Goal: Task Accomplishment & Management: Manage account settings

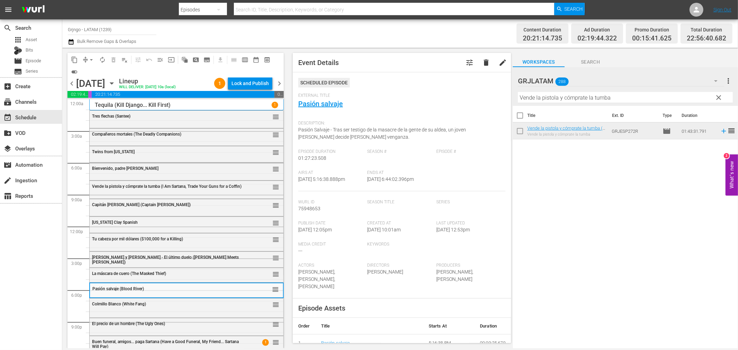
scroll to position [38, 0]
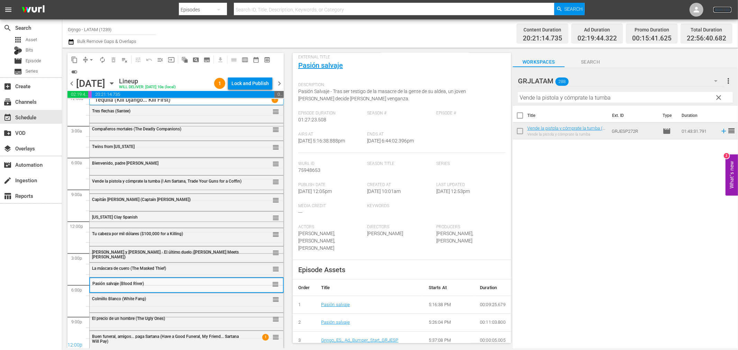
click at [718, 11] on link "Sign Out" at bounding box center [722, 10] width 18 height 6
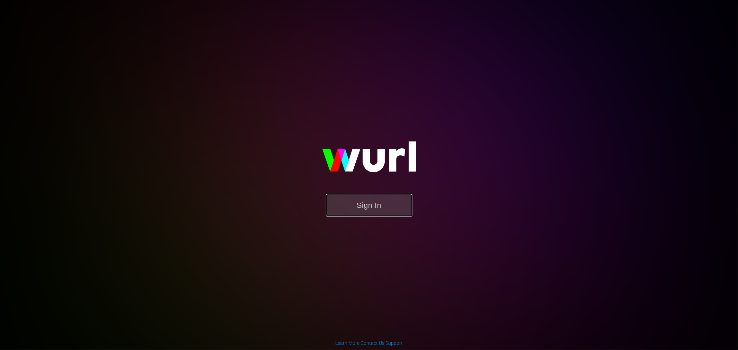
click at [358, 213] on button "Sign In" at bounding box center [369, 205] width 86 height 22
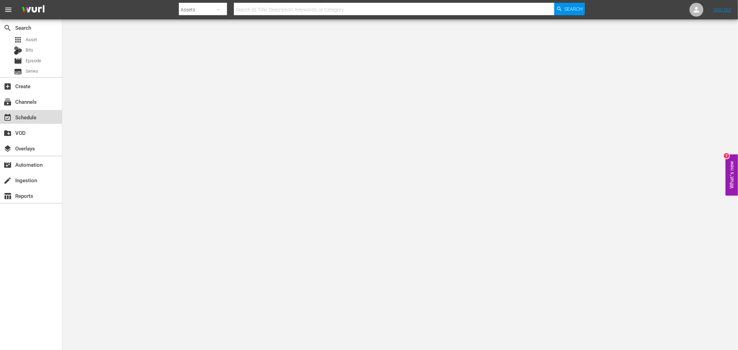
click at [26, 117] on div "event_available Schedule" at bounding box center [19, 116] width 39 height 6
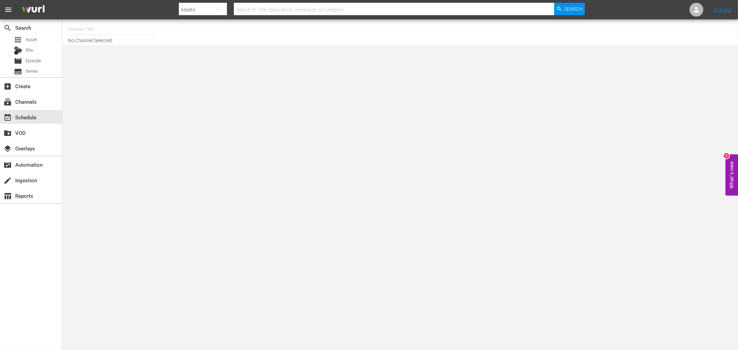
click at [107, 26] on input "text" at bounding box center [112, 29] width 89 height 17
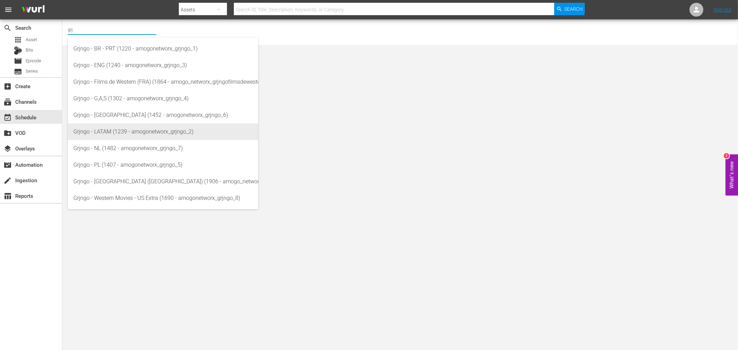
click at [129, 129] on div "Grjngo - LATAM (1239 - amogonetworx_grjngo_2)" at bounding box center [162, 131] width 179 height 17
type input "Grjngo - LATAM (1239 - amogonetworx_grjngo_2)"
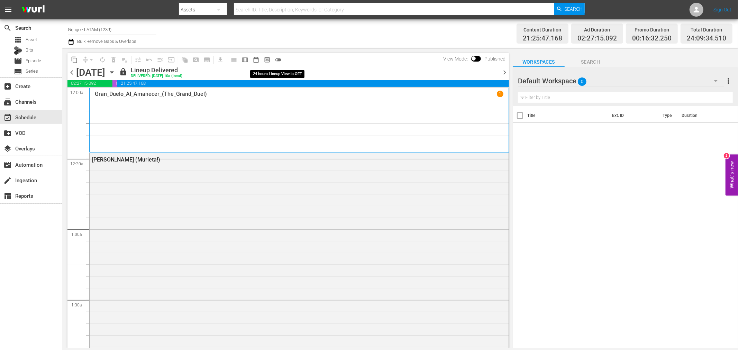
click at [277, 59] on span "toggle_off" at bounding box center [278, 59] width 7 height 7
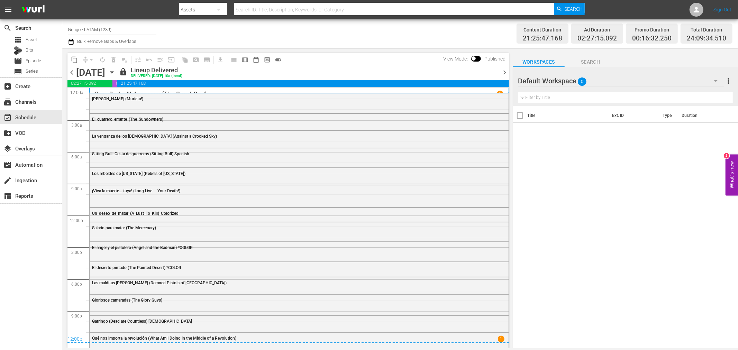
click at [116, 71] on icon "button" at bounding box center [112, 72] width 8 height 8
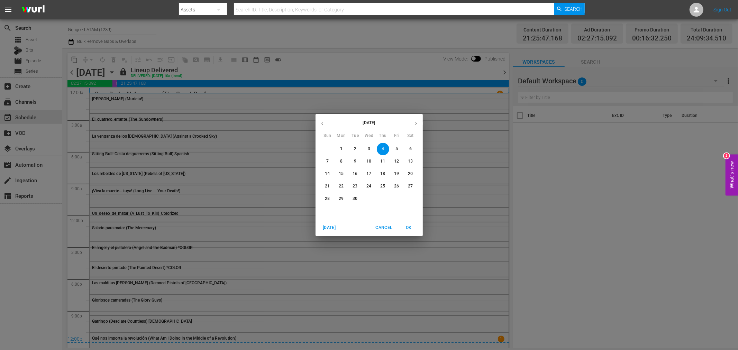
click at [344, 196] on span "29" at bounding box center [341, 199] width 12 height 6
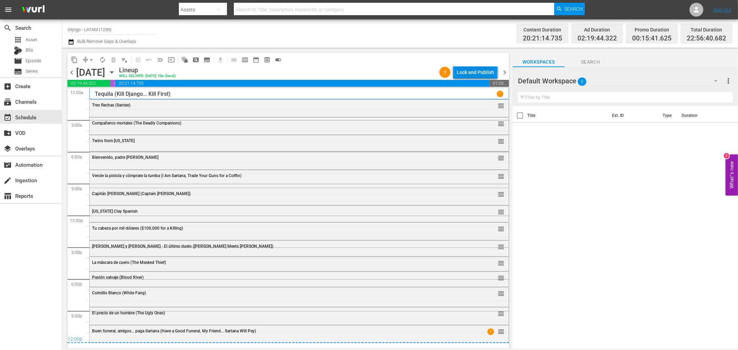
click at [461, 66] on div "Lock and Publish" at bounding box center [474, 72] width 37 height 12
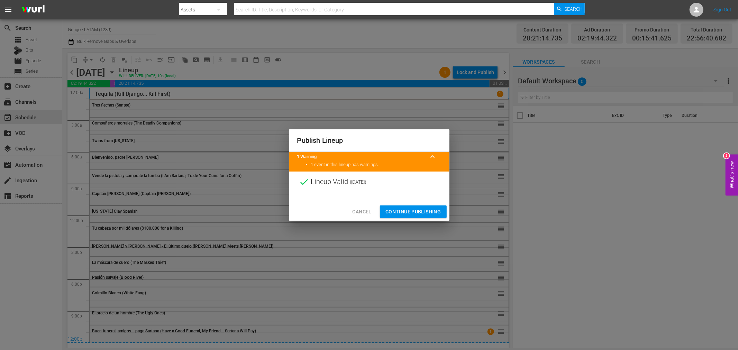
click at [417, 212] on span "Continue Publishing" at bounding box center [413, 211] width 56 height 9
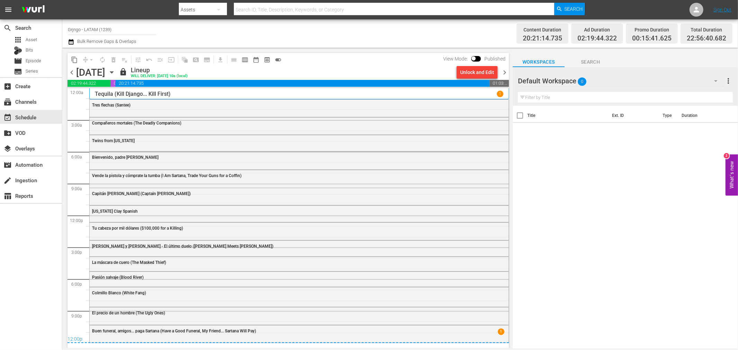
click at [504, 72] on span "chevron_right" at bounding box center [504, 72] width 9 height 9
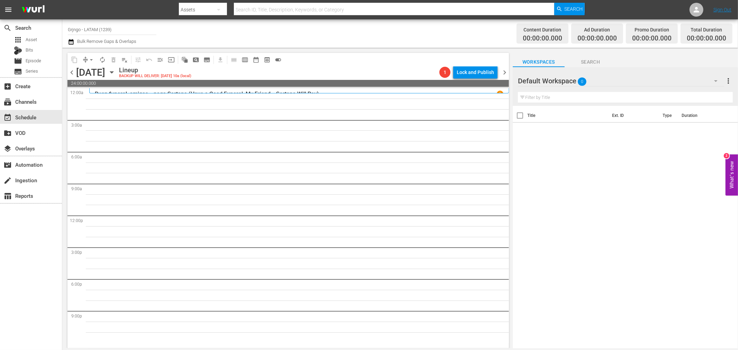
drag, startPoint x: 70, startPoint y: 75, endPoint x: 79, endPoint y: 90, distance: 18.1
click at [70, 75] on span "chevron_left" at bounding box center [71, 72] width 9 height 9
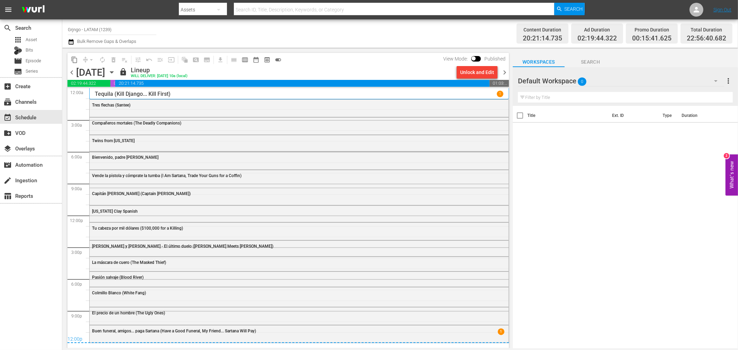
drag, startPoint x: 504, startPoint y: 72, endPoint x: 520, endPoint y: 85, distance: 21.1
click at [504, 72] on span "chevron_right" at bounding box center [504, 72] width 9 height 9
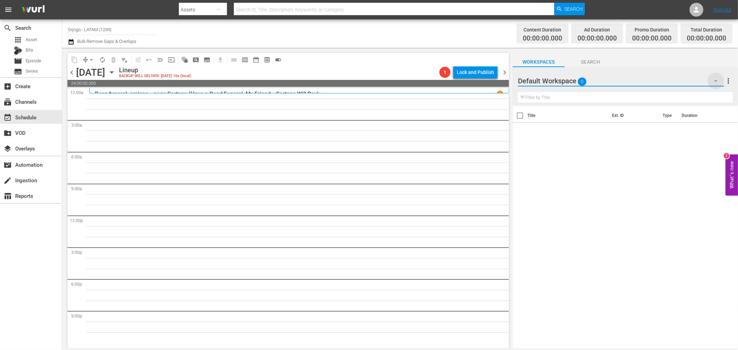
click at [715, 81] on icon "button" at bounding box center [715, 81] width 3 height 2
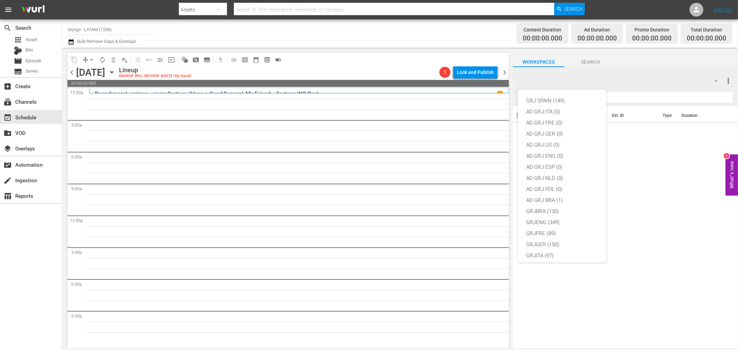
scroll to position [59, 0]
click at [545, 203] on div "GRJLATAM (288)" at bounding box center [562, 207] width 72 height 11
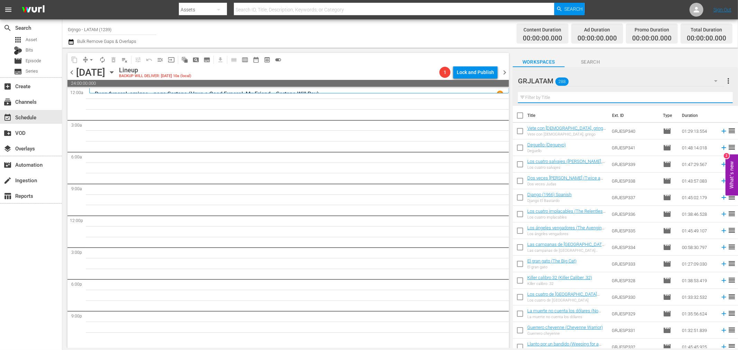
click at [575, 98] on input "text" at bounding box center [625, 97] width 215 height 11
paste input "Troublemakers"
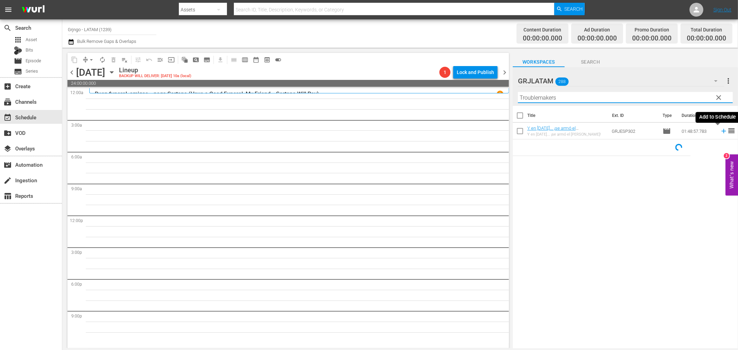
type input "Troublemakers"
click at [721, 131] on icon at bounding box center [723, 131] width 4 height 4
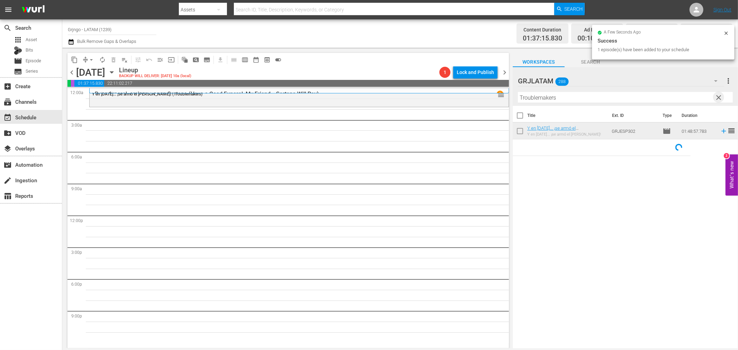
click at [716, 98] on span "clear" at bounding box center [718, 97] width 8 height 8
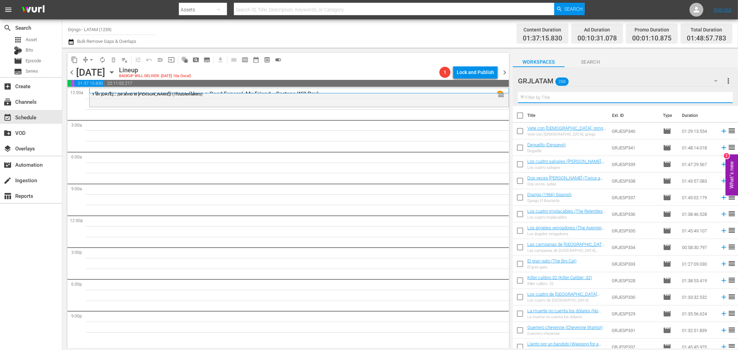
paste input "La batalla de los rancheros"
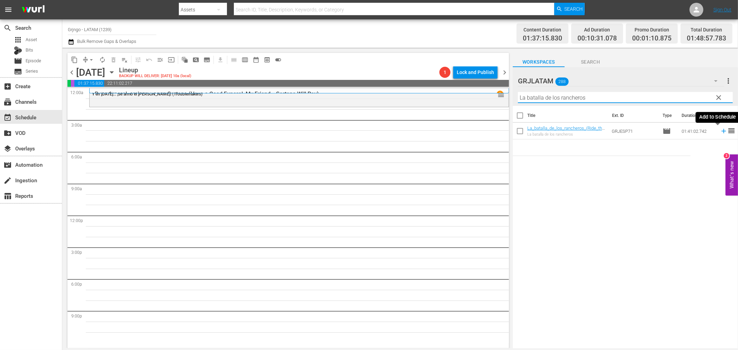
type input "La batalla de los rancheros"
click at [720, 132] on icon at bounding box center [724, 131] width 8 height 8
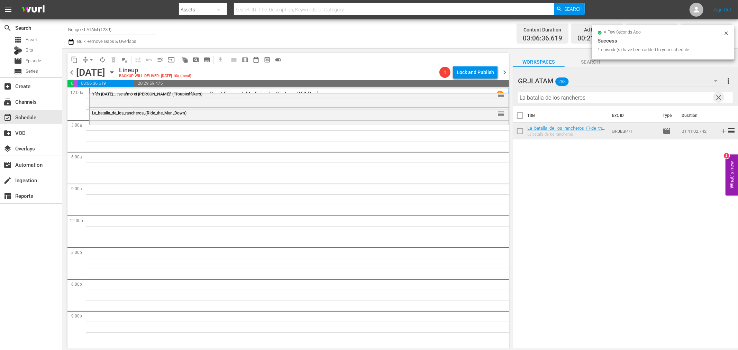
click at [720, 95] on span "clear" at bounding box center [718, 97] width 8 height 8
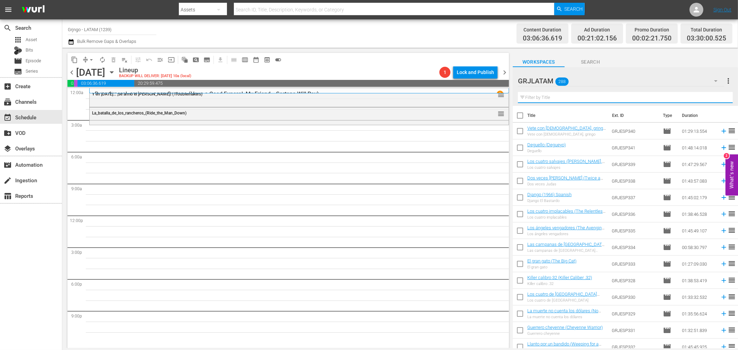
paste input "[PERSON_NAME]"
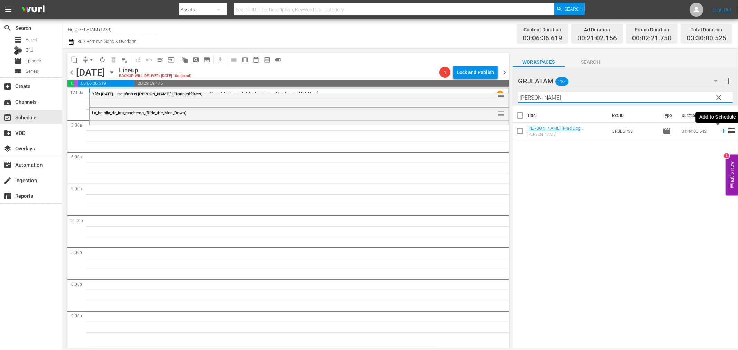
type input "[PERSON_NAME]"
click at [720, 132] on icon at bounding box center [724, 131] width 8 height 8
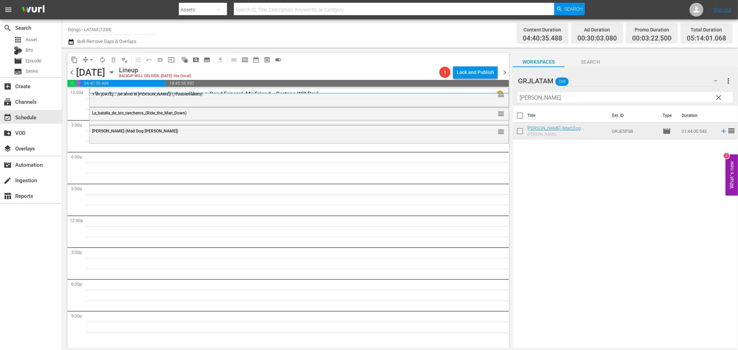
drag, startPoint x: 717, startPoint y: 98, endPoint x: 548, endPoint y: 97, distance: 168.8
click at [717, 98] on span "clear" at bounding box center [718, 97] width 8 height 8
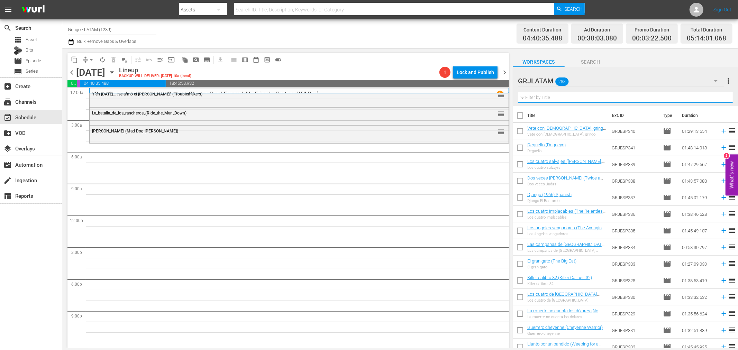
paste input "Sentencia de muerte"
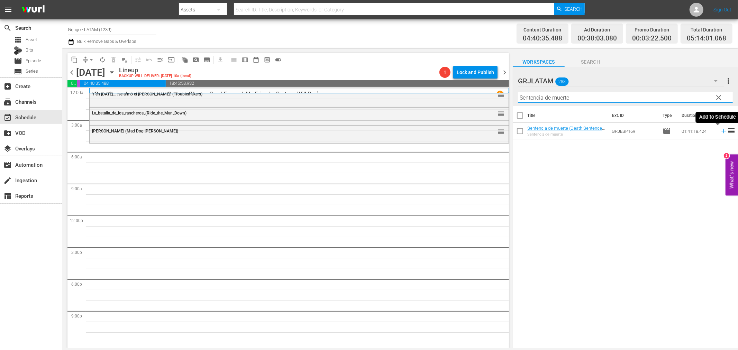
type input "Sentencia de muerte"
click at [721, 131] on icon at bounding box center [723, 131] width 4 height 4
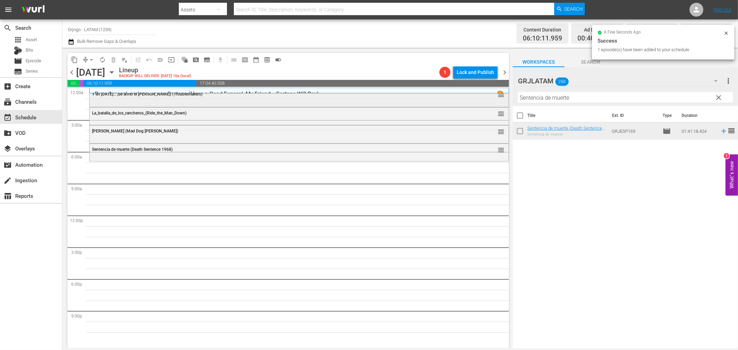
drag, startPoint x: 719, startPoint y: 95, endPoint x: 499, endPoint y: 101, distance: 220.0
click at [719, 95] on span "clear" at bounding box center [718, 97] width 8 height 8
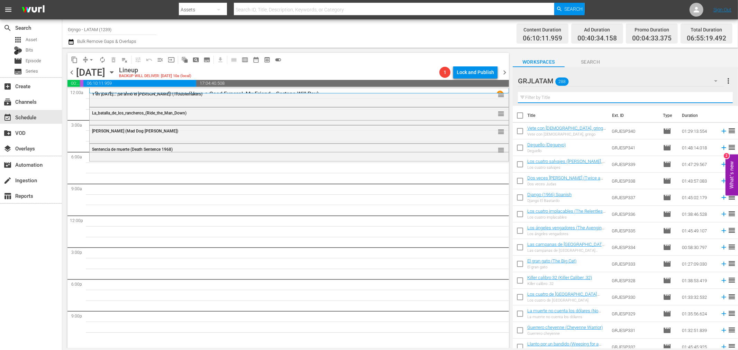
paste input "Veinte pasos para la muerte"
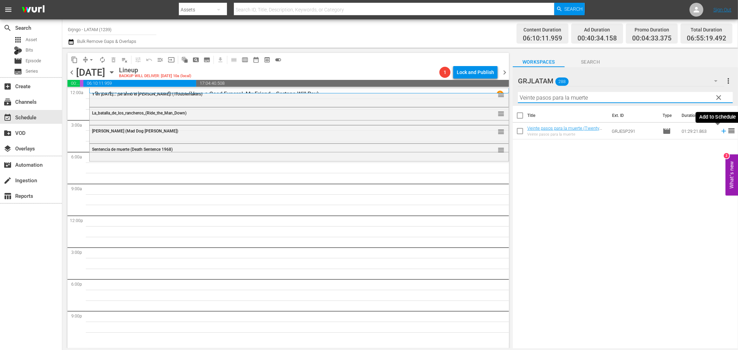
type input "Veinte pasos para la muerte"
click at [720, 132] on icon at bounding box center [724, 131] width 8 height 8
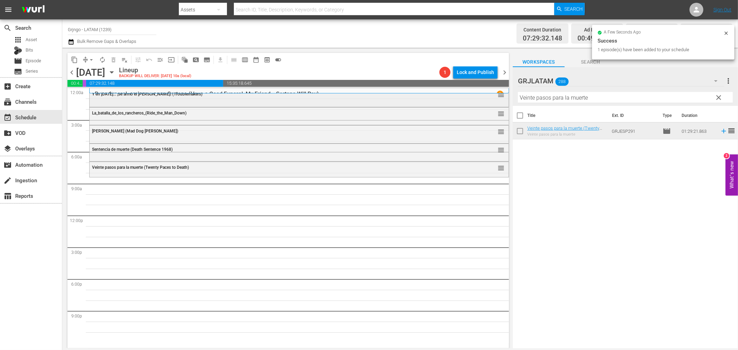
drag, startPoint x: 717, startPoint y: 98, endPoint x: 481, endPoint y: 100, distance: 235.5
click at [717, 98] on span "clear" at bounding box center [718, 97] width 8 height 8
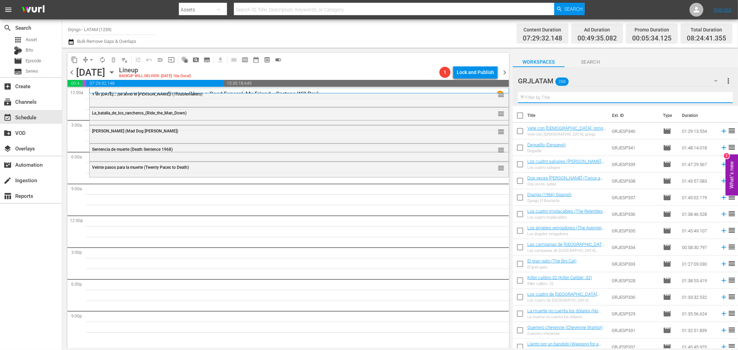
paste input "[PERSON_NAME]"
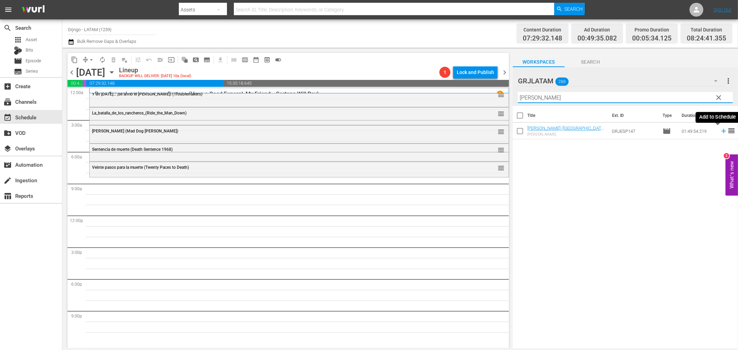
type input "[PERSON_NAME]"
click at [720, 132] on icon at bounding box center [724, 131] width 8 height 8
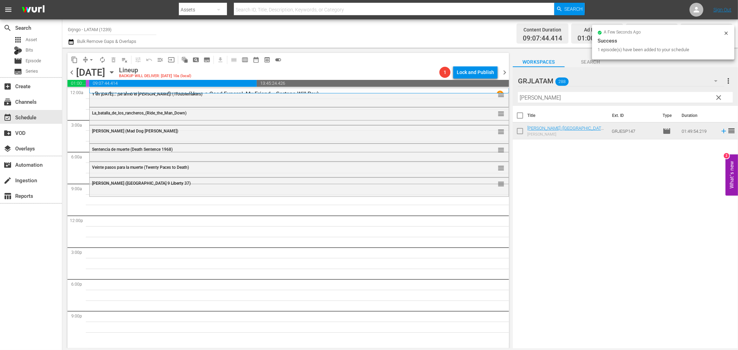
drag, startPoint x: 719, startPoint y: 95, endPoint x: 528, endPoint y: 96, distance: 190.6
click at [719, 95] on span "clear" at bounding box center [718, 97] width 8 height 8
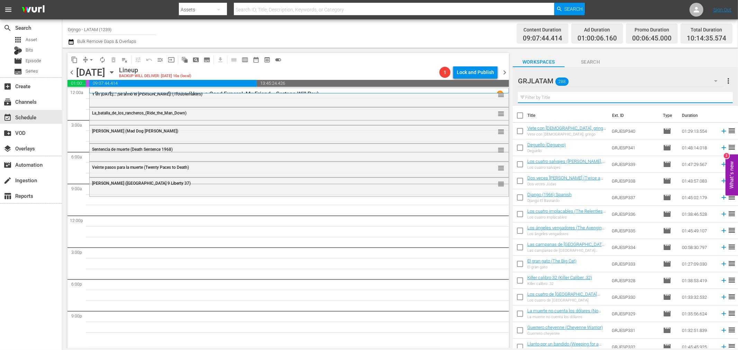
paste input "Bandidos"
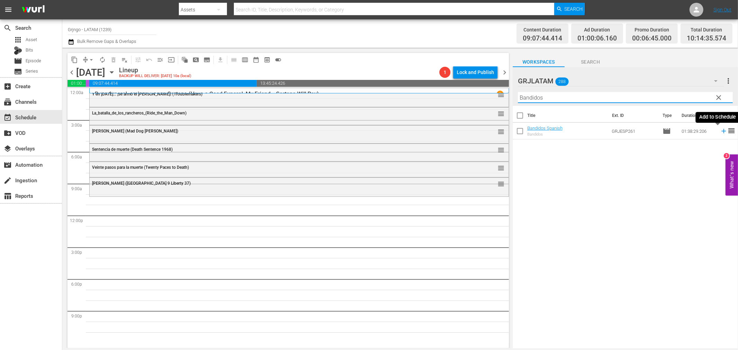
type input "Bandidos"
click at [721, 131] on icon at bounding box center [723, 131] width 4 height 4
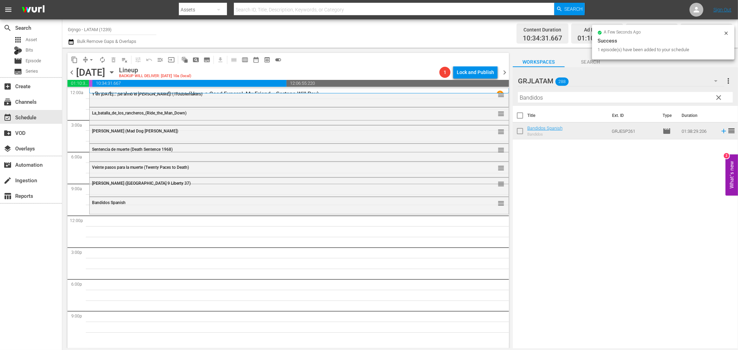
drag, startPoint x: 718, startPoint y: 94, endPoint x: 539, endPoint y: 98, distance: 178.8
click at [718, 94] on span "clear" at bounding box center [718, 97] width 8 height 8
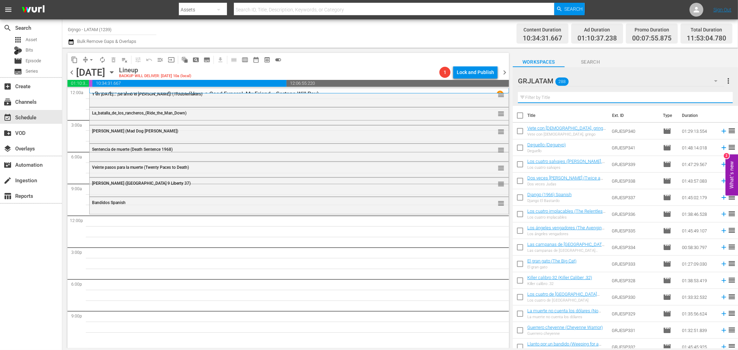
paste input "[US_STATE] [DEMOGRAPHIC_DATA]"
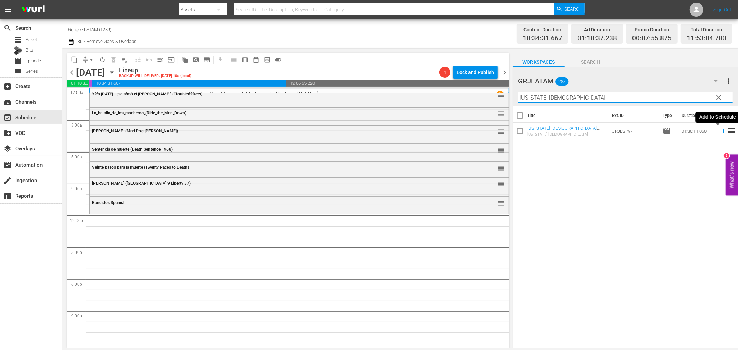
type input "[US_STATE] [DEMOGRAPHIC_DATA]"
click at [720, 130] on icon at bounding box center [724, 131] width 8 height 8
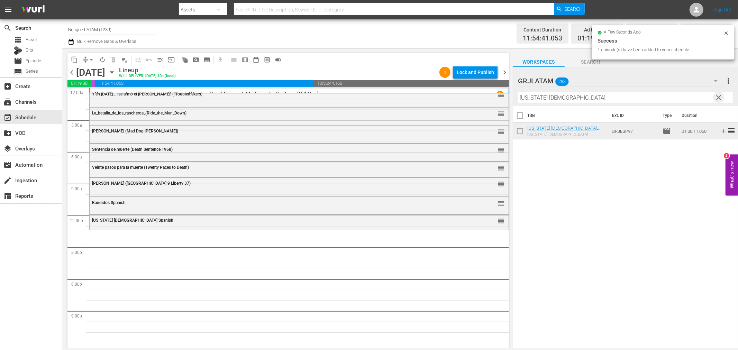
click at [719, 95] on span "clear" at bounding box center [718, 97] width 8 height 8
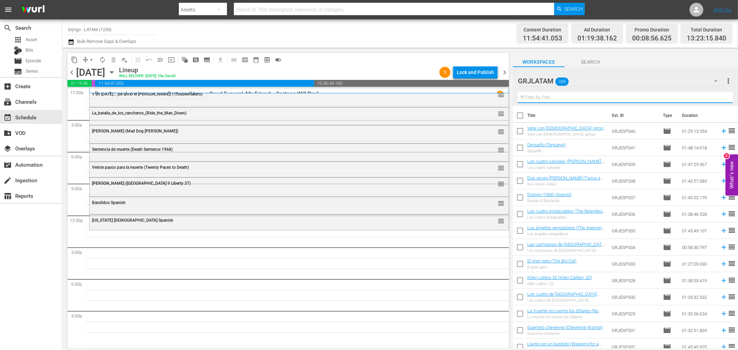
paste input "No Me Entierren (Bury Me Not)"
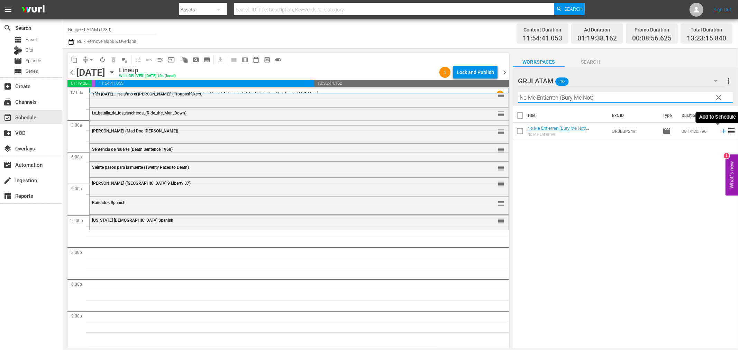
type input "No Me Entierren (Bury Me Not)"
click at [720, 132] on icon at bounding box center [724, 131] width 8 height 8
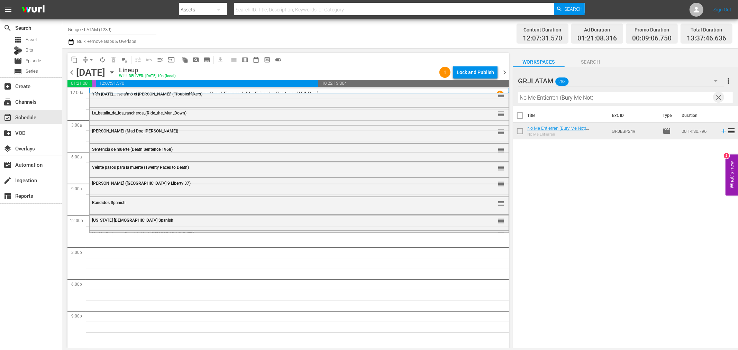
click at [717, 95] on span "clear" at bounding box center [718, 97] width 8 height 8
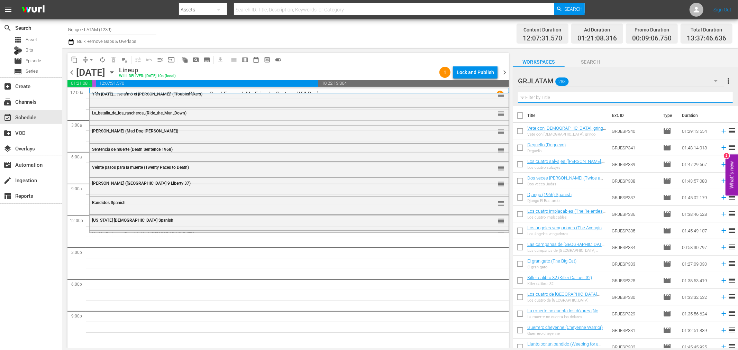
paste input "El regreso de [GEOGRAPHIC_DATA]"
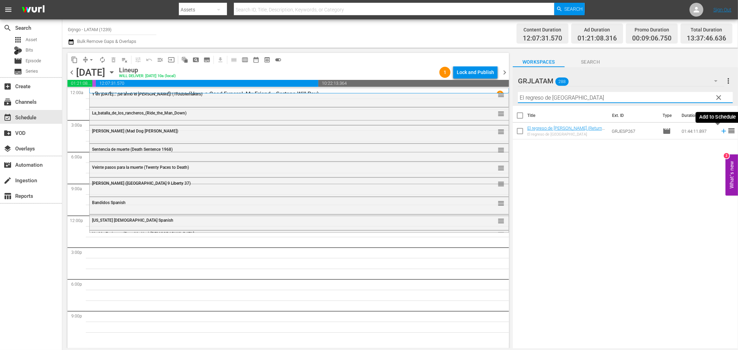
type input "El regreso de [GEOGRAPHIC_DATA]"
click at [721, 131] on icon at bounding box center [723, 131] width 4 height 4
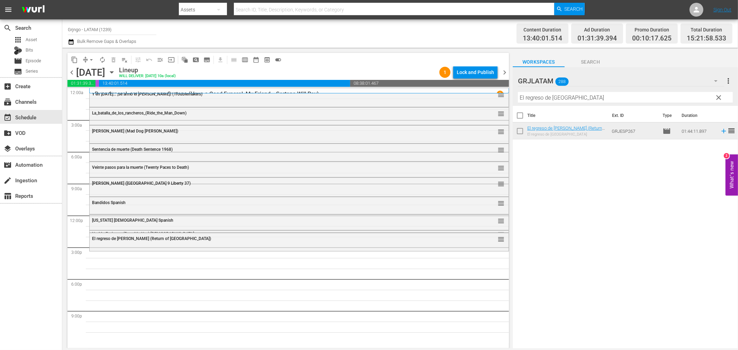
drag, startPoint x: 716, startPoint y: 97, endPoint x: 605, endPoint y: 103, distance: 111.5
click at [716, 97] on span "clear" at bounding box center [718, 97] width 8 height 8
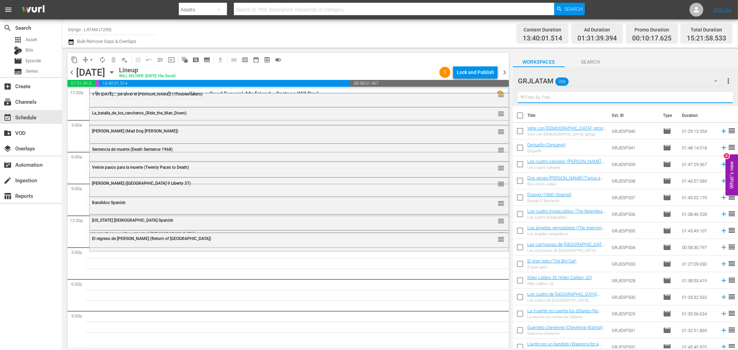
paste input "Barro en los ojos (Viva! [GEOGRAPHIC_DATA])"
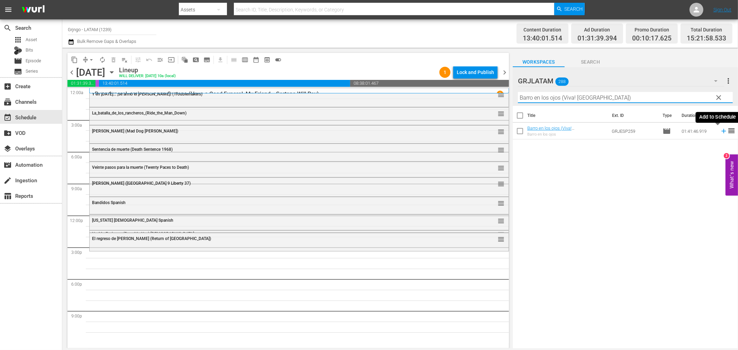
type input "Barro en los ojos (Viva! [GEOGRAPHIC_DATA])"
click at [721, 131] on icon at bounding box center [723, 131] width 4 height 4
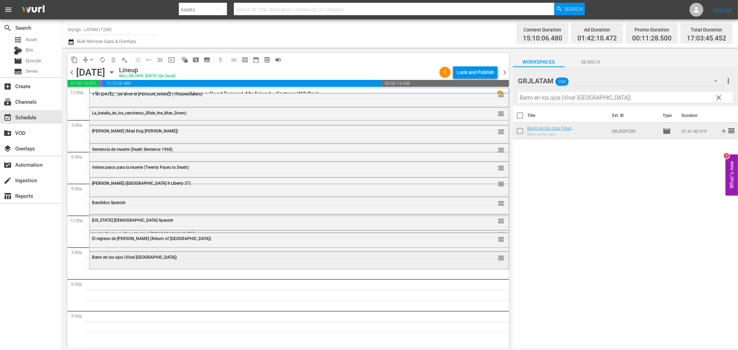
click at [99, 255] on span "Barro en los ojos (Viva! [GEOGRAPHIC_DATA])" at bounding box center [134, 257] width 85 height 5
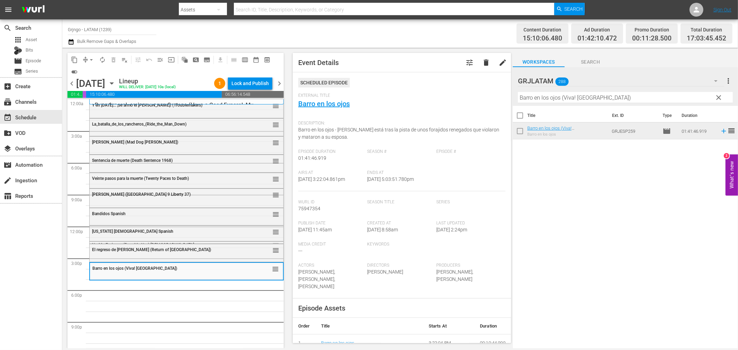
drag, startPoint x: 721, startPoint y: 97, endPoint x: 571, endPoint y: 101, distance: 150.5
click at [721, 97] on span "clear" at bounding box center [718, 97] width 8 height 8
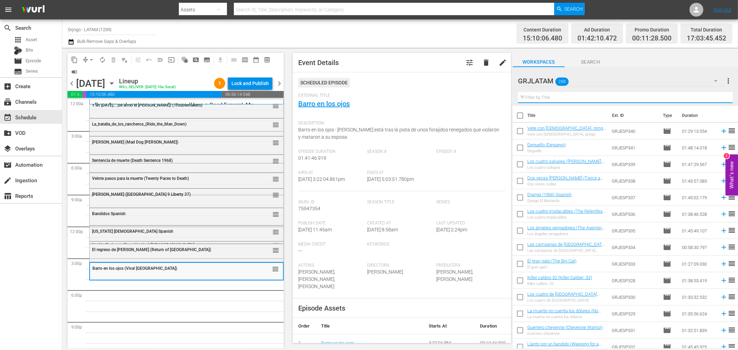
paste input "Yo los mato, tú cobras la recompensa"
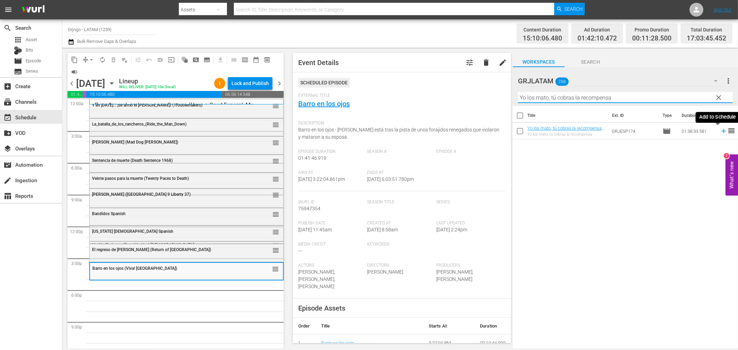
type input "Yo los mato, tú cobras la recompensa"
click at [721, 131] on icon at bounding box center [723, 131] width 4 height 4
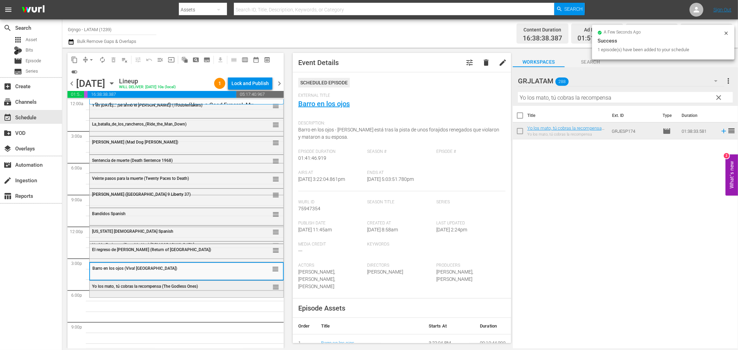
click at [168, 289] on div "Yo los mato, tú cobras la recompensa (The Godless Ones) reorder" at bounding box center [187, 287] width 194 height 12
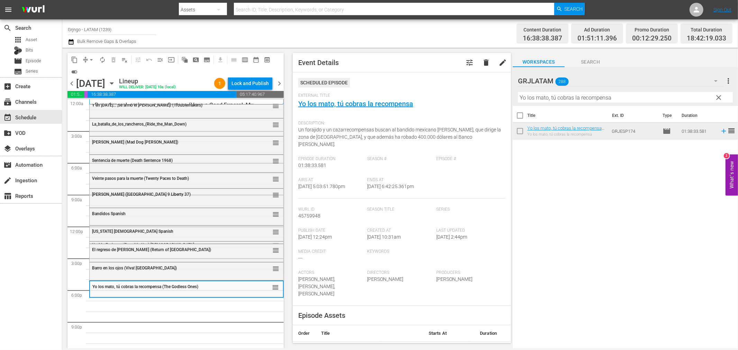
drag, startPoint x: 718, startPoint y: 96, endPoint x: 553, endPoint y: 96, distance: 165.7
click at [718, 96] on span "clear" at bounding box center [718, 97] width 8 height 8
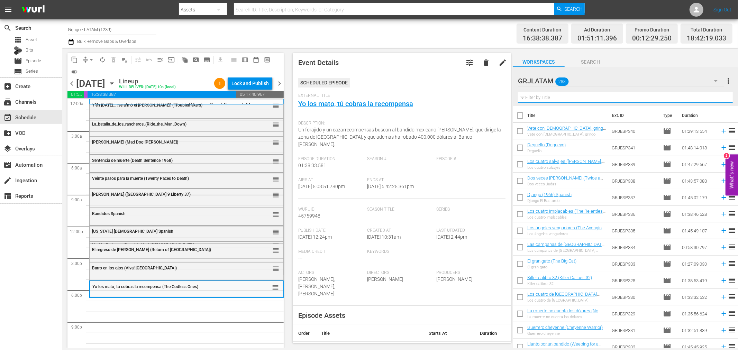
paste input "De hombre a hombre"
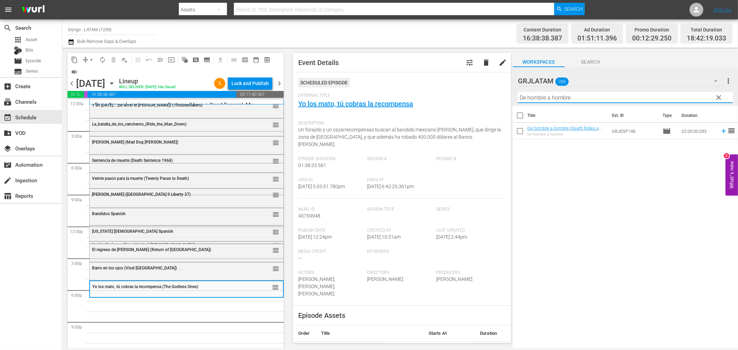
type input "De hombre a hombre"
click at [721, 131] on icon at bounding box center [723, 131] width 4 height 4
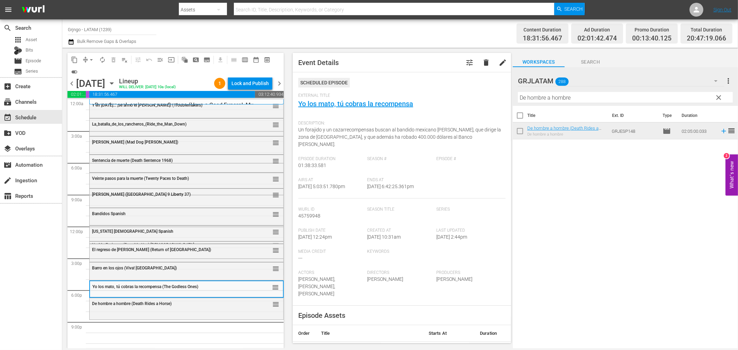
drag, startPoint x: 717, startPoint y: 95, endPoint x: 538, endPoint y: 94, distance: 178.8
click at [717, 95] on span "clear" at bounding box center [718, 97] width 8 height 8
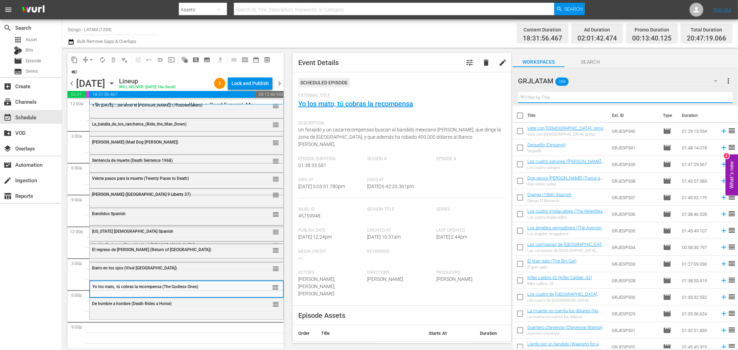
paste input "The Deserter"
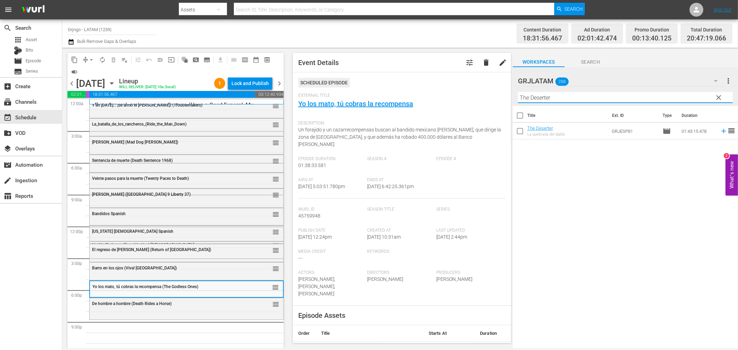
type input "The Deserter"
click at [721, 131] on icon at bounding box center [723, 131] width 4 height 4
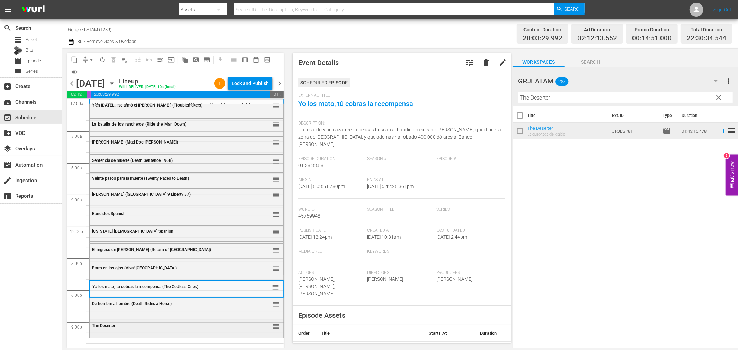
click at [129, 332] on div "The Deserter reorder" at bounding box center [187, 328] width 194 height 16
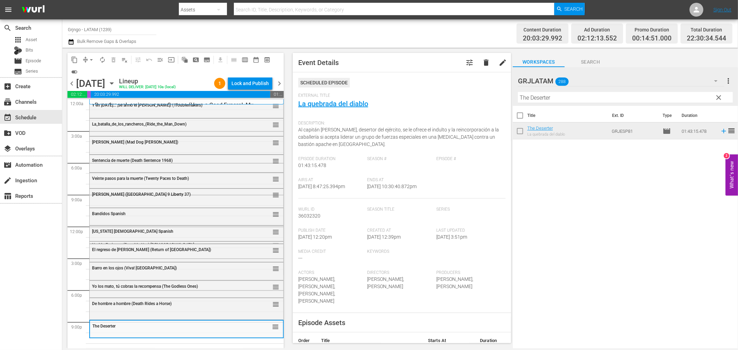
drag, startPoint x: 719, startPoint y: 97, endPoint x: 549, endPoint y: 94, distance: 169.8
click at [719, 97] on span "clear" at bounding box center [718, 97] width 8 height 8
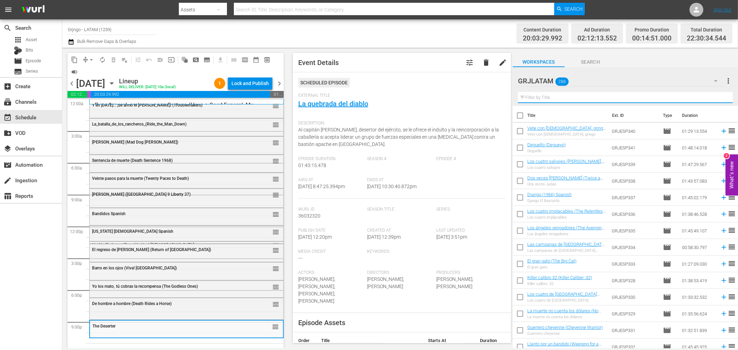
paste input "Odio por odio (Hate for Hate)"
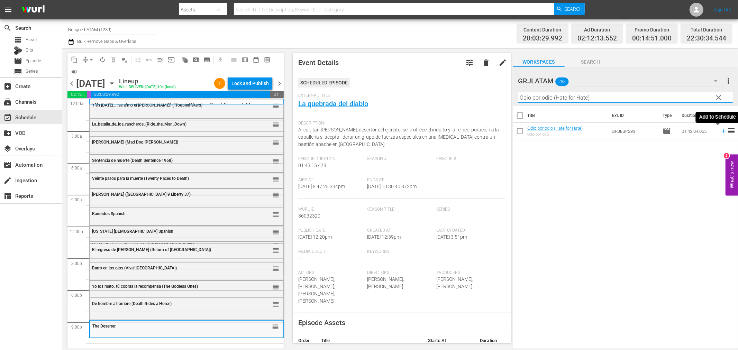
type input "Odio por odio (Hate for Hate)"
click at [720, 130] on icon at bounding box center [724, 131] width 8 height 8
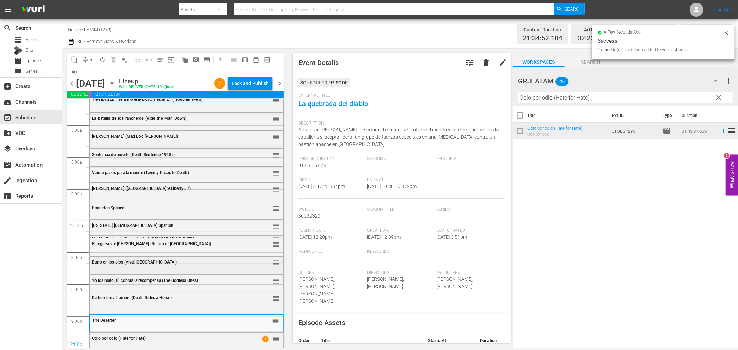
scroll to position [8, 0]
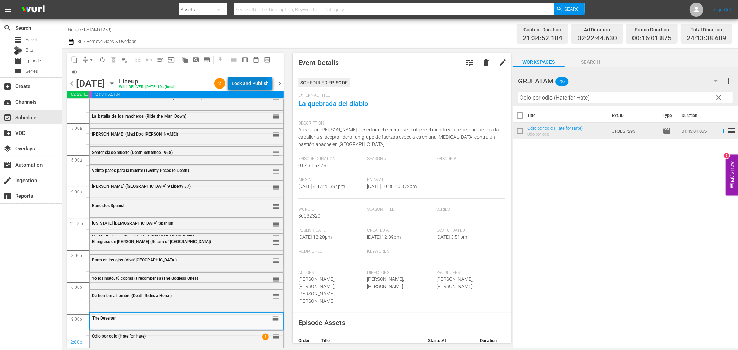
click at [248, 80] on div "Lock and Publish" at bounding box center [249, 83] width 37 height 12
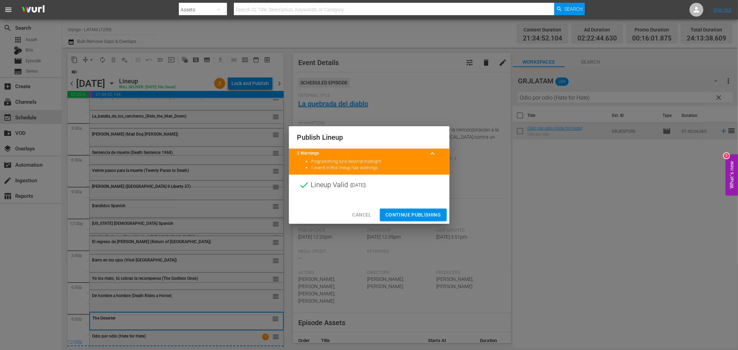
click at [402, 212] on span "Continue Publishing" at bounding box center [413, 215] width 56 height 9
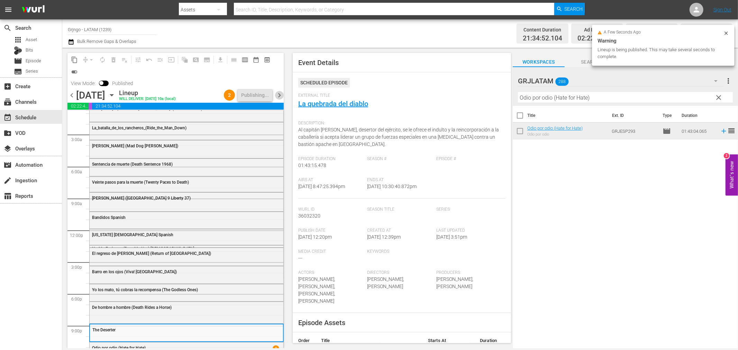
click at [278, 96] on span "chevron_right" at bounding box center [279, 95] width 9 height 9
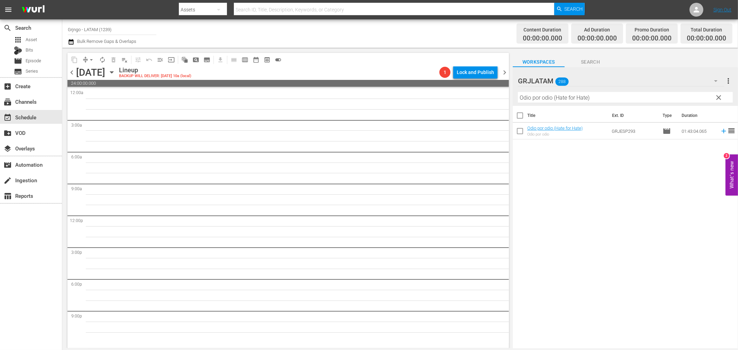
drag, startPoint x: 720, startPoint y: 95, endPoint x: 550, endPoint y: 105, distance: 170.1
click at [720, 95] on span "clear" at bounding box center [718, 97] width 8 height 8
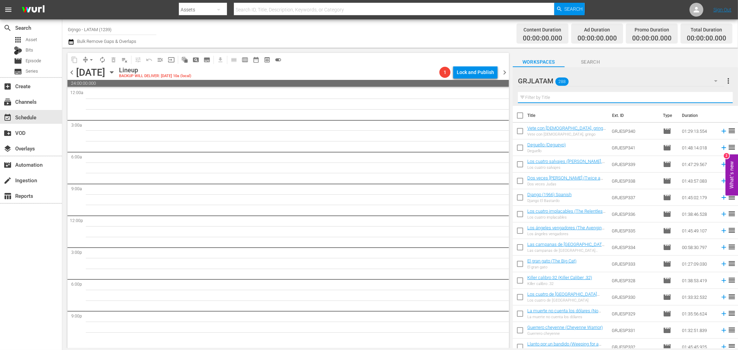
paste input "Oeste [US_STATE] [PERSON_NAME] (Guns of [US_STATE])"
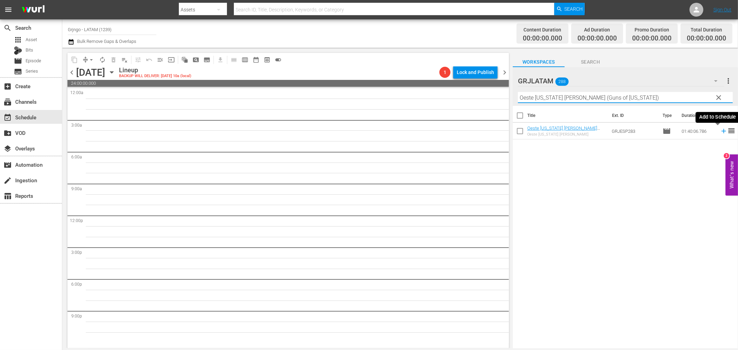
type input "Oeste [US_STATE] [PERSON_NAME] (Guns of [US_STATE])"
click at [720, 130] on icon at bounding box center [724, 131] width 8 height 8
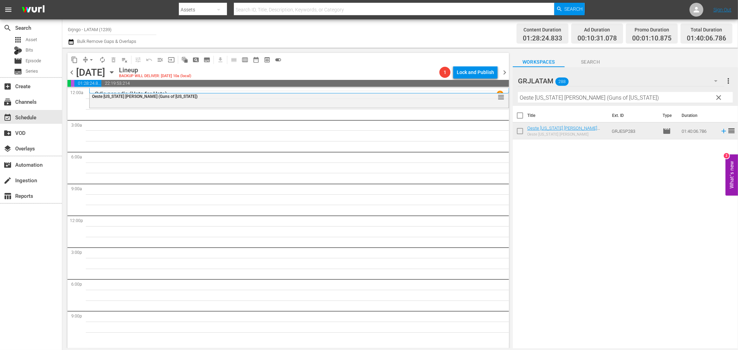
drag, startPoint x: 717, startPoint y: 98, endPoint x: 537, endPoint y: 95, distance: 180.2
click at [717, 98] on span "clear" at bounding box center [718, 97] width 8 height 8
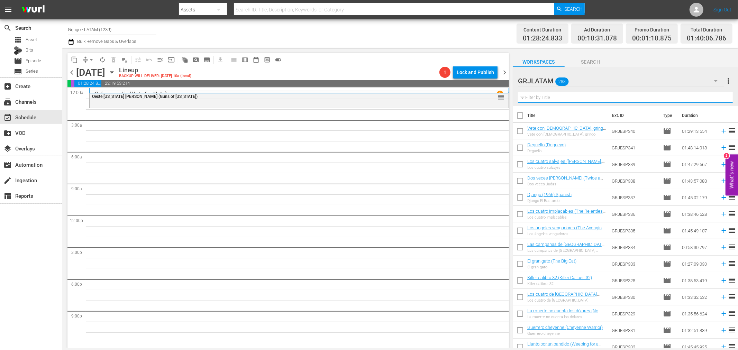
paste input "Matad a [PERSON_NAME]"
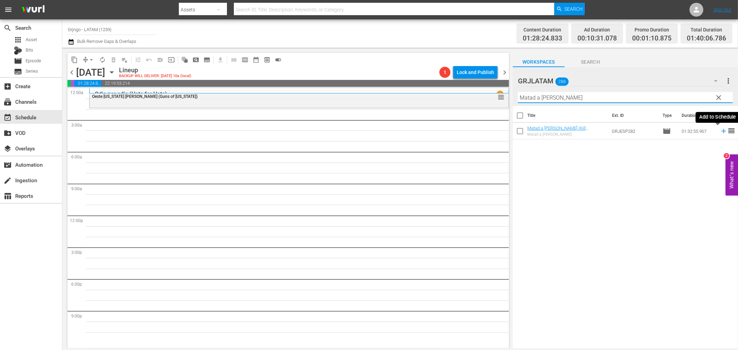
type input "Matad a [PERSON_NAME]"
click at [721, 131] on icon at bounding box center [723, 131] width 4 height 4
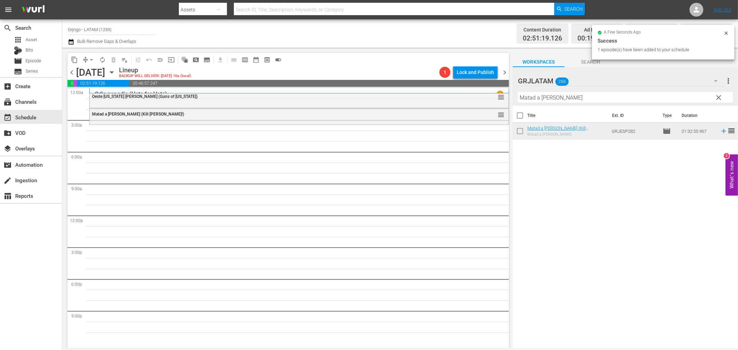
click at [720, 95] on span "clear" at bounding box center [718, 97] width 8 height 8
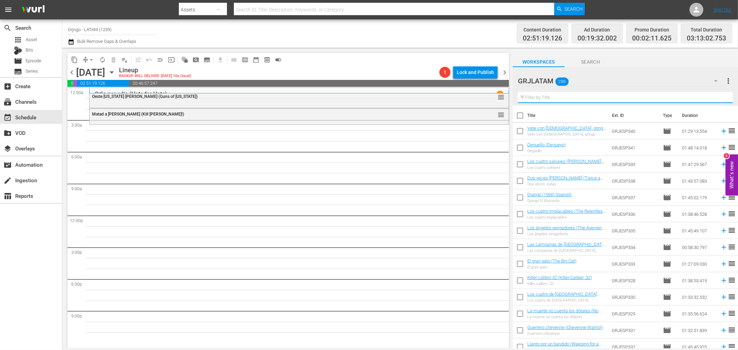
paste input "El gran gato (The Big Cat)"
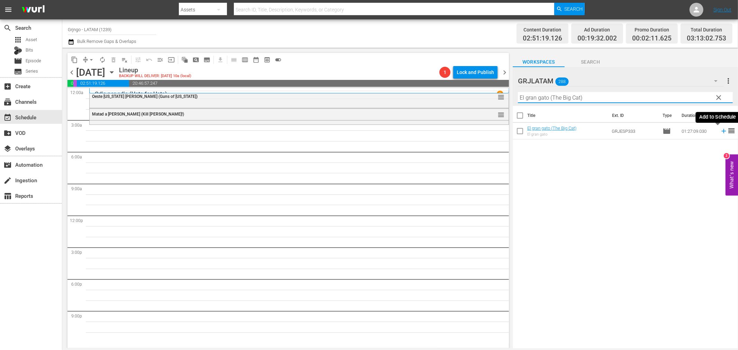
type input "El gran gato (The Big Cat)"
click at [720, 132] on icon at bounding box center [724, 131] width 8 height 8
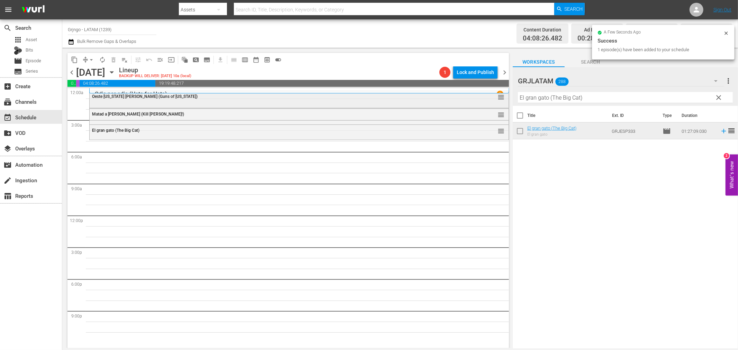
click at [720, 97] on span "clear" at bounding box center [718, 97] width 8 height 8
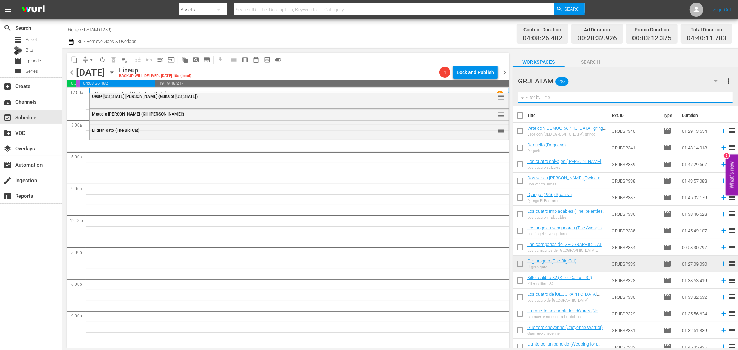
paste input "El largo camino de la venganza"
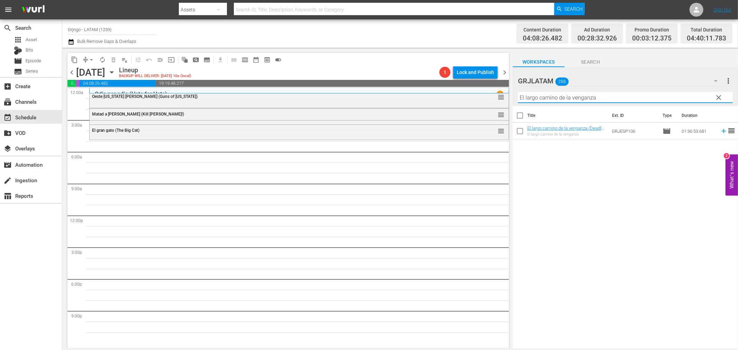
type input "El largo camino de la venganza"
click at [721, 131] on icon at bounding box center [723, 131] width 4 height 4
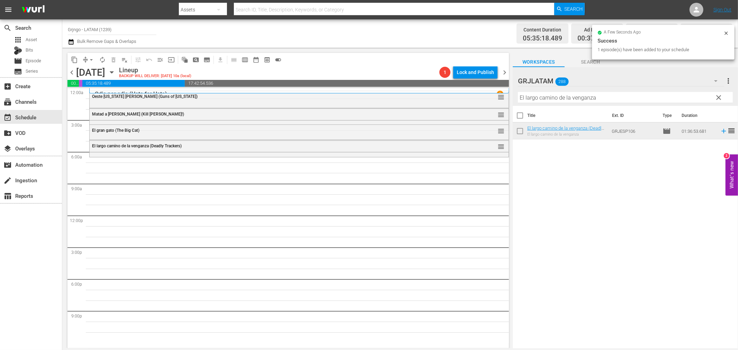
drag, startPoint x: 718, startPoint y: 96, endPoint x: 545, endPoint y: 98, distance: 172.9
click at [718, 96] on span "clear" at bounding box center [718, 97] width 8 height 8
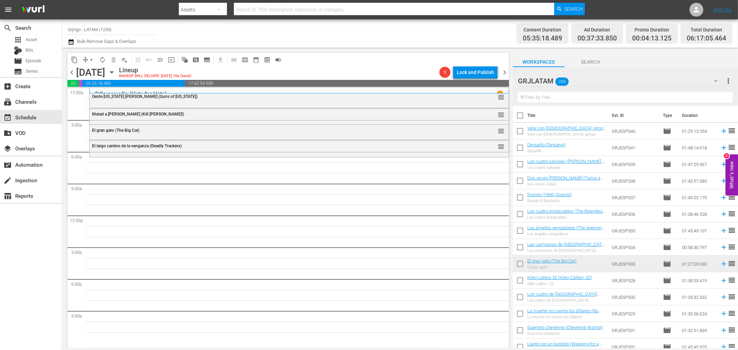
click at [545, 97] on input "text" at bounding box center [625, 97] width 215 height 11
paste input "[US_STATE] vuelve"
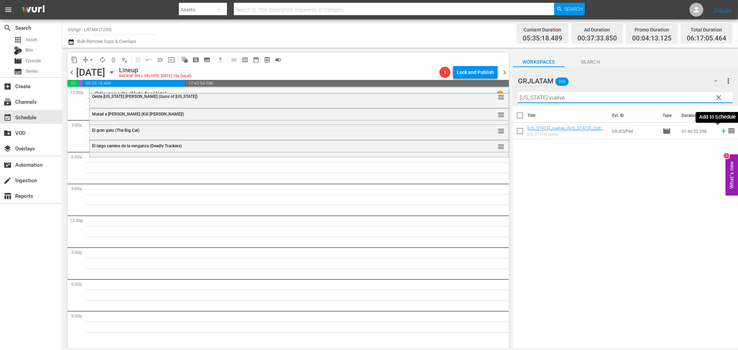
type input "[US_STATE] vuelve"
click at [720, 133] on icon at bounding box center [724, 131] width 8 height 8
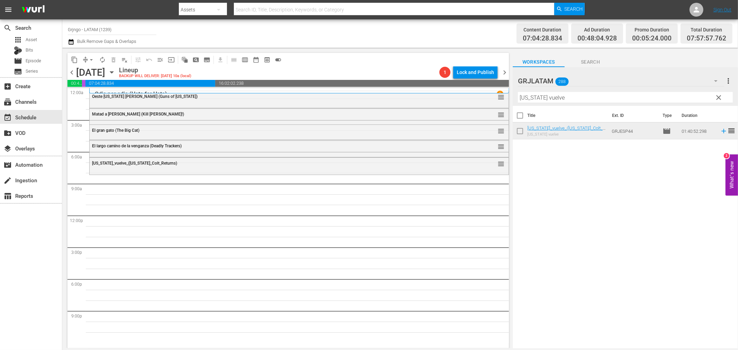
drag, startPoint x: 720, startPoint y: 95, endPoint x: 542, endPoint y: 100, distance: 178.9
click at [720, 95] on span "clear" at bounding box center [718, 97] width 8 height 8
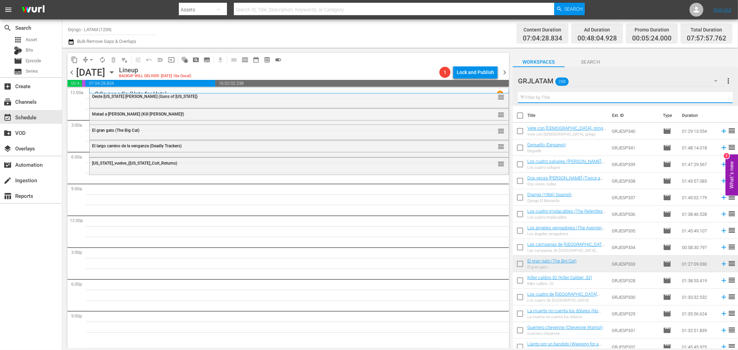
paste input "Uno después de otro"
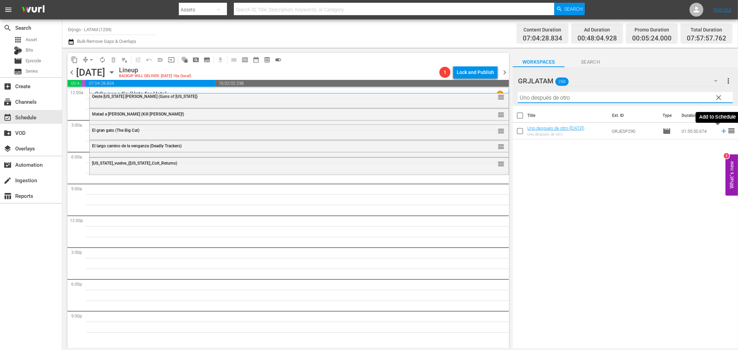
type input "Uno después de otro"
click at [720, 130] on icon at bounding box center [724, 131] width 8 height 8
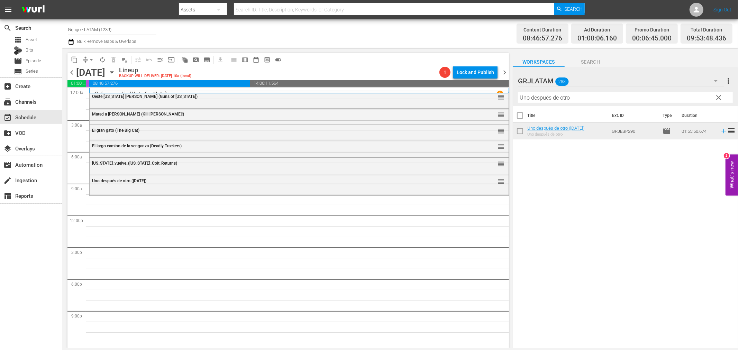
drag, startPoint x: 716, startPoint y: 96, endPoint x: 565, endPoint y: 98, distance: 151.1
click at [717, 96] on span "clear" at bounding box center [718, 97] width 8 height 8
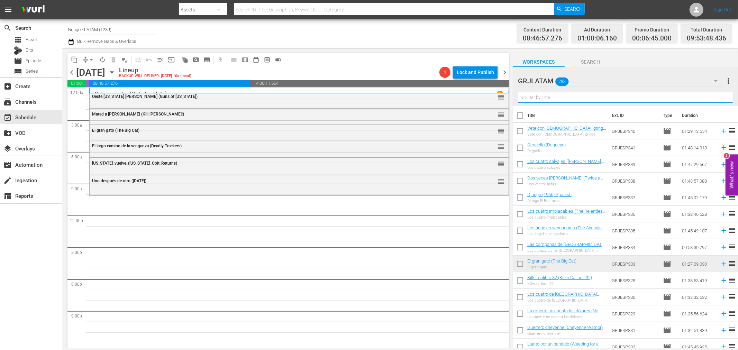
click at [564, 96] on input "text" at bounding box center [625, 97] width 215 height 11
paste input "Como Lobos Sedientos"
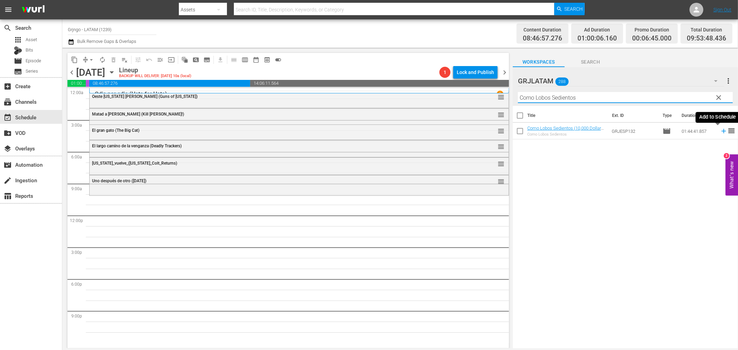
type input "Como Lobos Sedientos"
click at [720, 132] on icon at bounding box center [724, 131] width 8 height 8
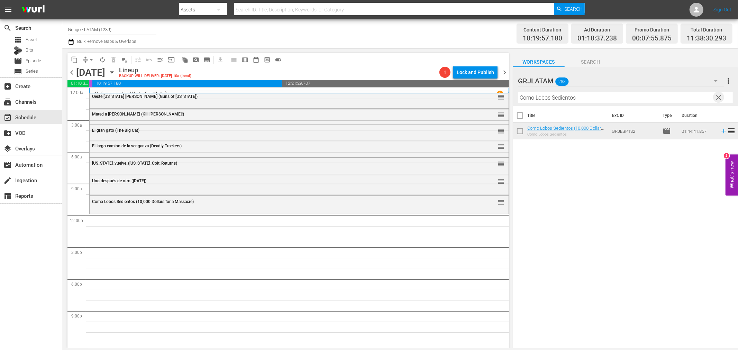
click at [717, 97] on span "clear" at bounding box center [718, 97] width 8 height 8
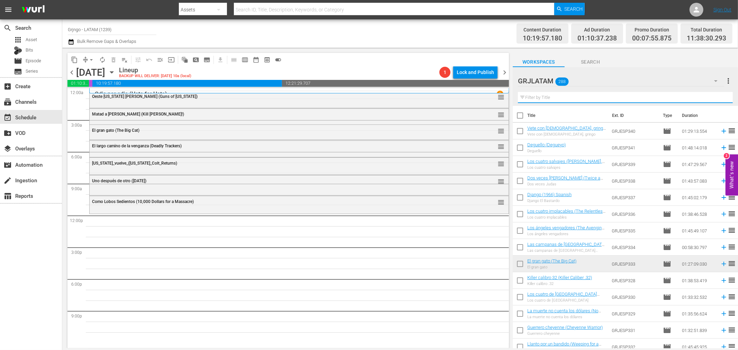
paste input "El hijo del [PERSON_NAME] (The Son of [PERSON_NAME])"
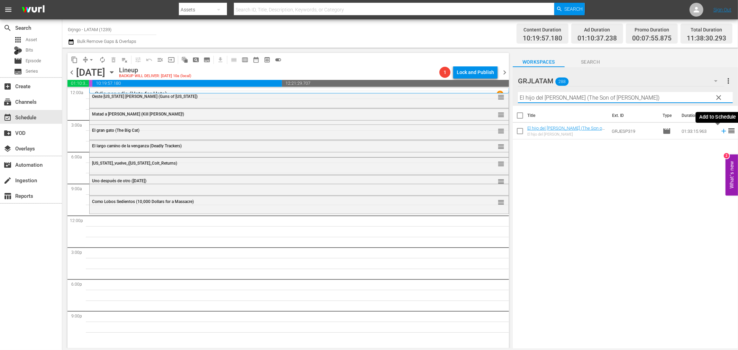
type input "El hijo del [PERSON_NAME] (The Son of [PERSON_NAME])"
click at [720, 130] on icon at bounding box center [724, 131] width 8 height 8
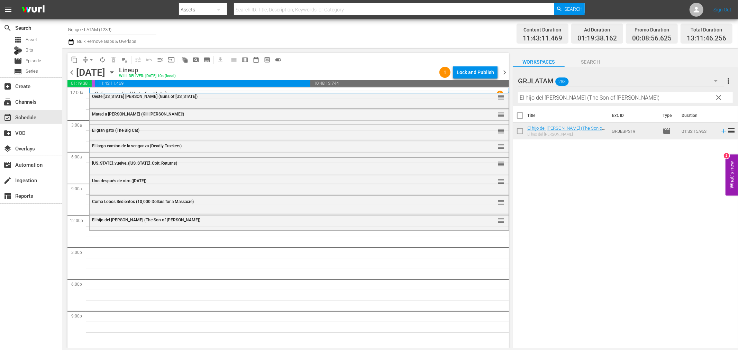
drag, startPoint x: 719, startPoint y: 95, endPoint x: 530, endPoint y: 96, distance: 189.5
click at [719, 95] on span "clear" at bounding box center [718, 97] width 8 height 8
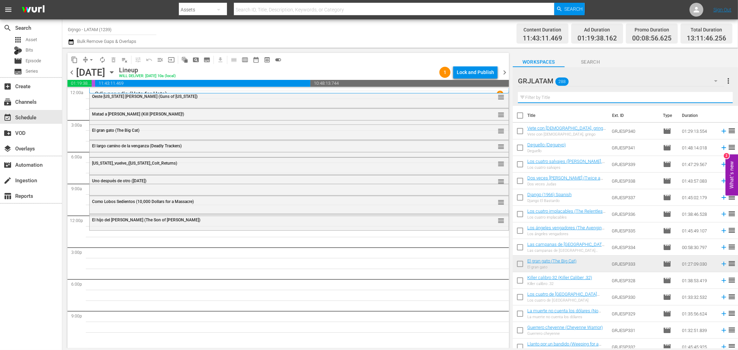
paste input "Las campanas de [GEOGRAPHIC_DATA][PERSON_NAME]"
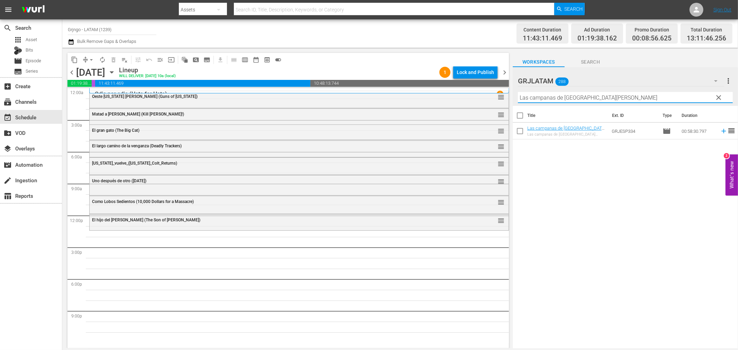
type input "Las campanas de [GEOGRAPHIC_DATA][PERSON_NAME]"
click at [721, 131] on icon at bounding box center [723, 131] width 4 height 4
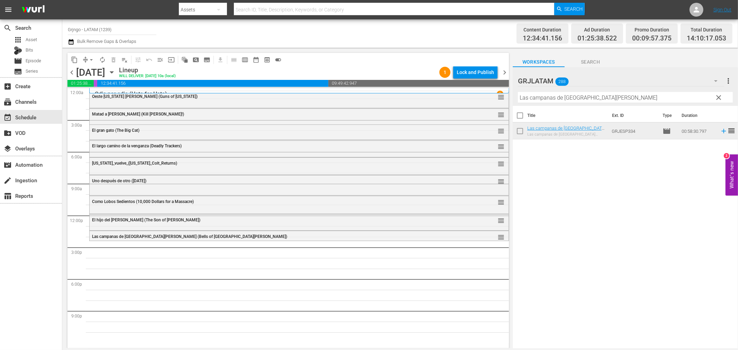
drag, startPoint x: 719, startPoint y: 94, endPoint x: 535, endPoint y: 99, distance: 184.0
click at [719, 94] on span "clear" at bounding box center [718, 97] width 8 height 8
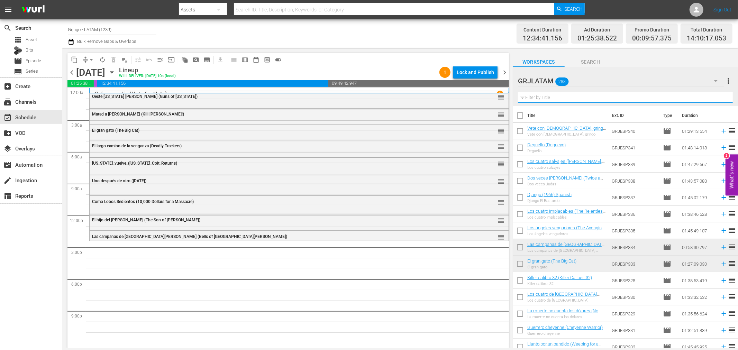
paste input "Sangre en la pradera"
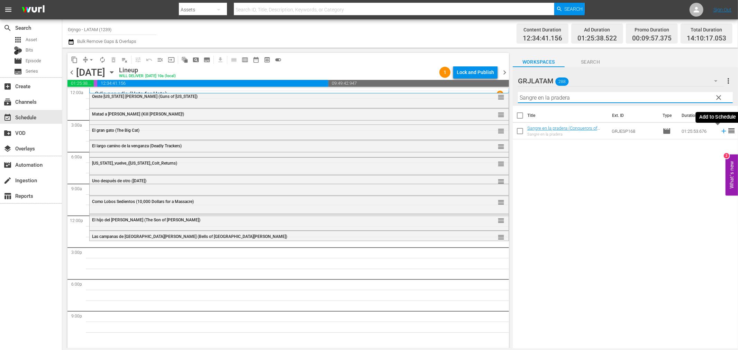
type input "Sangre en la pradera"
click at [720, 129] on icon at bounding box center [724, 131] width 8 height 8
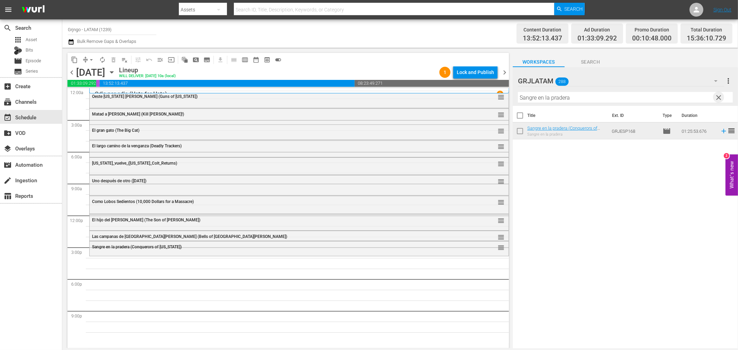
click at [718, 96] on span "clear" at bounding box center [718, 97] width 8 height 8
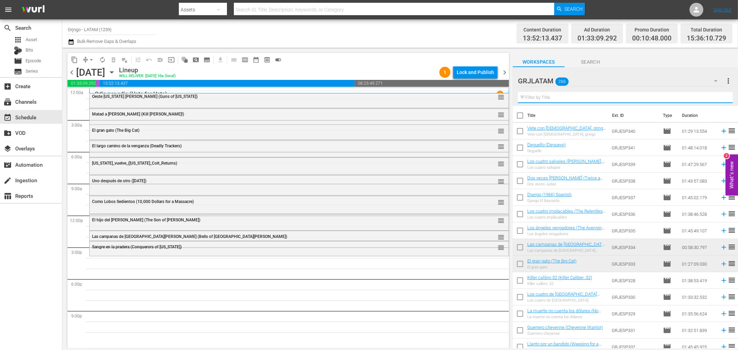
paste input "Un dólar para Sartana"
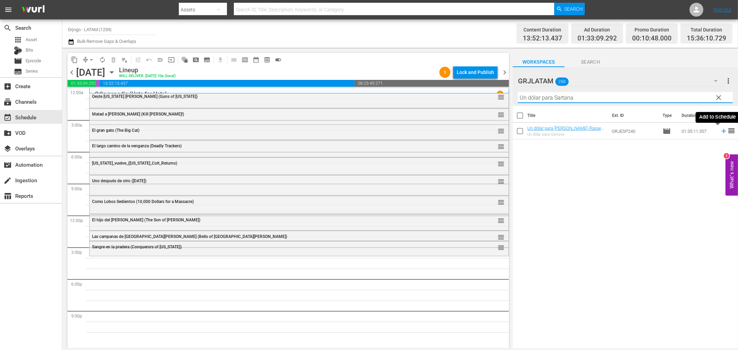
type input "Un dólar para Sartana"
click at [720, 132] on icon at bounding box center [724, 131] width 8 height 8
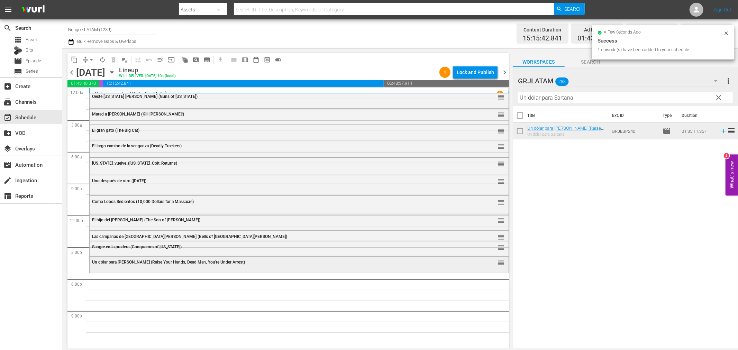
click at [385, 263] on div "Un dólar para [PERSON_NAME] (Raise Your Hands, Dead Man, You're Under Arrest)" at bounding box center [280, 262] width 376 height 5
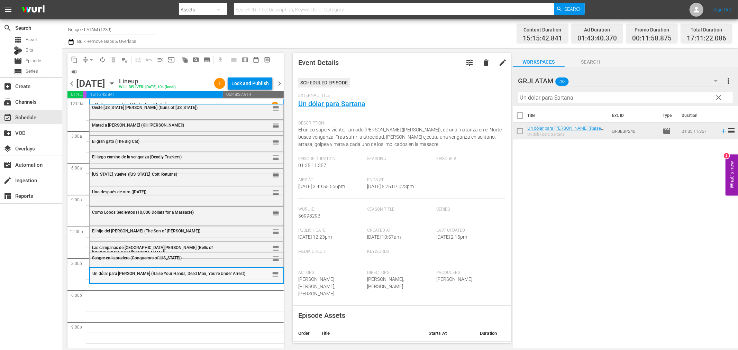
scroll to position [5, 0]
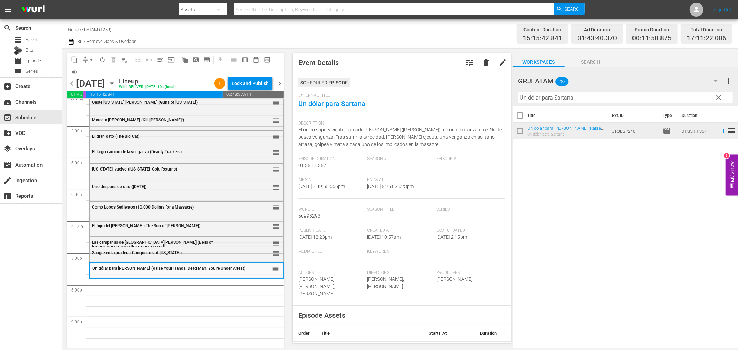
drag, startPoint x: 720, startPoint y: 95, endPoint x: 592, endPoint y: 98, distance: 128.3
click at [720, 95] on span "clear" at bounding box center [718, 97] width 8 height 8
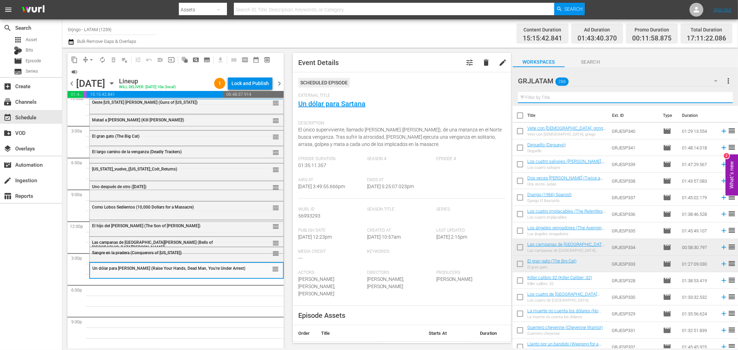
paste input "Cjamango"
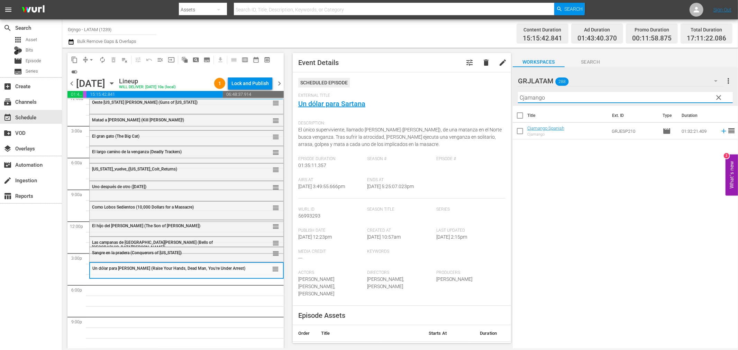
type input "Cjamango"
drag, startPoint x: 718, startPoint y: 93, endPoint x: 514, endPoint y: 90, distance: 203.7
click at [718, 93] on span "clear" at bounding box center [718, 97] width 8 height 8
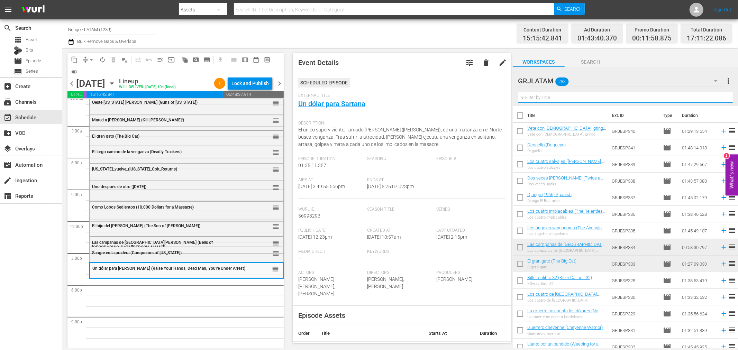
paste input "Hellgate: La puerta del infierno"
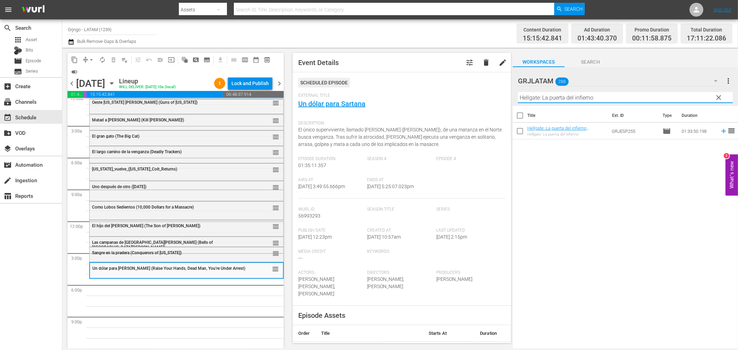
type input "Hellgate: La puerta del infierno"
drag, startPoint x: 717, startPoint y: 94, endPoint x: 502, endPoint y: 104, distance: 215.4
click at [717, 94] on span "clear" at bounding box center [718, 97] width 8 height 8
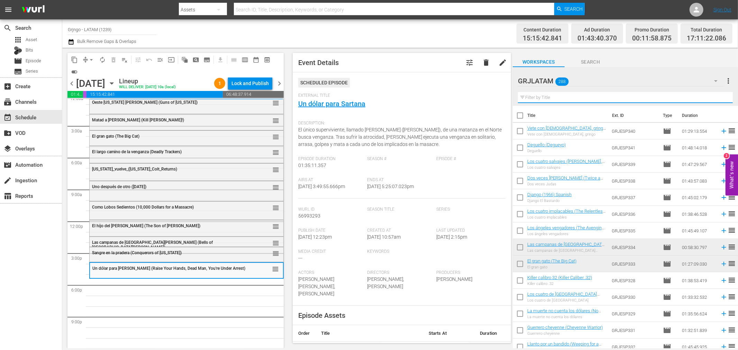
paste input "Rifles apaches (Apache Rifles)"
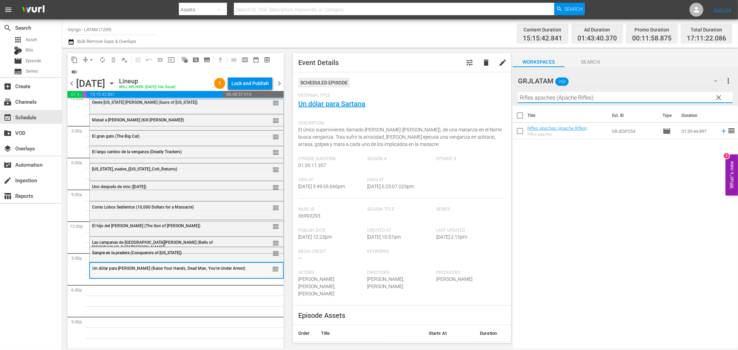
type input "Rifles apaches (Apache Rifles)"
click at [185, 287] on div "Delete Event" at bounding box center [201, 287] width 55 height 9
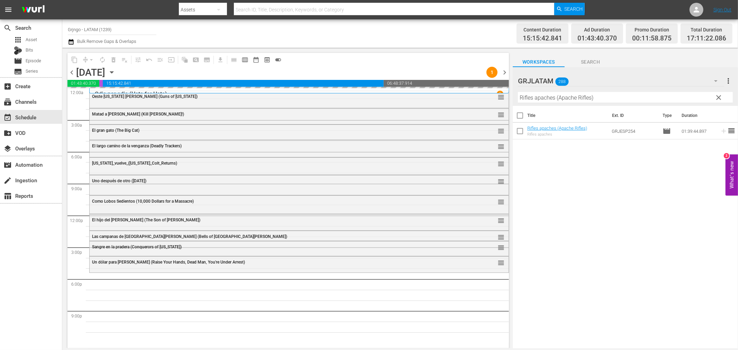
scroll to position [0, 0]
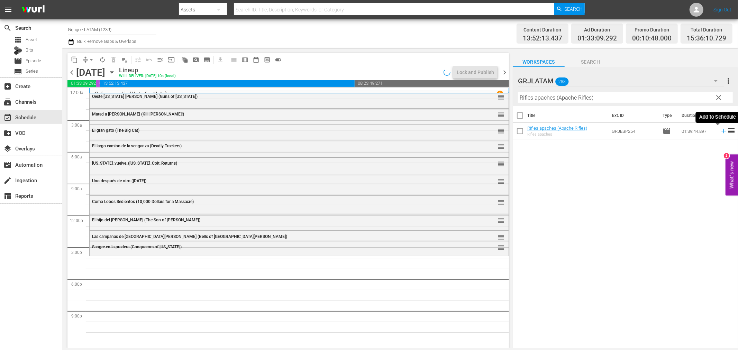
click at [721, 131] on icon at bounding box center [723, 131] width 4 height 4
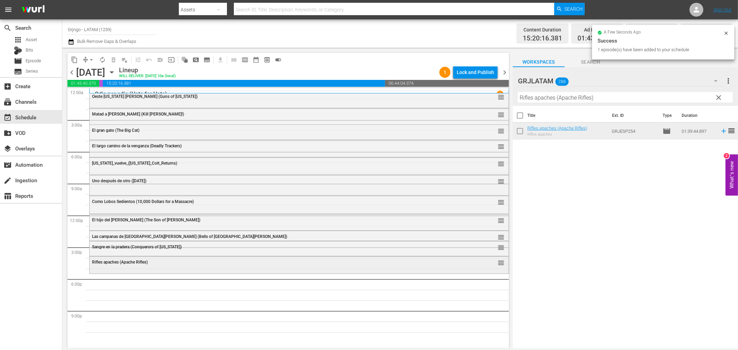
click at [211, 264] on div "Rifles apaches (Apache Rifles)" at bounding box center [280, 262] width 376 height 5
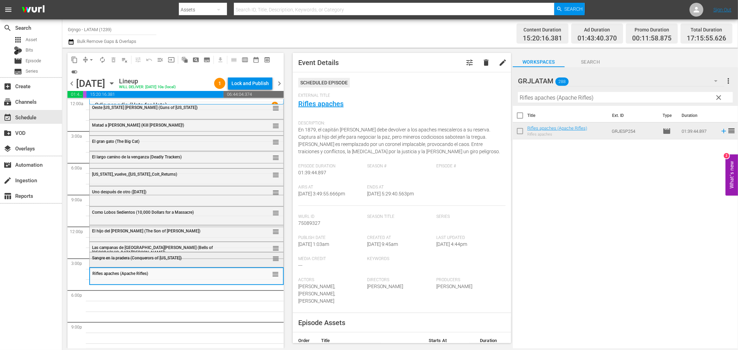
click at [204, 259] on div "Sangre en la pradera (Conquerors of [US_STATE])" at bounding box center [169, 258] width 154 height 5
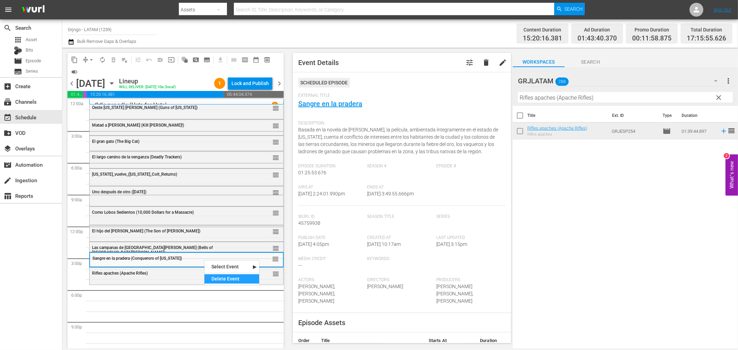
click at [214, 278] on div "Delete Event" at bounding box center [231, 278] width 55 height 9
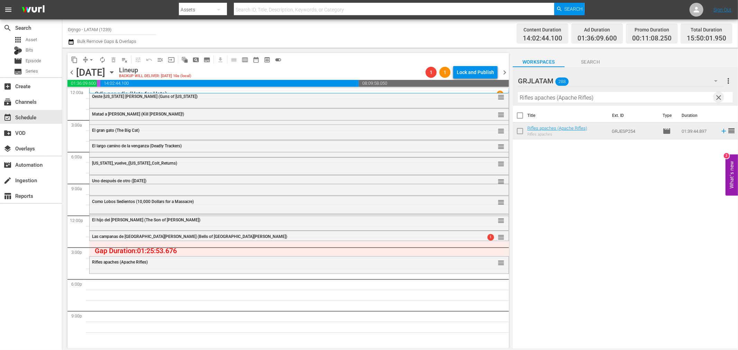
drag, startPoint x: 717, startPoint y: 96, endPoint x: 561, endPoint y: 100, distance: 156.0
click at [717, 96] on span "clear" at bounding box center [718, 97] width 8 height 8
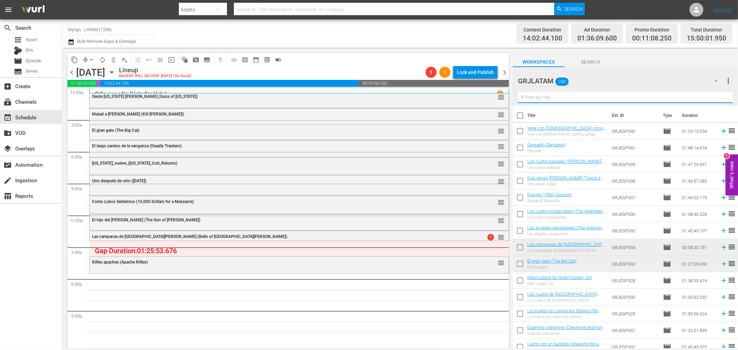
paste input "Un dólar para Sartana"
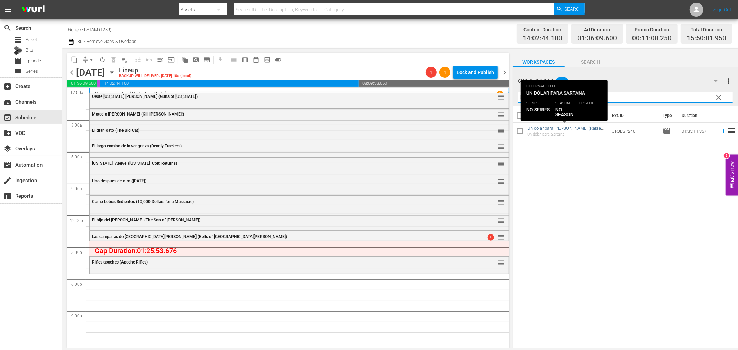
type input "Un dólar para Sartana"
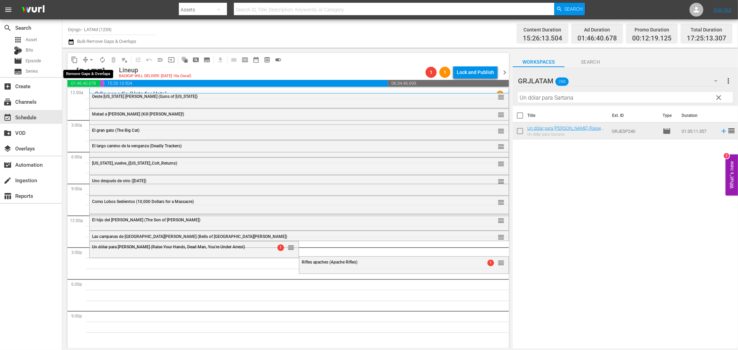
click at [92, 59] on span "arrow_drop_down" at bounding box center [91, 59] width 7 height 7
click at [101, 98] on li "Align to End of Previous Day" at bounding box center [91, 96] width 73 height 11
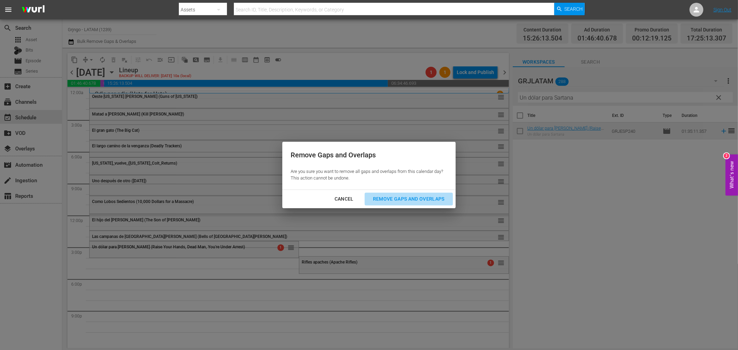
click at [408, 202] on div "Remove Gaps and Overlaps" at bounding box center [408, 199] width 83 height 9
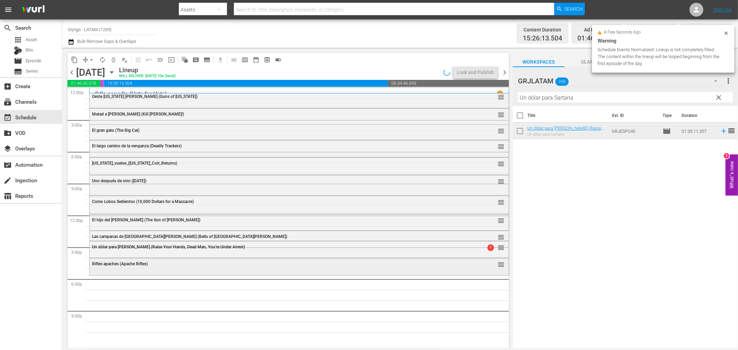
click at [153, 265] on div "Rifles apaches (Apache Rifles)" at bounding box center [280, 263] width 376 height 5
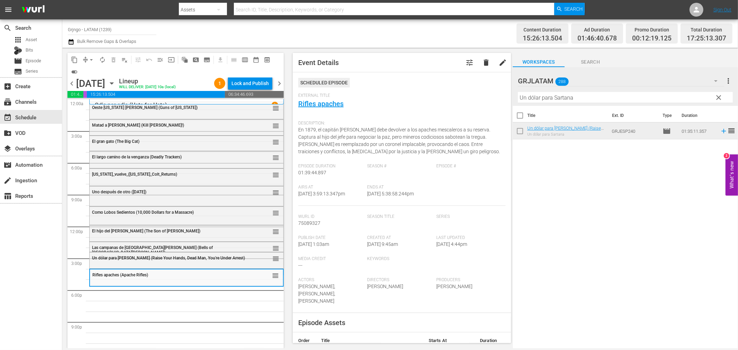
drag, startPoint x: 718, startPoint y: 94, endPoint x: 550, endPoint y: 98, distance: 167.8
click at [718, 94] on span "clear" at bounding box center [718, 97] width 8 height 8
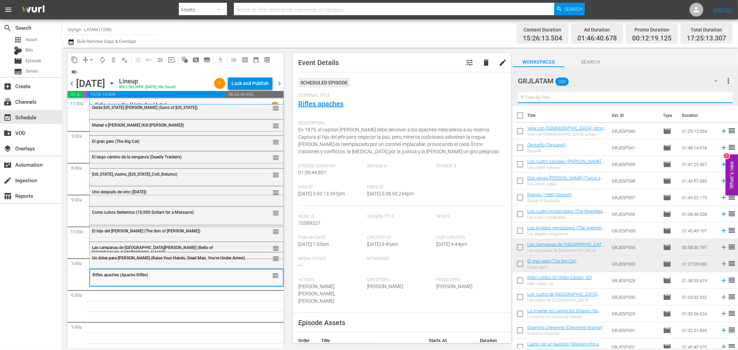
paste input "El hombre que mató a [PERSON_NAME] el Niño"
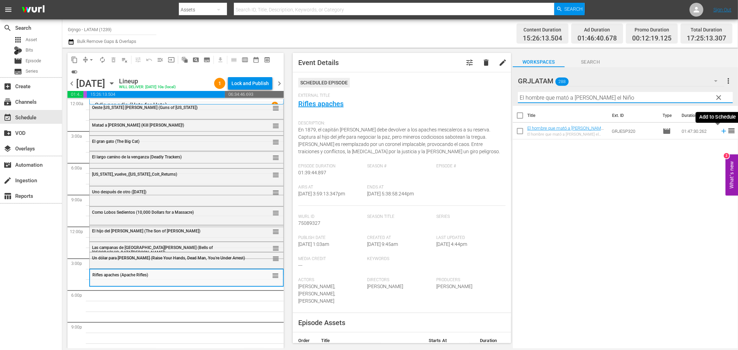
type input "El hombre que mató a [PERSON_NAME] el Niño"
click at [720, 130] on icon at bounding box center [724, 131] width 8 height 8
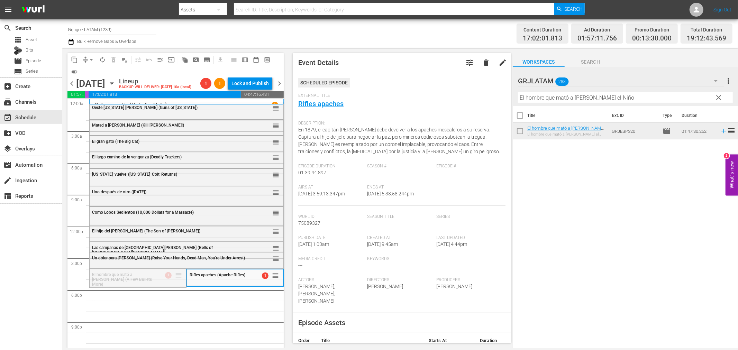
drag, startPoint x: 174, startPoint y: 266, endPoint x: 174, endPoint y: 275, distance: 9.0
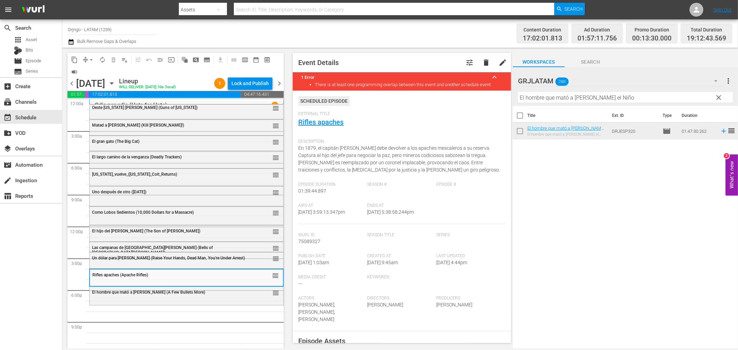
drag, startPoint x: 720, startPoint y: 94, endPoint x: 548, endPoint y: 97, distance: 171.9
click at [720, 94] on span "clear" at bounding box center [718, 97] width 8 height 8
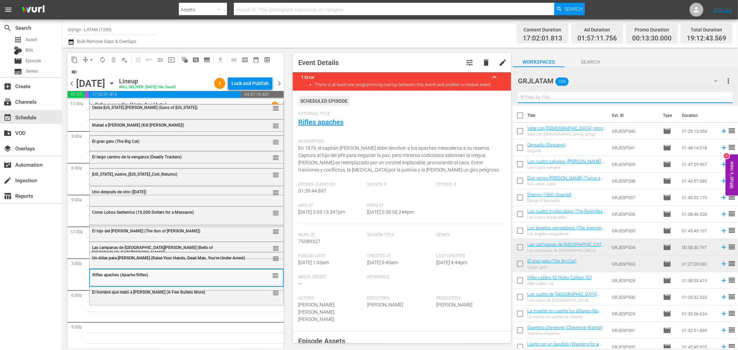
paste input "Doc, manos de plata"
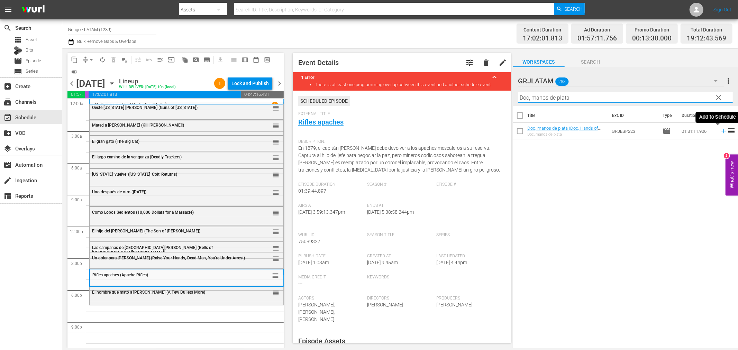
type input "Doc, manos de plata"
click at [721, 129] on icon at bounding box center [723, 131] width 4 height 4
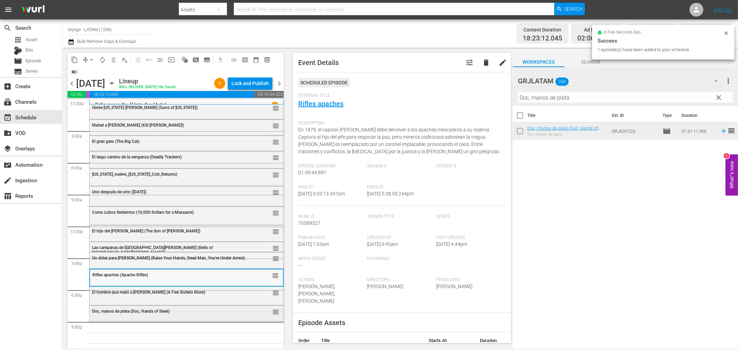
click at [141, 316] on div "Doc, [PERSON_NAME] (Doc, Hands of Steel) reorder" at bounding box center [187, 312] width 194 height 12
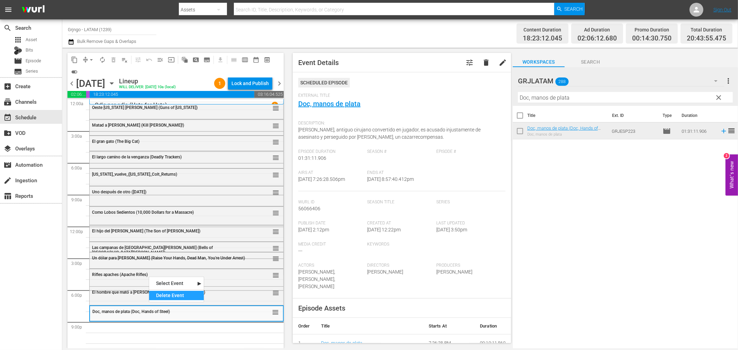
click at [156, 295] on div "Delete Event" at bounding box center [176, 295] width 55 height 9
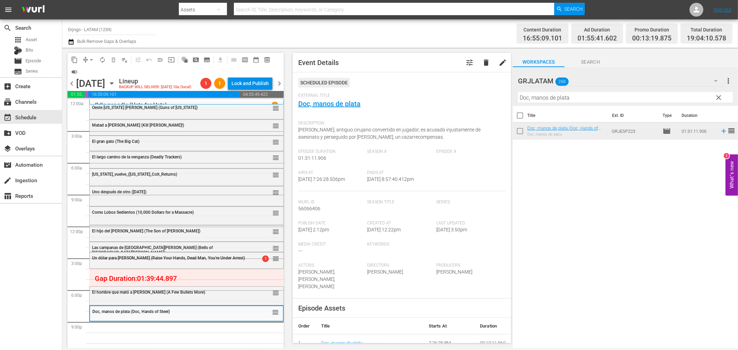
click at [719, 95] on span "clear" at bounding box center [718, 97] width 8 height 8
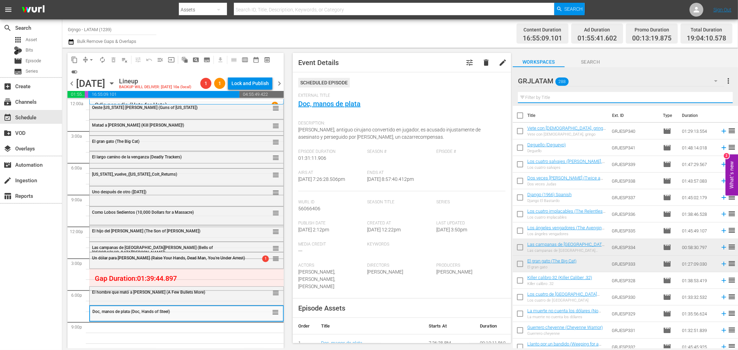
paste input "Cjamango"
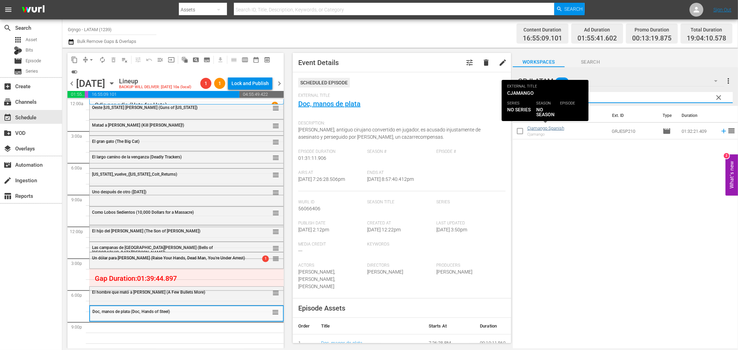
type input "Cjamango"
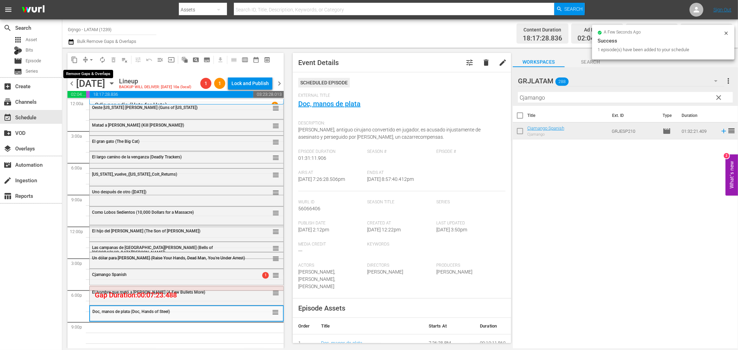
click at [91, 60] on span "arrow_drop_down" at bounding box center [91, 59] width 7 height 7
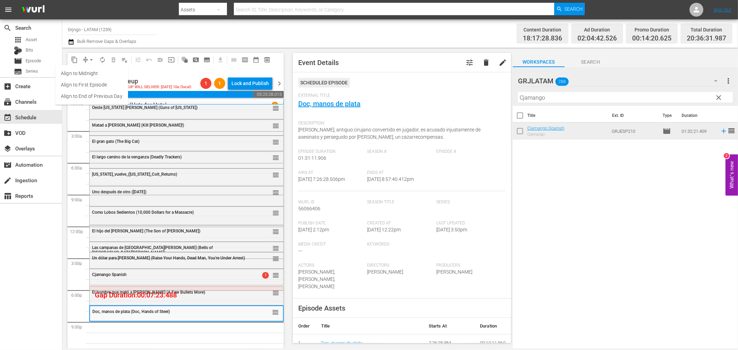
click at [99, 95] on li "Align to End of Previous Day" at bounding box center [91, 96] width 73 height 11
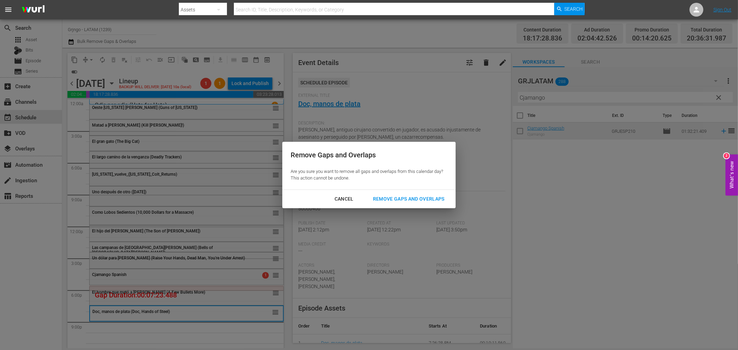
click at [394, 196] on div "Remove Gaps and Overlaps" at bounding box center [408, 199] width 83 height 9
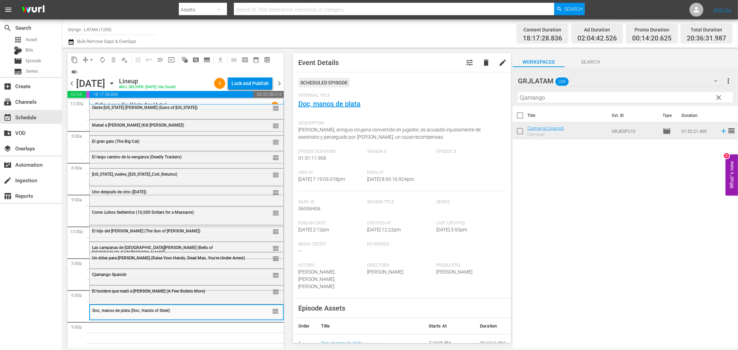
click at [719, 95] on span "clear" at bounding box center [718, 97] width 8 height 8
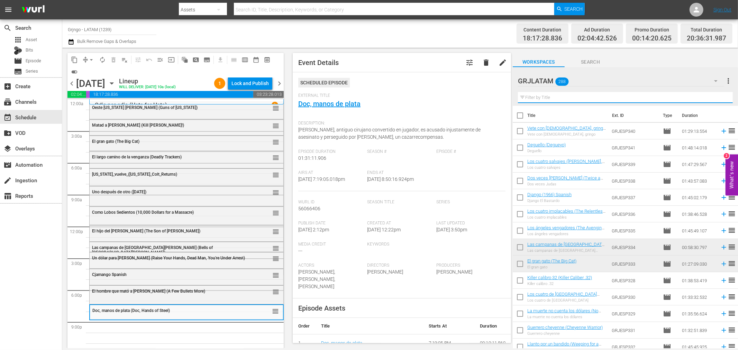
click at [535, 97] on input "text" at bounding box center [625, 97] width 215 height 11
paste input "Sin aliento (Death on High Mountain)"
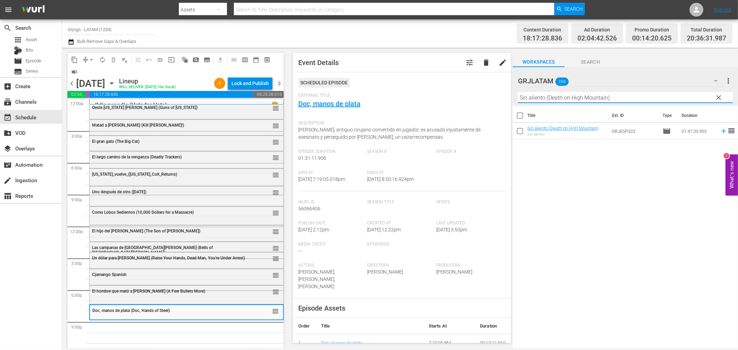
type input "Sin aliento (Death on High Mountain)"
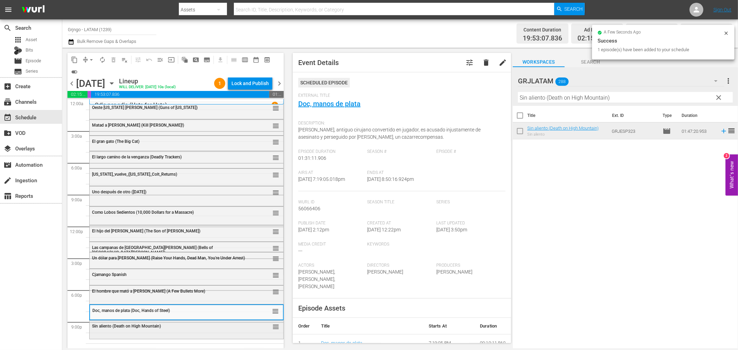
click at [200, 329] on div "Sin aliento (Death on High Mountain) reorder" at bounding box center [187, 327] width 194 height 12
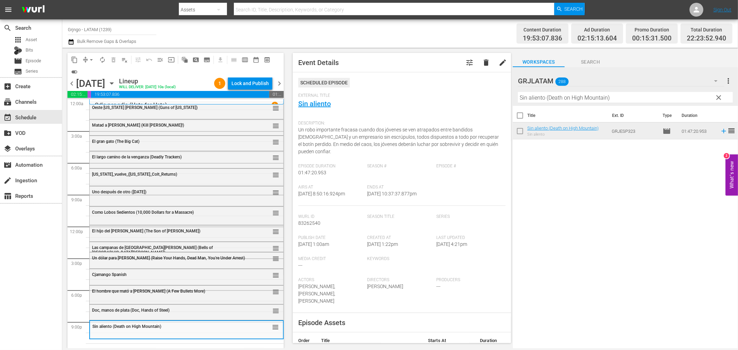
click at [192, 307] on div "Doc, manos de plata (Doc, Hands of Steel)" at bounding box center [169, 310] width 154 height 6
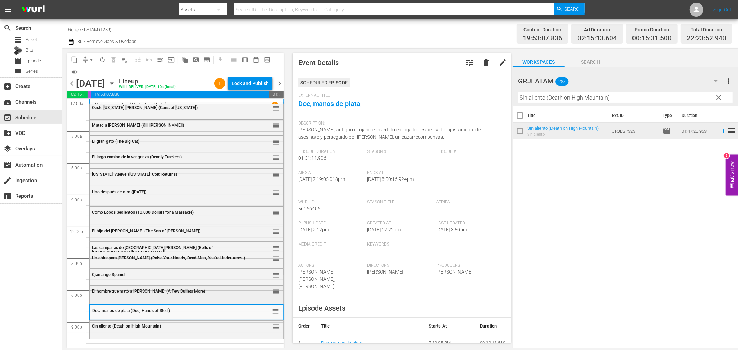
click at [190, 290] on span "El hombre que mató a [PERSON_NAME] (A Few Bullets More)" at bounding box center [148, 291] width 113 height 5
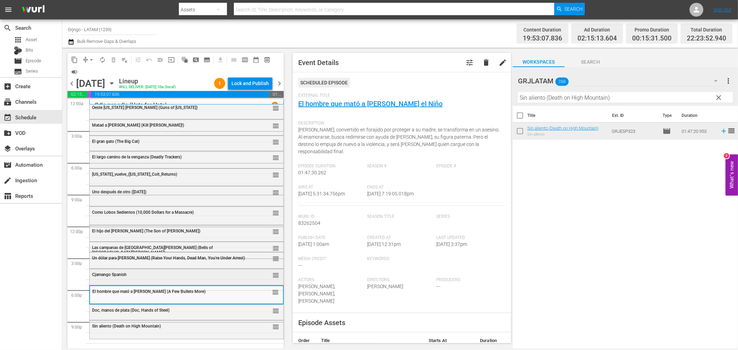
click at [185, 274] on div "Cjamango Spanish" at bounding box center [169, 274] width 154 height 5
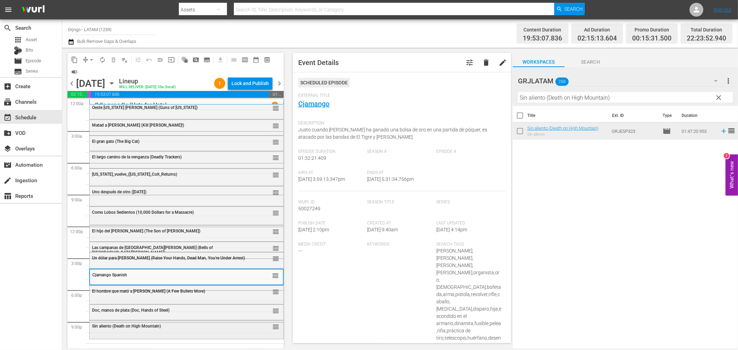
click at [176, 329] on div "Sin aliento (Death on High Mountain) reorder" at bounding box center [187, 327] width 194 height 12
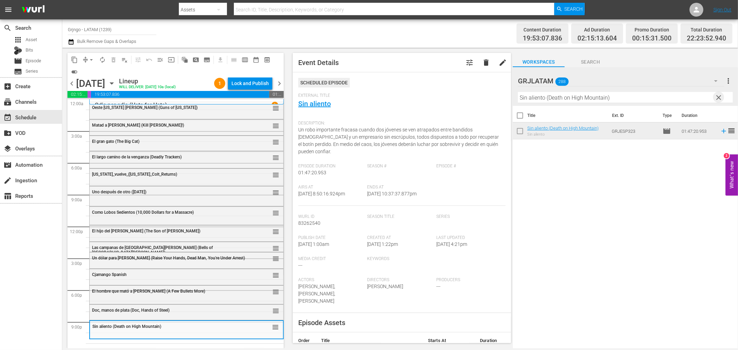
drag, startPoint x: 716, startPoint y: 97, endPoint x: 579, endPoint y: 100, distance: 137.0
click at [716, 97] on span "clear" at bounding box center [718, 97] width 8 height 8
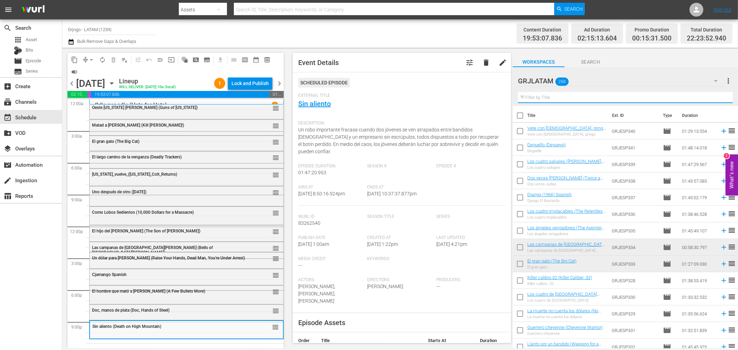
paste input "Perseguido (Pursued)"
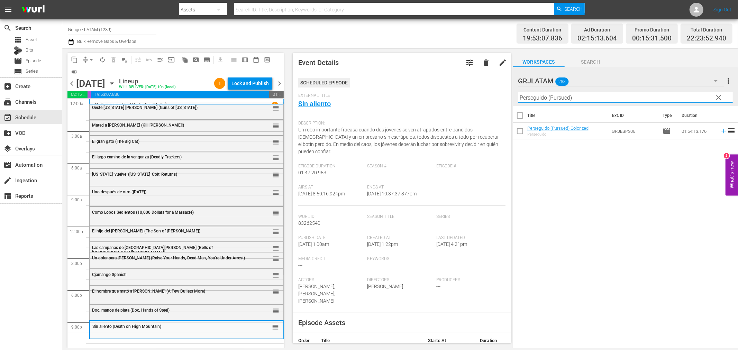
type input "Perseguido (Pursued)"
drag, startPoint x: 719, startPoint y: 97, endPoint x: 570, endPoint y: 98, distance: 149.1
click at [719, 97] on span "clear" at bounding box center [718, 97] width 8 height 8
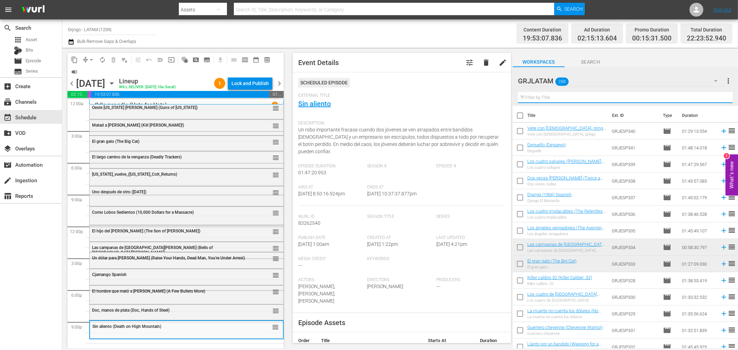
paste input "Plazo para morir (In a Colt's Shadow)"
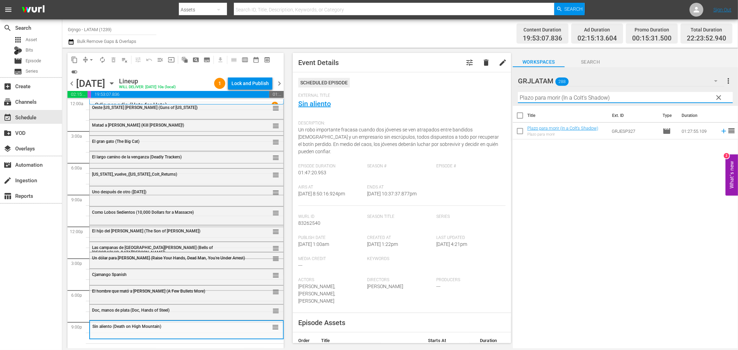
type input "Plazo para morir (In a Colt's Shadow)"
click at [139, 326] on div "Delete Event" at bounding box center [136, 328] width 55 height 9
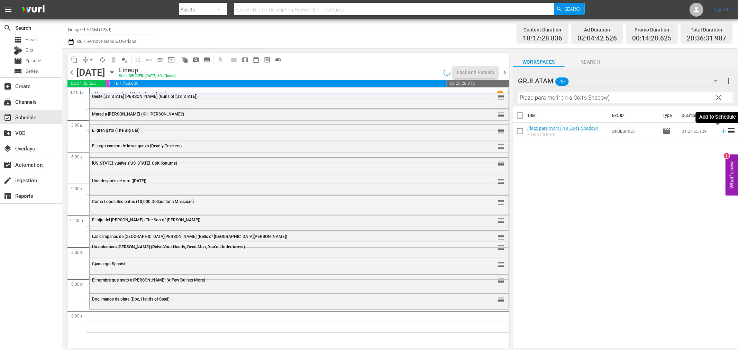
click at [720, 130] on icon at bounding box center [724, 131] width 8 height 8
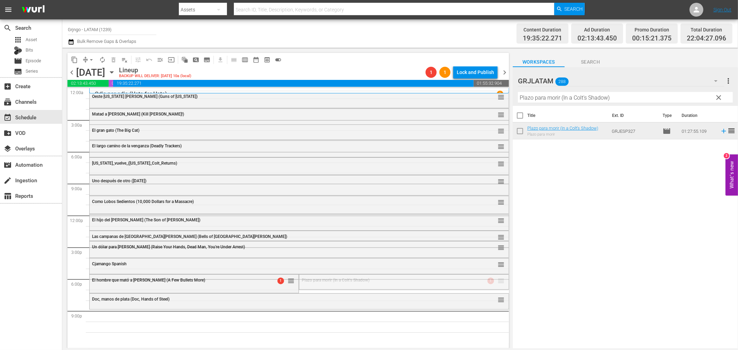
drag, startPoint x: 495, startPoint y: 282, endPoint x: 491, endPoint y: 309, distance: 27.6
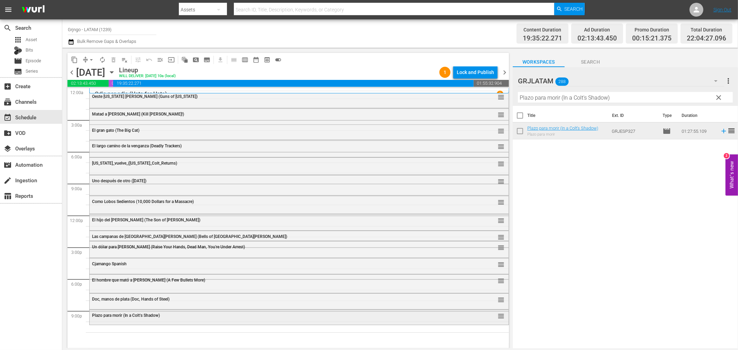
click at [175, 316] on div "Plazo para morir (In a Colt's Shadow)" at bounding box center [280, 315] width 376 height 5
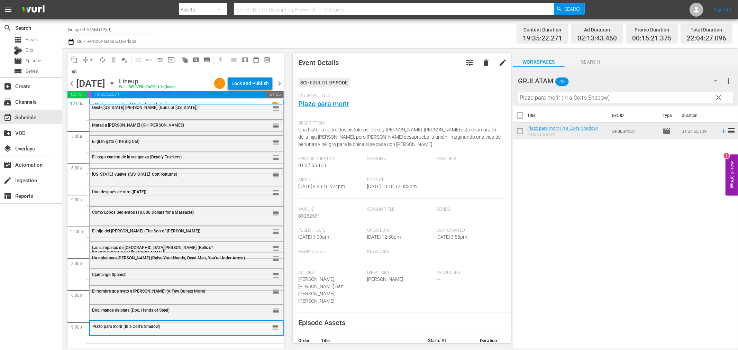
click at [719, 96] on span "clear" at bounding box center [718, 97] width 8 height 8
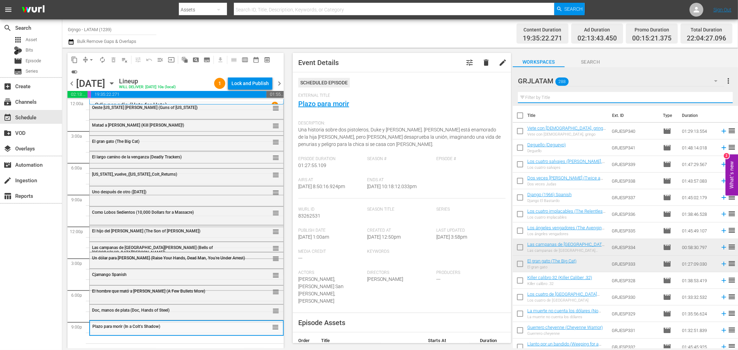
paste input "Hellgate: La puerta del infierno"
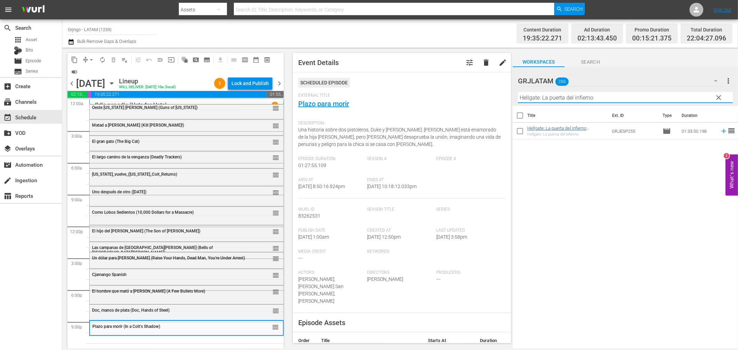
type input "Hellgate: La puerta del infierno"
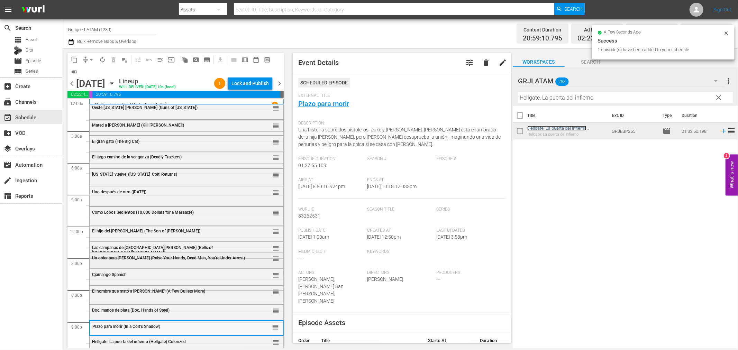
scroll to position [5, 0]
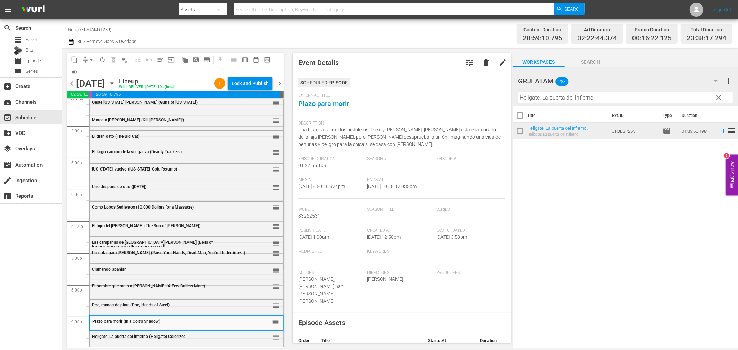
drag, startPoint x: 717, startPoint y: 98, endPoint x: 517, endPoint y: 96, distance: 199.9
click at [717, 98] on span "clear" at bounding box center [718, 97] width 8 height 8
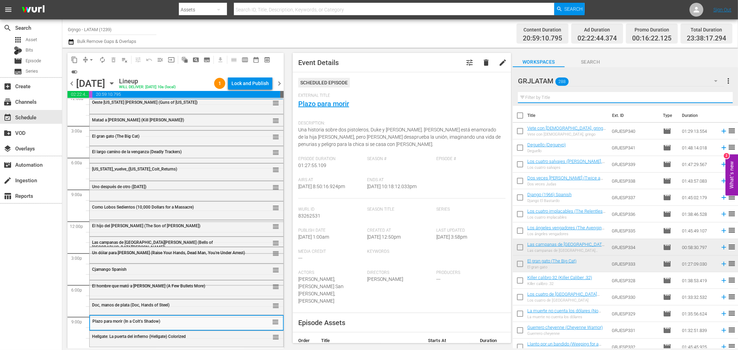
paste input "Sangre en la pradera"
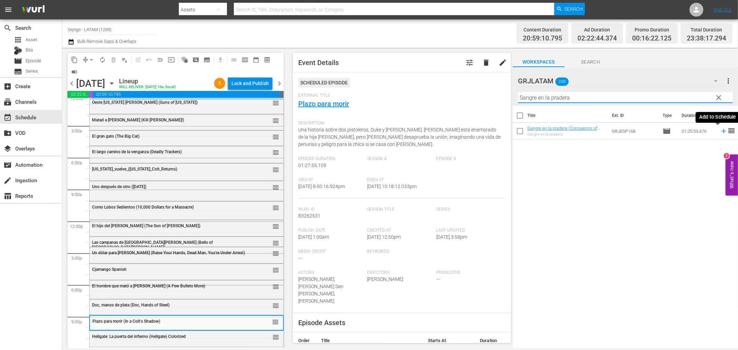
type input "Sangre en la pradera"
click at [720, 130] on icon at bounding box center [724, 131] width 8 height 8
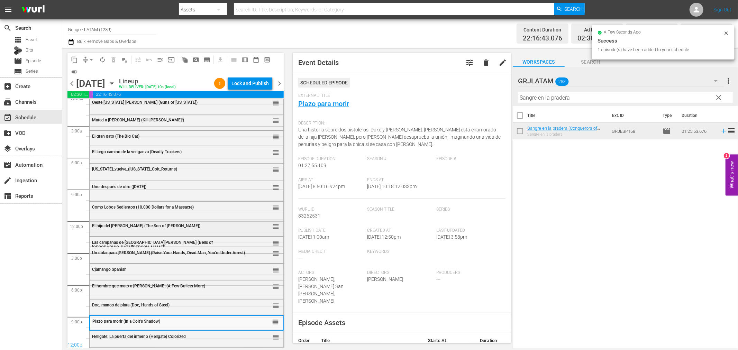
scroll to position [19, 0]
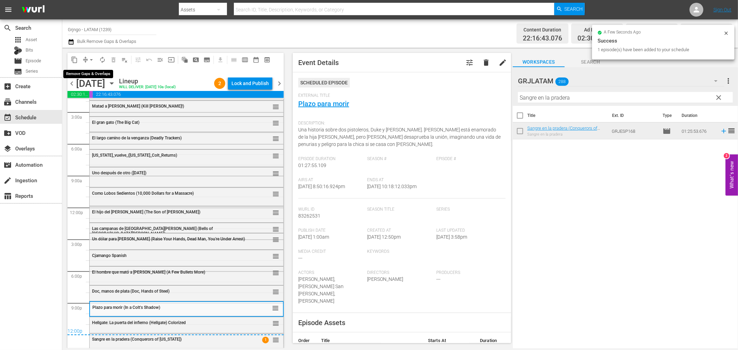
click at [90, 60] on span "arrow_drop_down" at bounding box center [91, 59] width 7 height 7
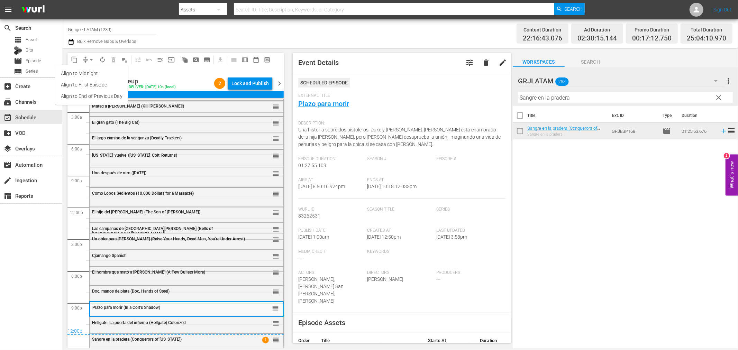
click at [100, 97] on li "Align to End of Previous Day" at bounding box center [91, 96] width 73 height 11
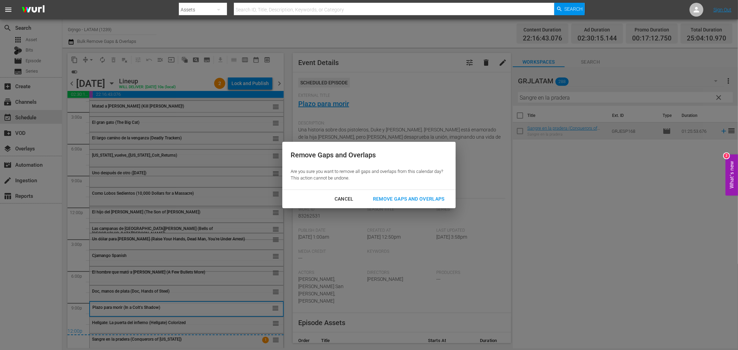
click at [423, 199] on div "Remove Gaps and Overlaps" at bounding box center [408, 199] width 83 height 9
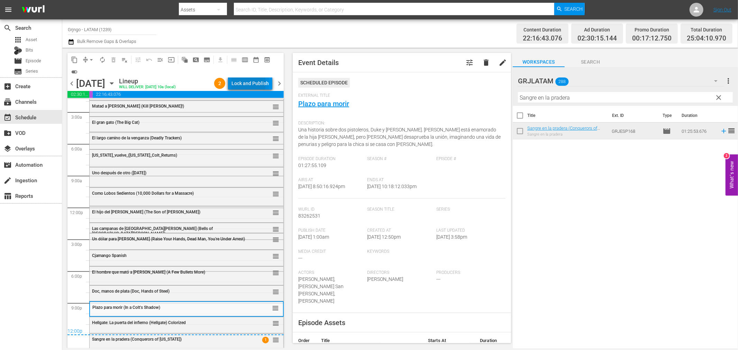
click at [238, 83] on div "Lock and Publish" at bounding box center [249, 83] width 37 height 12
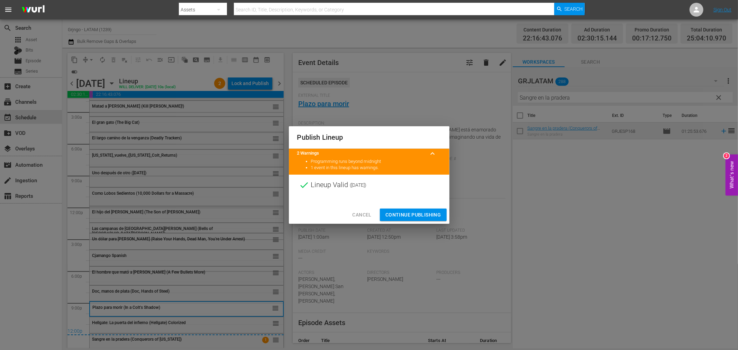
click at [406, 212] on span "Continue Publishing" at bounding box center [413, 215] width 56 height 9
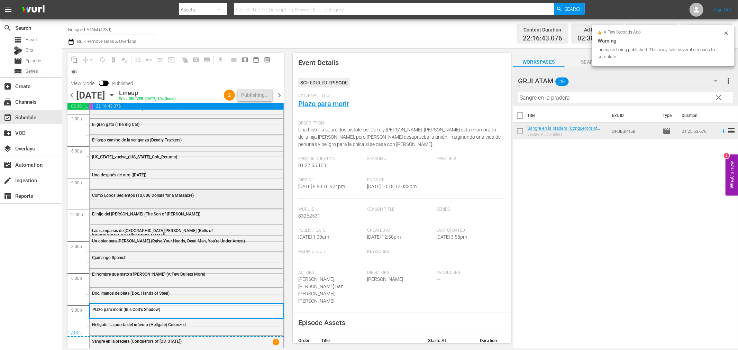
scroll to position [31, 0]
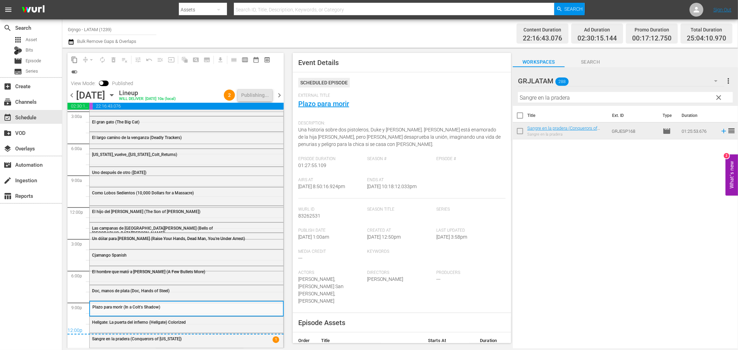
click at [278, 90] on div "chevron_left [DATE] [DATE] Lineup WILL DELIVER: [DATE] 10a (local) 2 Publishing…" at bounding box center [175, 95] width 216 height 13
click at [278, 95] on span "chevron_right" at bounding box center [279, 95] width 9 height 9
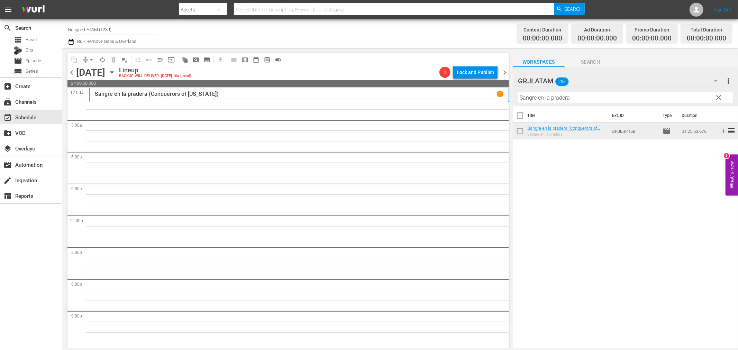
drag, startPoint x: 715, startPoint y: 95, endPoint x: 544, endPoint y: 92, distance: 171.2
click at [717, 95] on span "clear" at bounding box center [718, 97] width 8 height 8
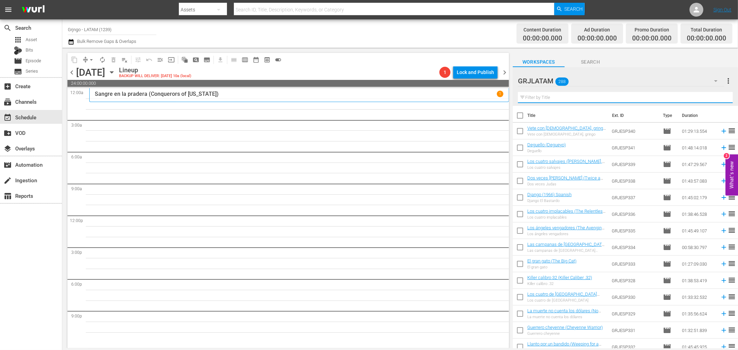
paste input "Rifles apaches (Apache Rifles)"
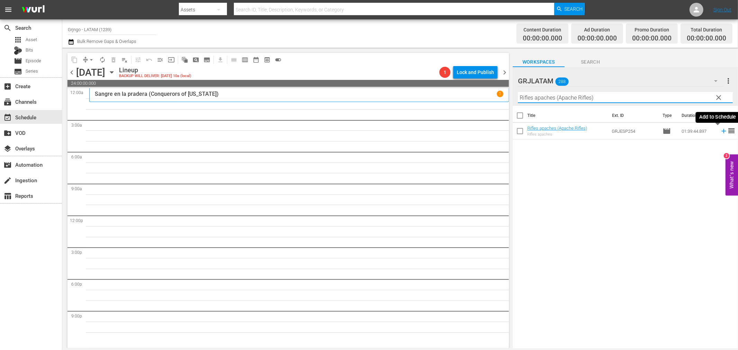
type input "Rifles apaches (Apache Rifles)"
click at [720, 130] on icon at bounding box center [724, 131] width 8 height 8
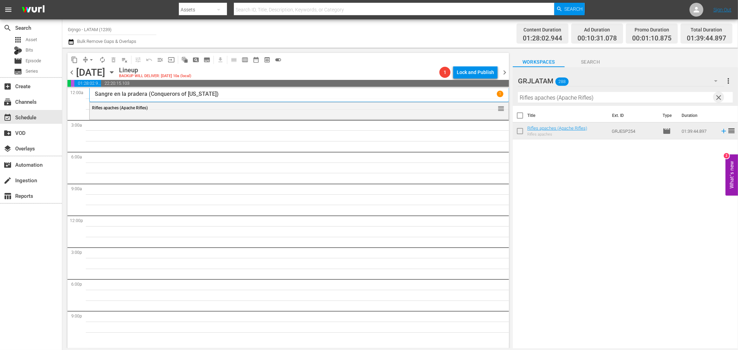
click at [719, 95] on span "clear" at bounding box center [718, 97] width 8 height 8
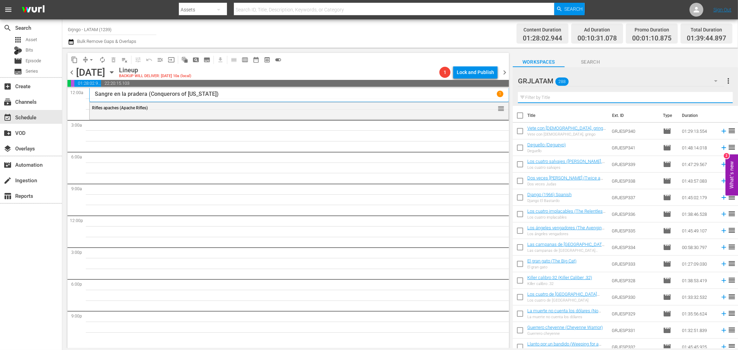
paste input "Django El Bastardo (Django the Bastard)"
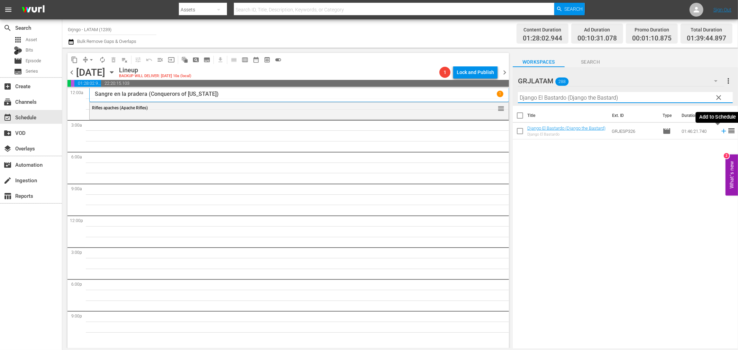
type input "Django El Bastardo (Django the Bastard)"
click at [721, 131] on icon at bounding box center [723, 131] width 4 height 4
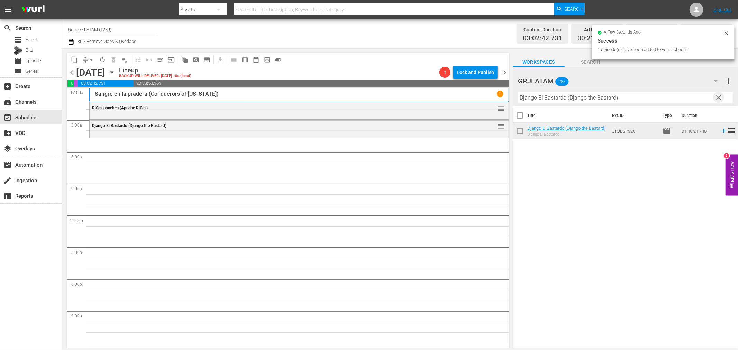
click at [720, 97] on span "clear" at bounding box center [718, 97] width 8 height 8
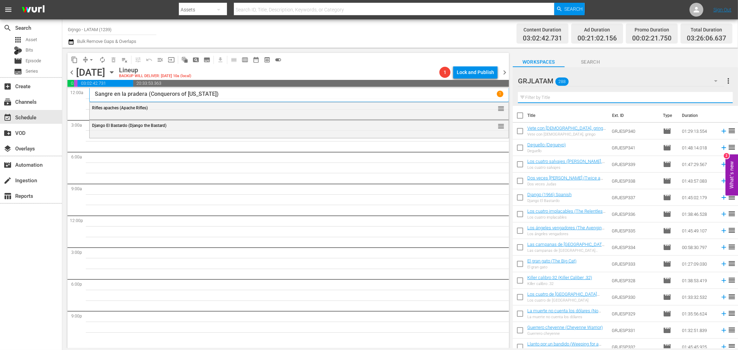
paste input "Los buitres cavarán tu fosa"
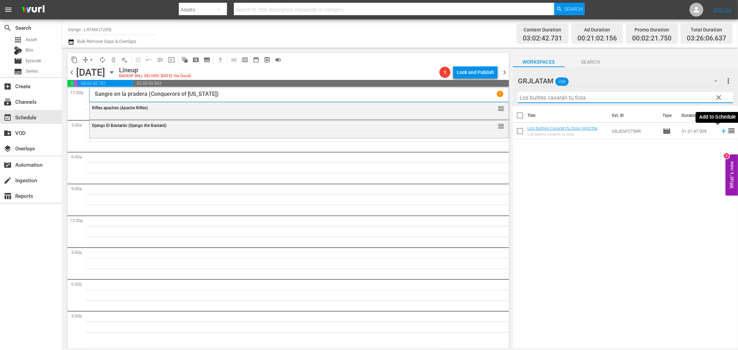
type input "Los buitres cavarán tu fosa"
click at [721, 131] on icon at bounding box center [723, 131] width 4 height 4
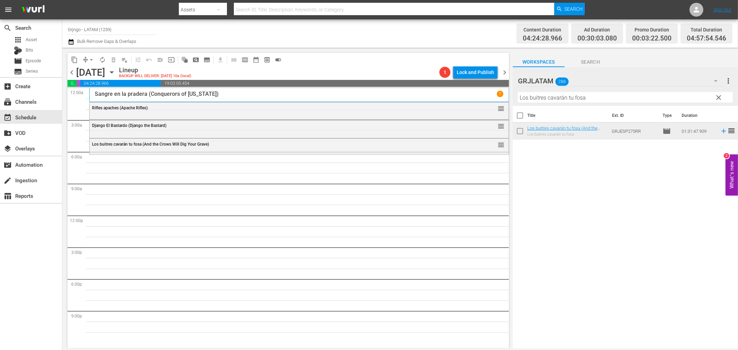
drag, startPoint x: 718, startPoint y: 95, endPoint x: 562, endPoint y: 94, distance: 156.0
click at [718, 95] on span "clear" at bounding box center [718, 97] width 8 height 8
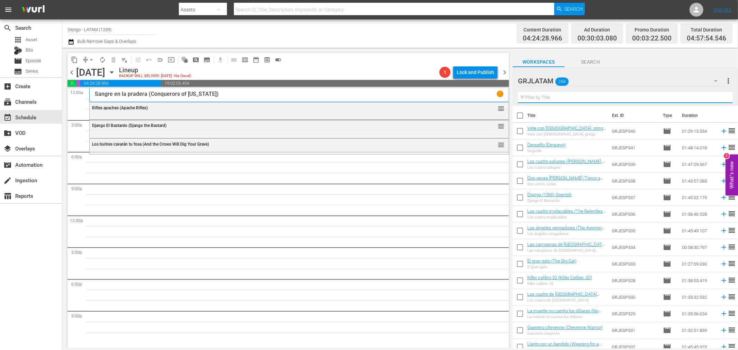
paste input "Dos mil dólares por Coyote"
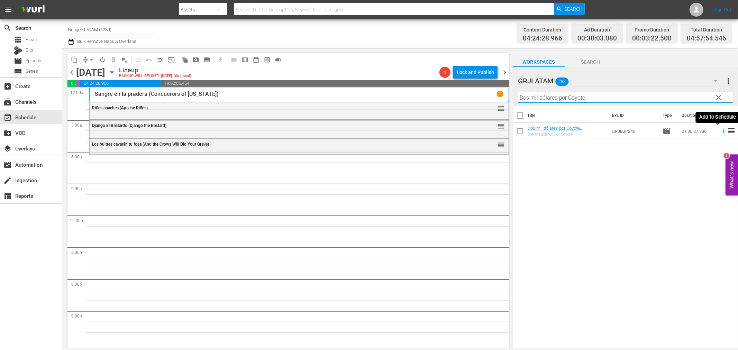
type input "Dos mil dólares por Coyote"
drag, startPoint x: 716, startPoint y: 131, endPoint x: 723, endPoint y: 134, distance: 7.7
click at [721, 131] on icon at bounding box center [723, 131] width 4 height 4
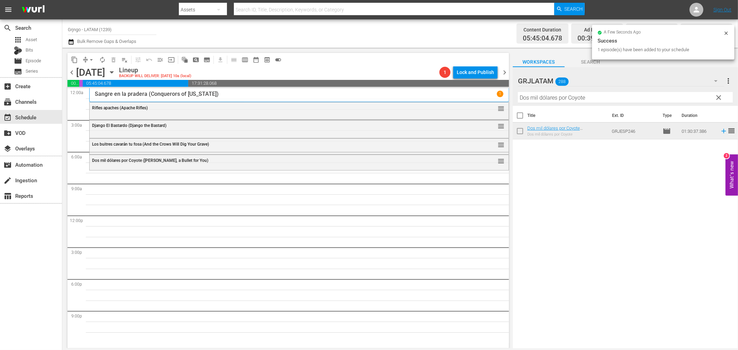
drag, startPoint x: 718, startPoint y: 95, endPoint x: 548, endPoint y: 95, distance: 170.1
click at [718, 95] on span "clear" at bounding box center [718, 97] width 8 height 8
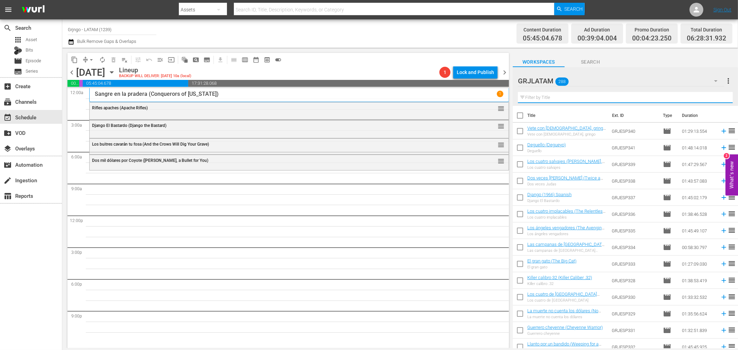
paste input "Sangre sobre [US_STATE] ($100,000 for [PERSON_NAME])"
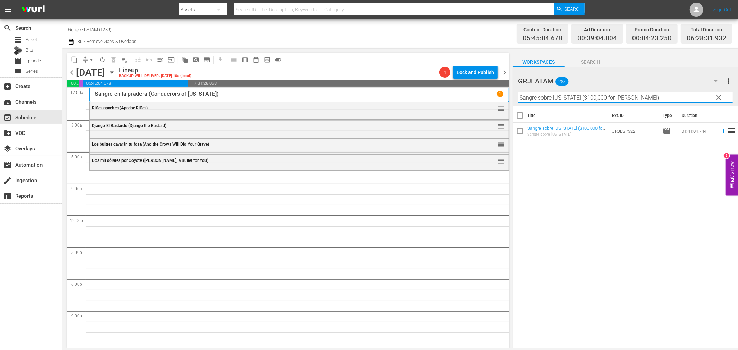
type input "Sangre sobre [US_STATE] ($100,000 for [PERSON_NAME])"
click at [720, 130] on icon at bounding box center [724, 131] width 8 height 8
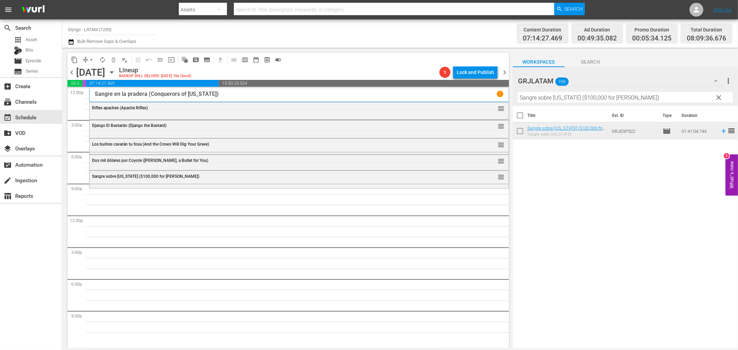
drag, startPoint x: 718, startPoint y: 94, endPoint x: 535, endPoint y: 93, distance: 182.6
click at [718, 94] on span "clear" at bounding box center [718, 97] width 8 height 8
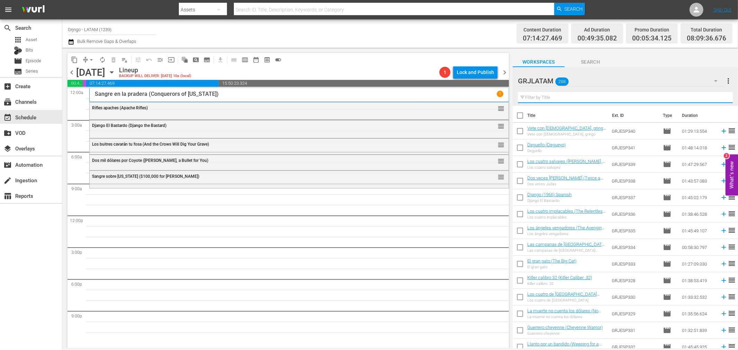
paste input "The brothers O'[PERSON_NAME]"
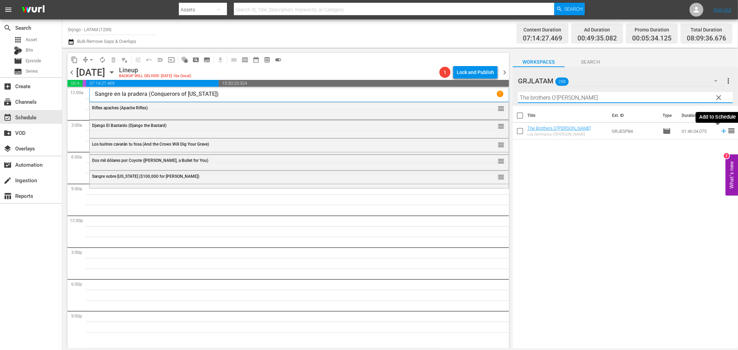
type input "The brothers O'[PERSON_NAME]"
click at [721, 131] on icon at bounding box center [723, 131] width 4 height 4
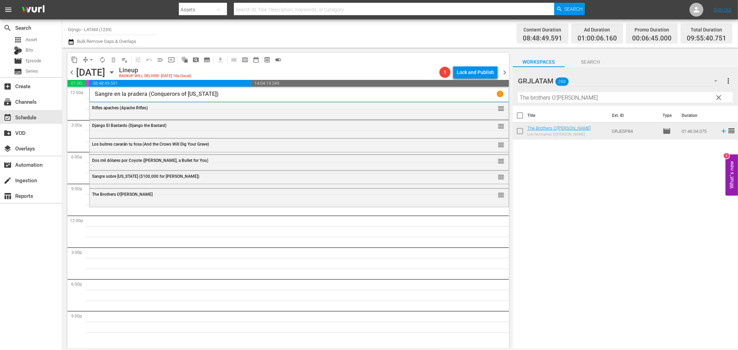
drag, startPoint x: 719, startPoint y: 97, endPoint x: 537, endPoint y: 96, distance: 182.3
click at [719, 97] on span "clear" at bounding box center [718, 97] width 8 height 8
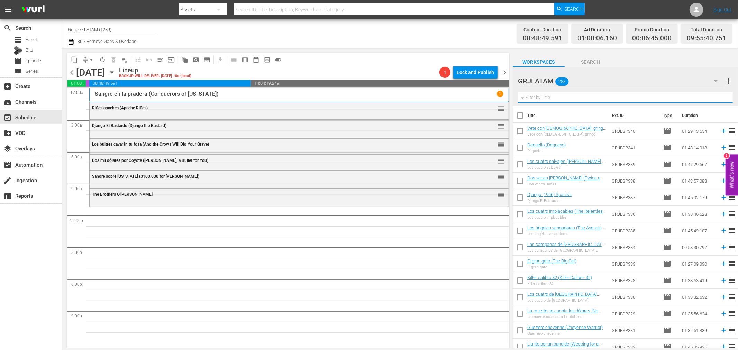
paste input "Requiescant, descanse en paz"
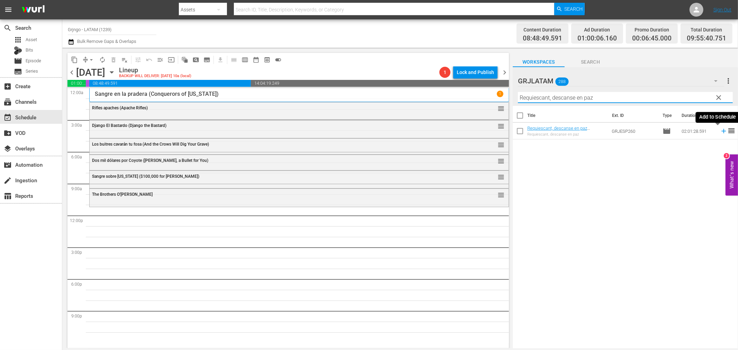
type input "Requiescant, descanse en paz"
click at [720, 130] on icon at bounding box center [724, 131] width 8 height 8
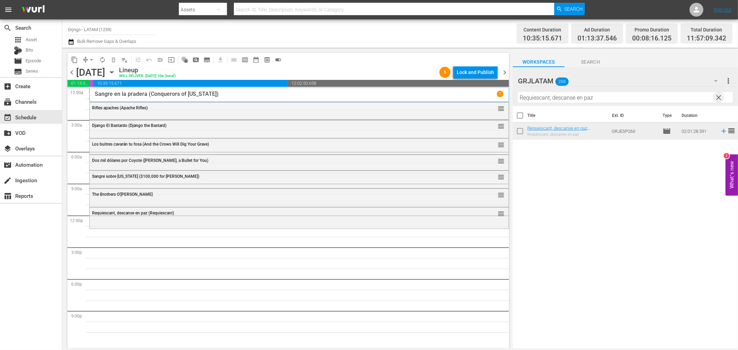
drag, startPoint x: 717, startPoint y: 95, endPoint x: 527, endPoint y: 95, distance: 189.9
click at [717, 95] on span "clear" at bounding box center [718, 97] width 8 height 8
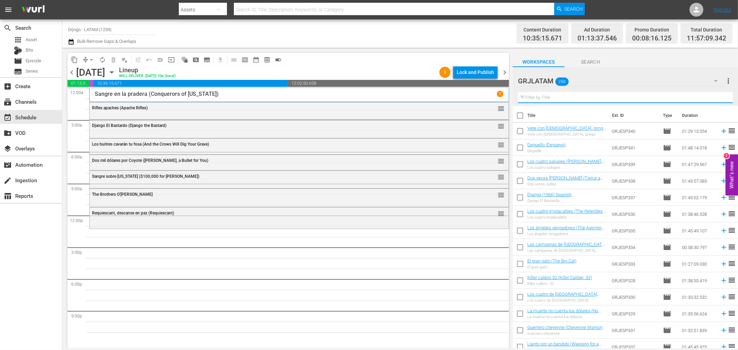
paste input "Los ángeles vengadores"
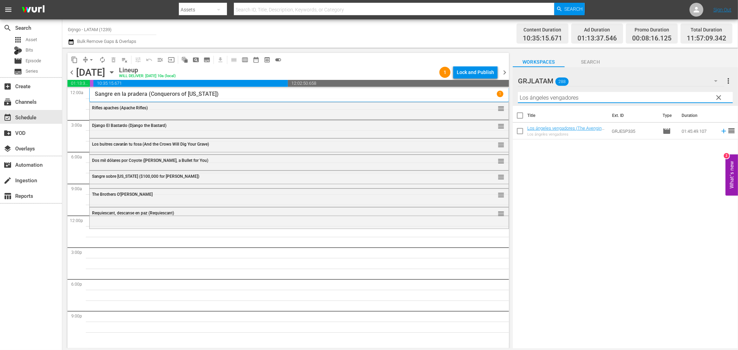
type input "Los ángeles vengadores"
click at [720, 132] on icon at bounding box center [724, 131] width 8 height 8
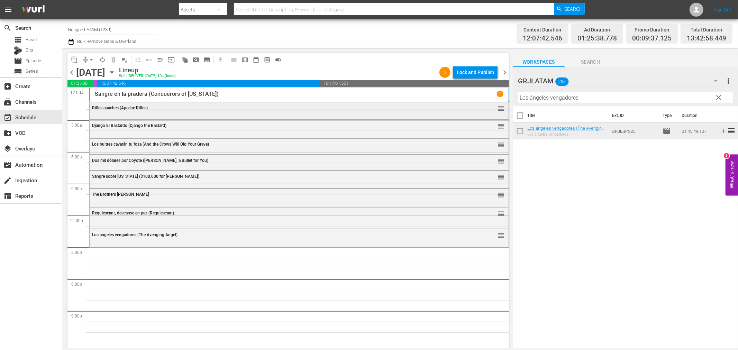
drag, startPoint x: 721, startPoint y: 95, endPoint x: 491, endPoint y: 103, distance: 230.1
click at [721, 95] on span "clear" at bounding box center [718, 97] width 8 height 8
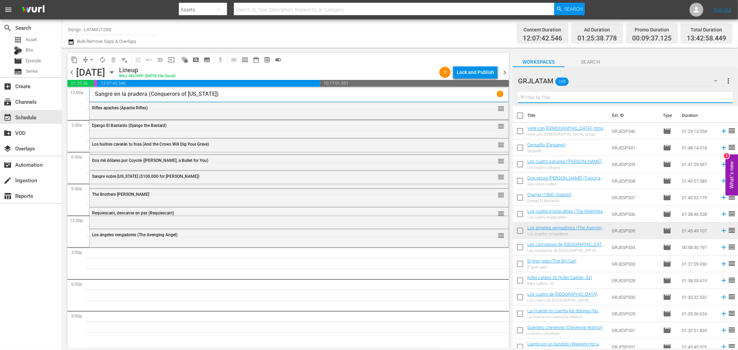
paste input "[DEMOGRAPHIC_DATA]... ¡Toma tus monedas!"
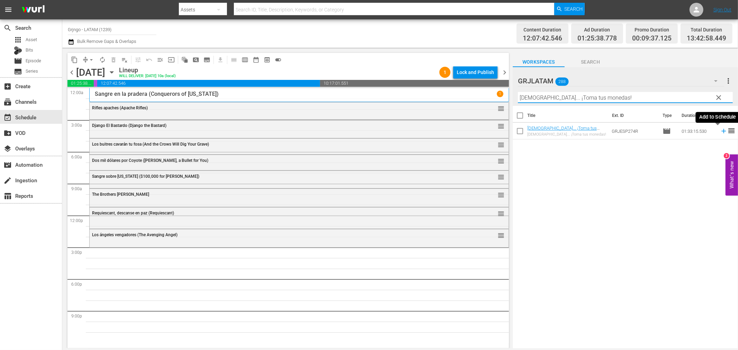
type input "[DEMOGRAPHIC_DATA]... ¡Toma tus monedas!"
click at [721, 131] on icon at bounding box center [723, 131] width 4 height 4
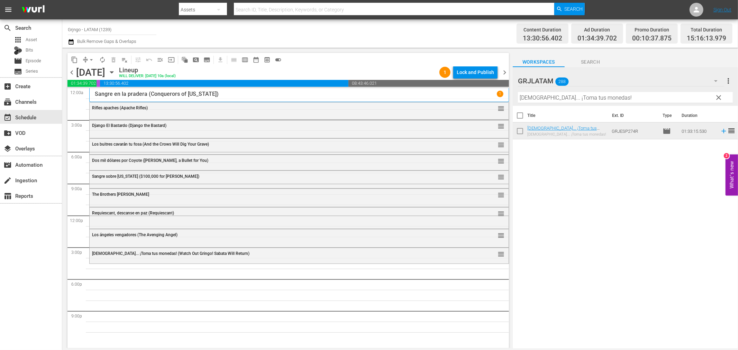
drag, startPoint x: 720, startPoint y: 95, endPoint x: 550, endPoint y: 98, distance: 169.8
click at [720, 95] on span "clear" at bounding box center [718, 97] width 8 height 8
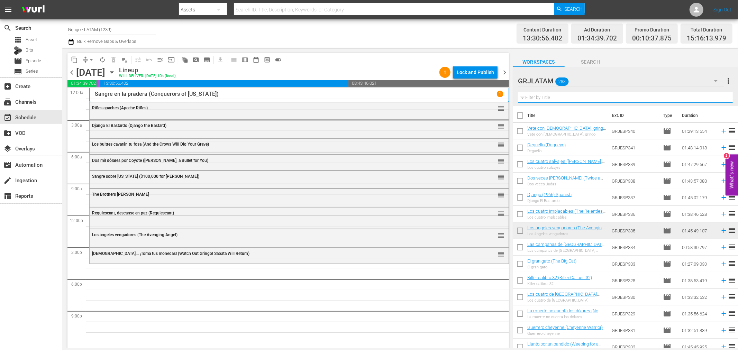
paste input "Un hombre y un colt ([PERSON_NAME])"
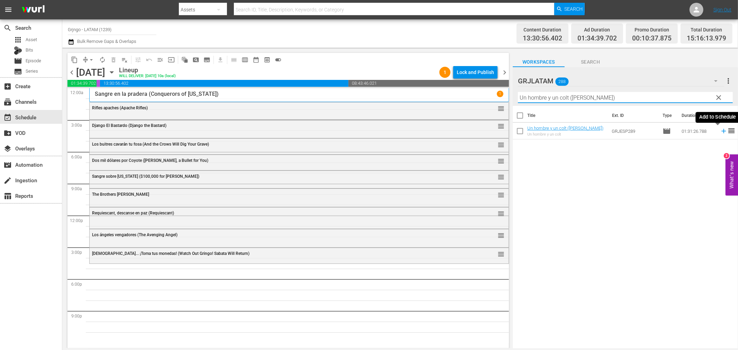
type input "Un hombre y un colt ([PERSON_NAME])"
click at [720, 130] on icon at bounding box center [724, 131] width 8 height 8
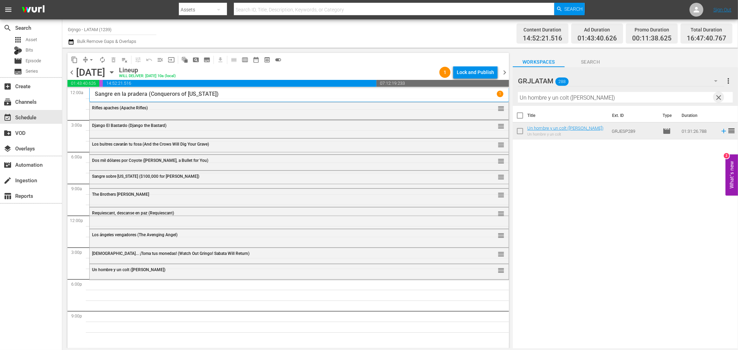
drag, startPoint x: 720, startPoint y: 97, endPoint x: 569, endPoint y: 89, distance: 151.0
click at [720, 97] on span "clear" at bounding box center [718, 97] width 8 height 8
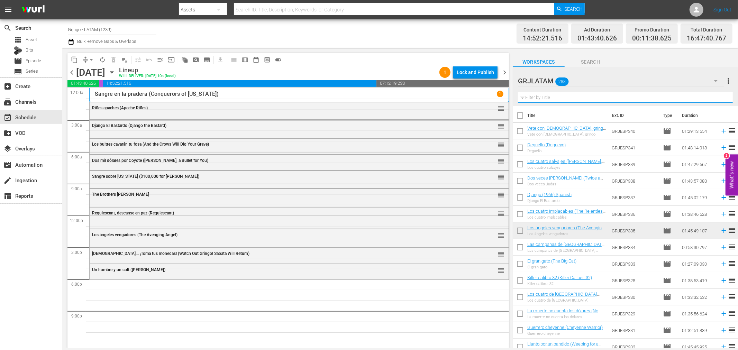
paste input "Perseguido (Pursued)"
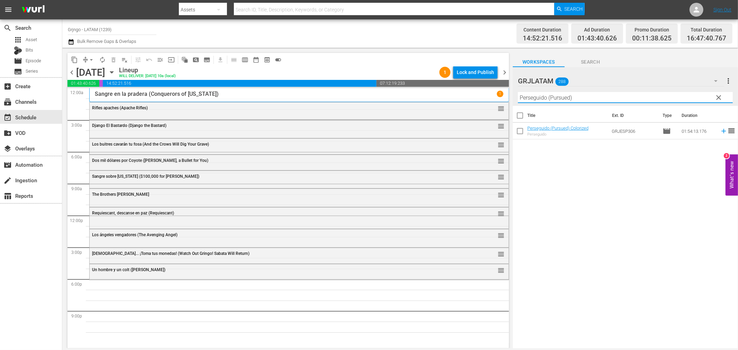
type input "Perseguido (Pursued)"
click at [721, 130] on icon at bounding box center [723, 131] width 4 height 4
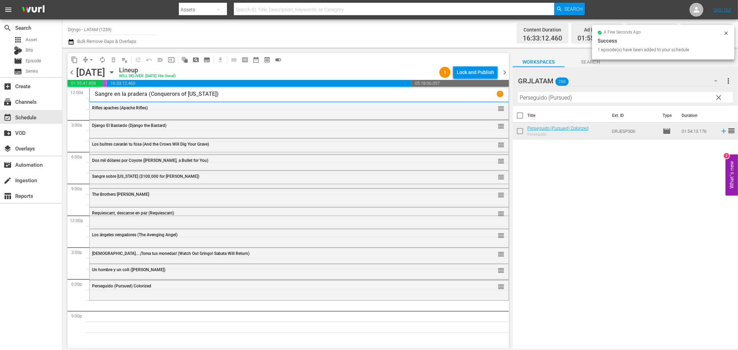
drag, startPoint x: 718, startPoint y: 94, endPoint x: 556, endPoint y: 97, distance: 162.6
click at [718, 94] on span "clear" at bounding box center [718, 97] width 8 height 8
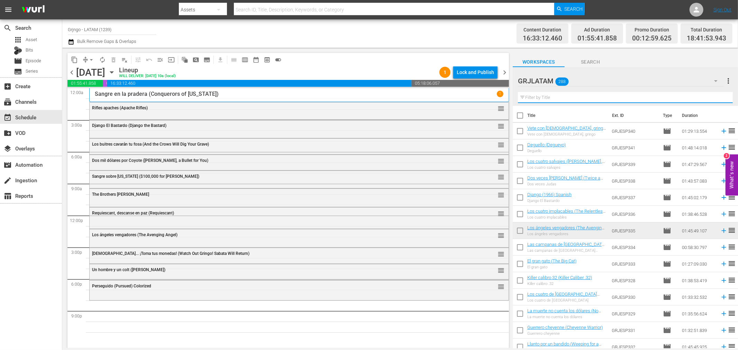
paste input "Plazo para morir (In a Colt's Shadow)"
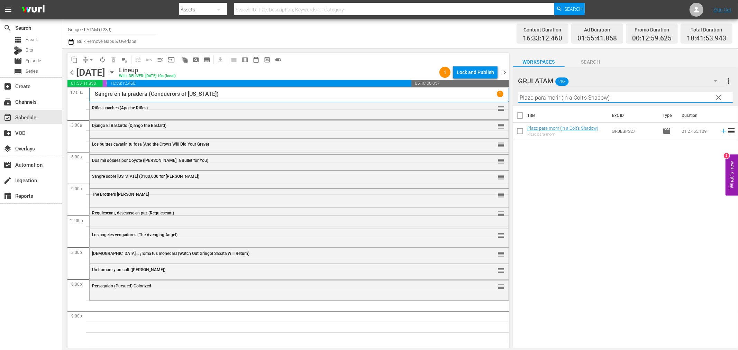
type input "Plazo para morir (In a Colt's Shadow)"
click at [721, 131] on icon at bounding box center [723, 131] width 4 height 4
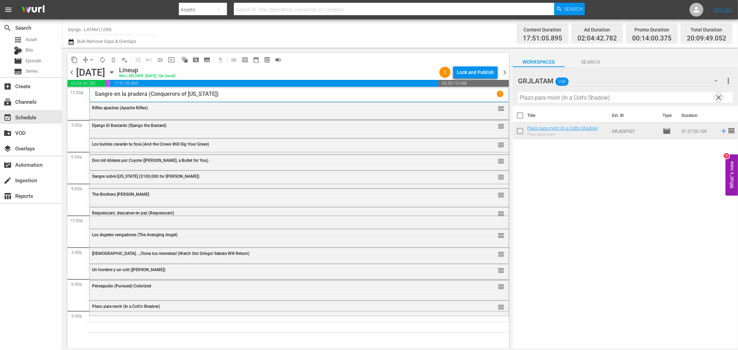
click at [718, 96] on span "clear" at bounding box center [718, 97] width 8 height 8
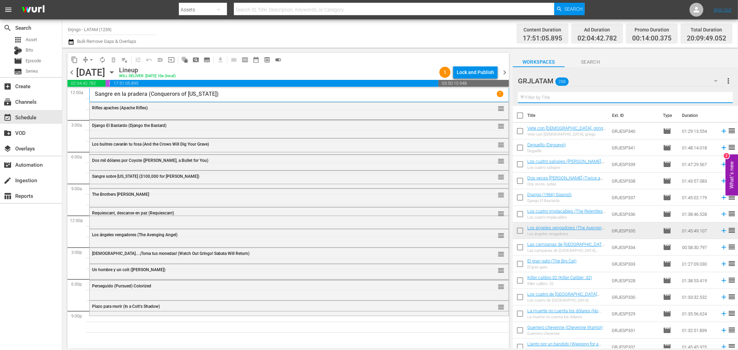
paste input "Un dólar de fuego (Dollar of Fire)"
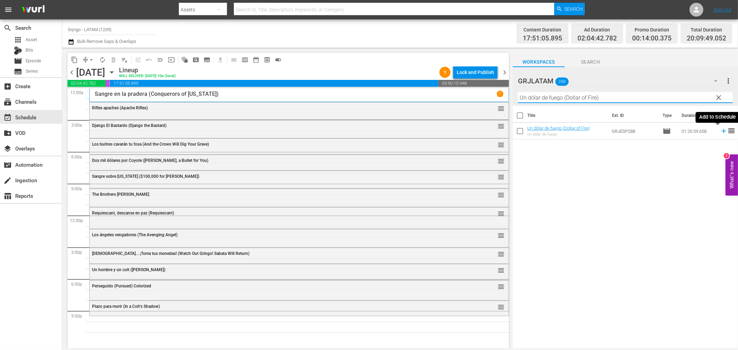
type input "Un dólar de fuego (Dollar of Fire)"
click at [720, 130] on icon at bounding box center [724, 131] width 8 height 8
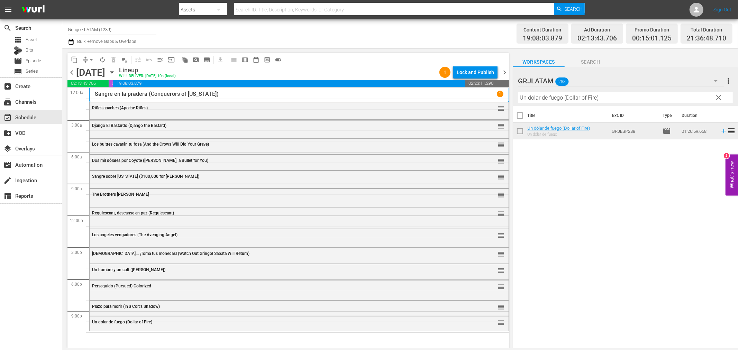
click at [716, 95] on span "clear" at bounding box center [718, 97] width 8 height 8
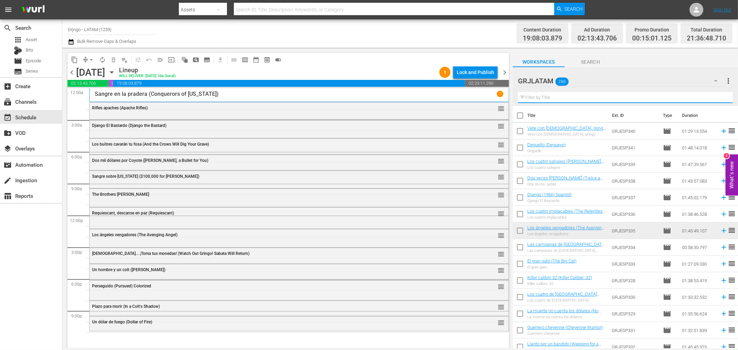
paste input "Le llamaban Trinidad (They Call Me Trinity)"
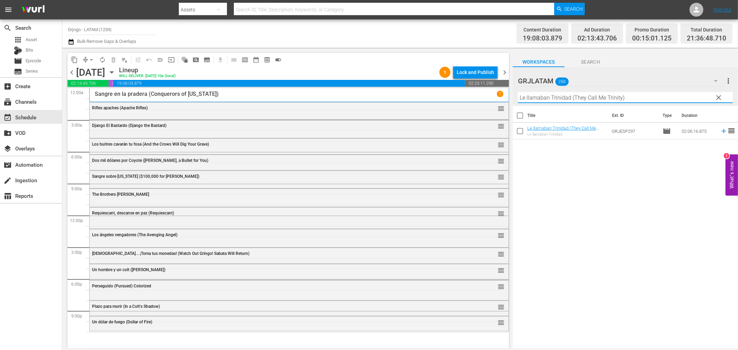
type input "Le llamaban Trinidad (They Call Me Trinity)"
click at [721, 131] on icon at bounding box center [723, 131] width 4 height 4
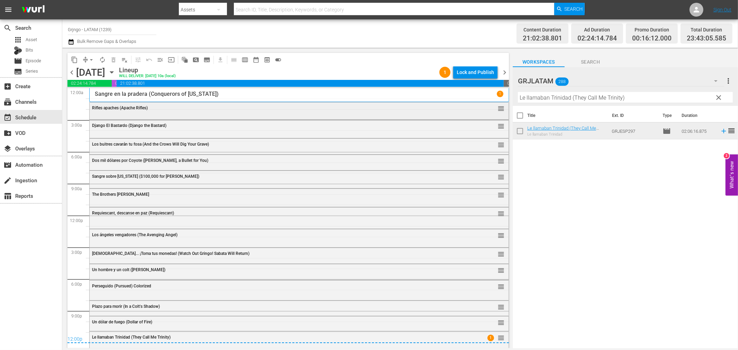
scroll to position [5, 0]
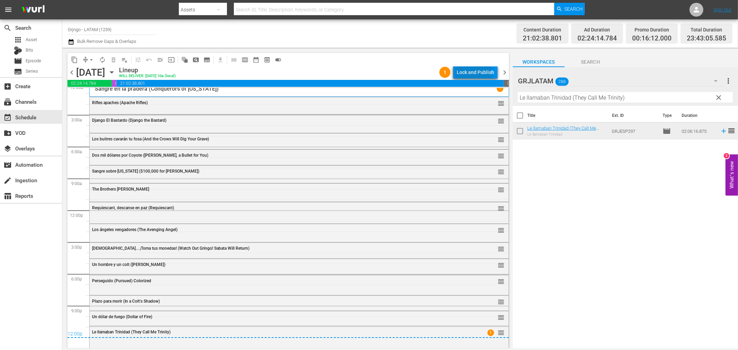
click at [461, 72] on div "Lock and Publish" at bounding box center [474, 72] width 37 height 12
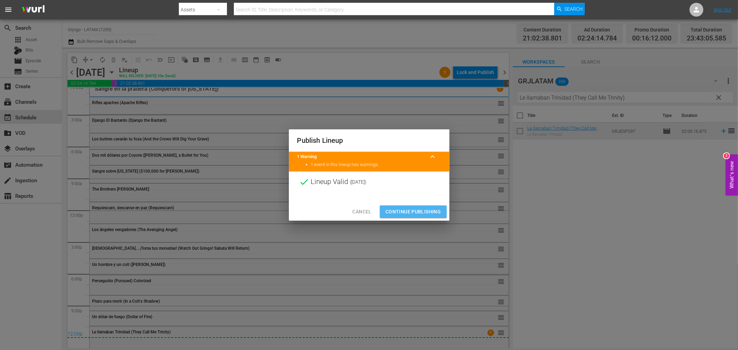
click at [389, 210] on span "Continue Publishing" at bounding box center [413, 211] width 56 height 9
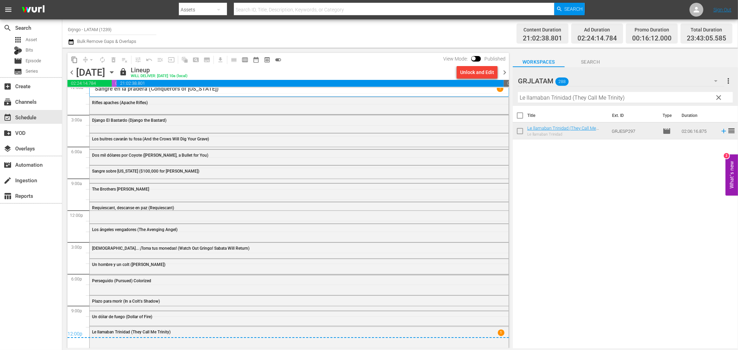
click at [501, 71] on span "chevron_right" at bounding box center [504, 72] width 9 height 9
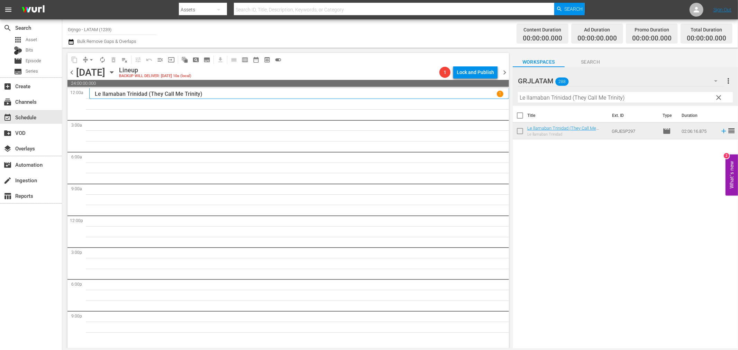
drag, startPoint x: 719, startPoint y: 95, endPoint x: 557, endPoint y: 104, distance: 162.8
click at [719, 95] on span "clear" at bounding box center [718, 97] width 8 height 8
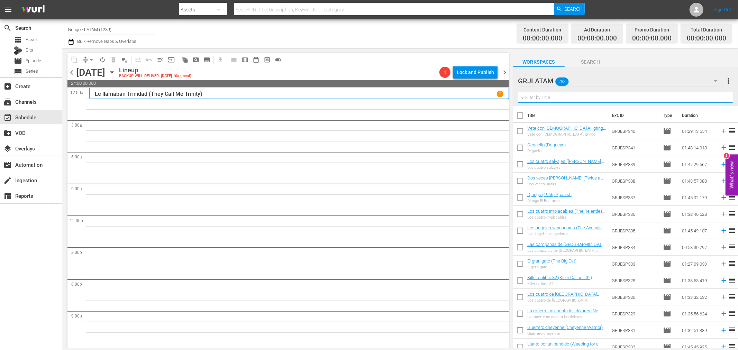
paste input "Se busca ([PERSON_NAME] and [PERSON_NAME])"
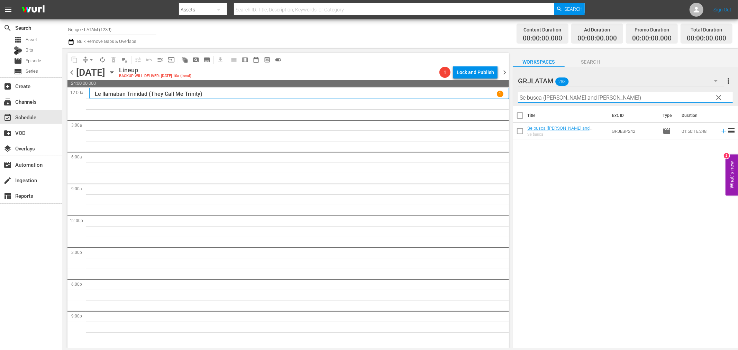
type input "Se busca ([PERSON_NAME] and [PERSON_NAME])"
click at [720, 132] on icon at bounding box center [724, 131] width 8 height 8
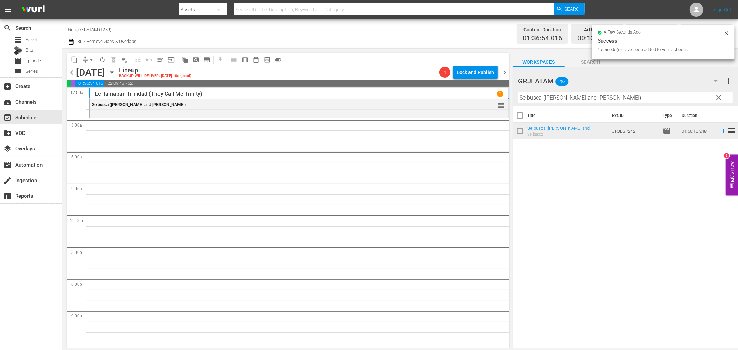
drag, startPoint x: 721, startPoint y: 96, endPoint x: 618, endPoint y: 94, distance: 102.7
click at [721, 96] on span "clear" at bounding box center [718, 97] width 8 height 8
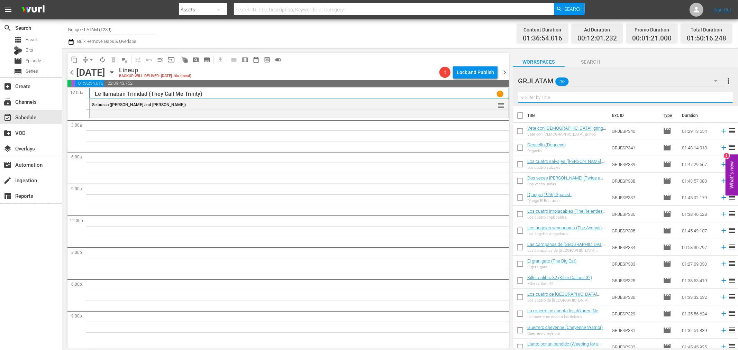
paste input "Deguello (Degueyo)"
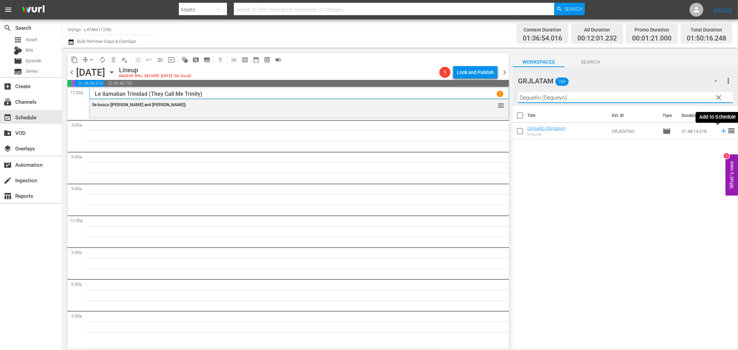
type input "Deguello (Degueyo)"
click at [720, 129] on icon at bounding box center [724, 131] width 8 height 8
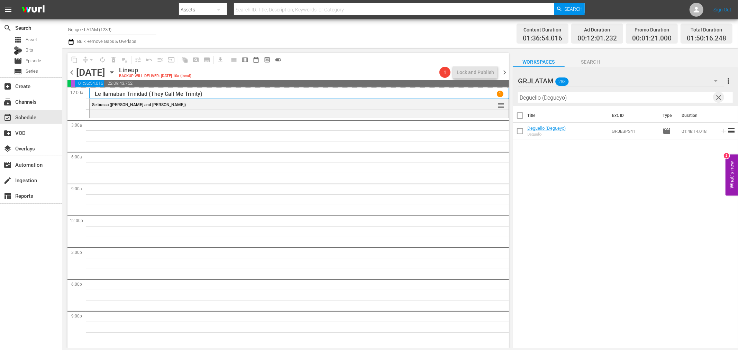
click at [718, 95] on span "clear" at bounding box center [718, 97] width 8 height 8
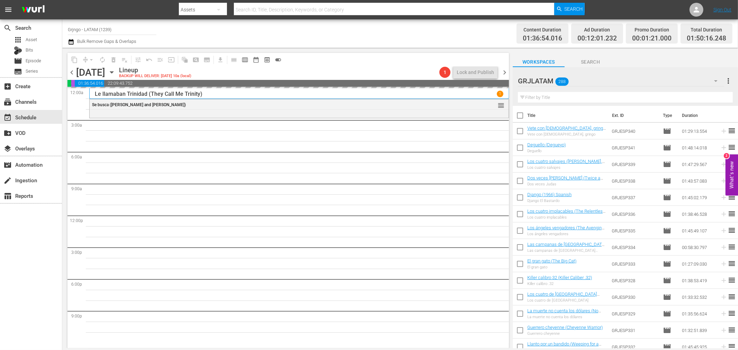
click at [73, 73] on span "chevron_left" at bounding box center [71, 72] width 9 height 9
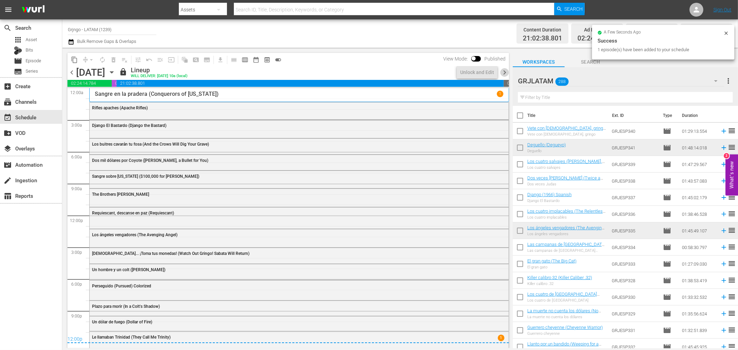
click at [504, 74] on span "chevron_right" at bounding box center [504, 72] width 9 height 9
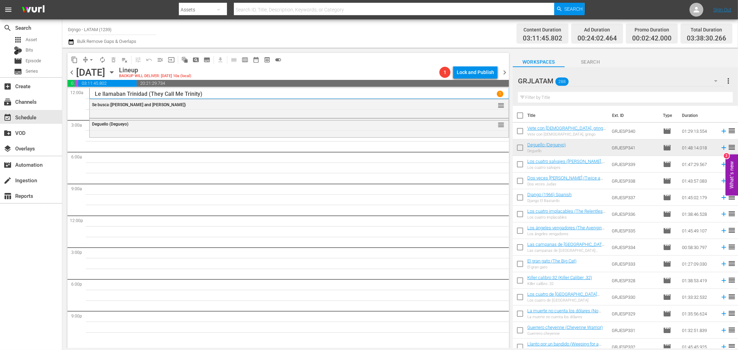
click at [530, 97] on input "text" at bounding box center [625, 97] width 215 height 11
paste input "Duelo al sol (Duel in the Sun)"
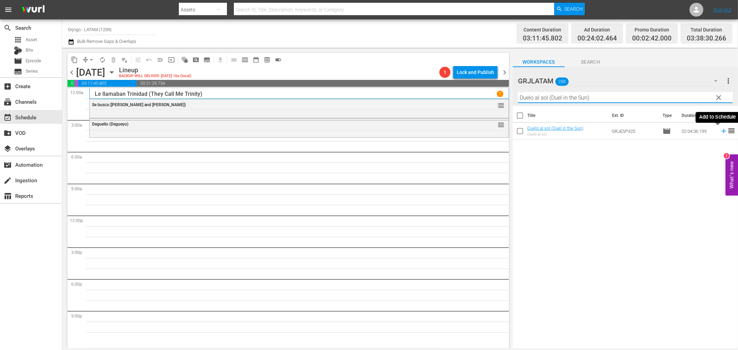
type input "Duelo al sol (Duel in the Sun)"
click at [721, 131] on icon at bounding box center [723, 131] width 4 height 4
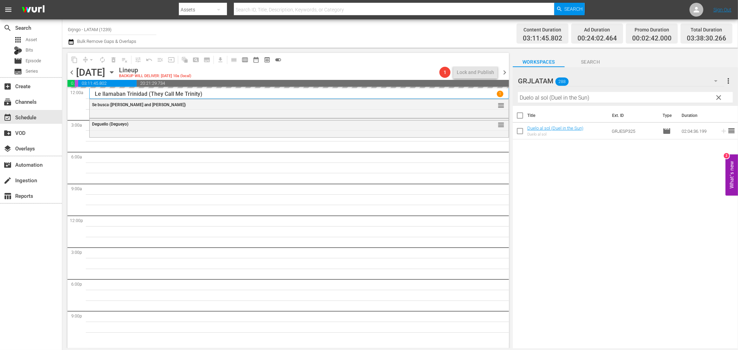
click at [70, 73] on span "chevron_left" at bounding box center [71, 72] width 9 height 9
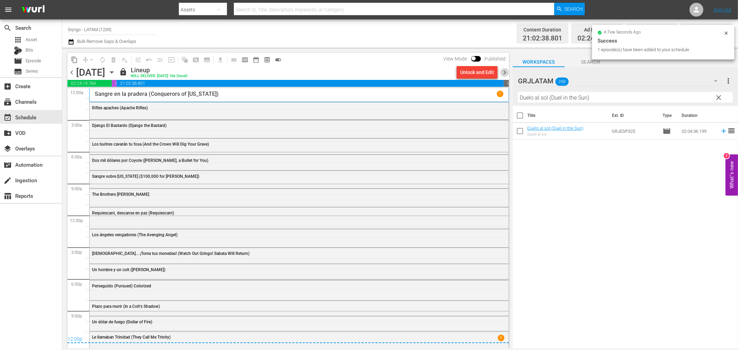
click at [503, 72] on span "chevron_right" at bounding box center [504, 72] width 9 height 9
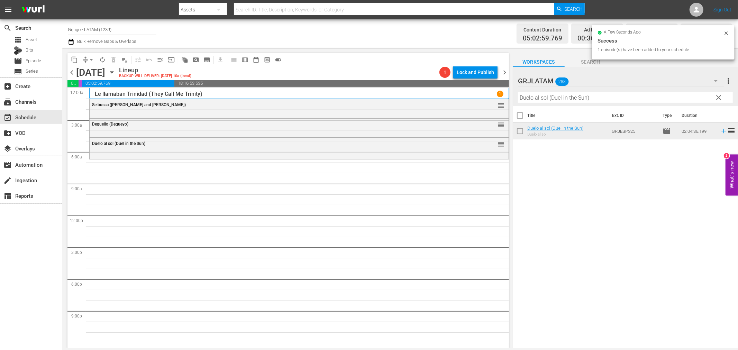
click at [720, 95] on span "clear" at bounding box center [718, 97] width 8 height 8
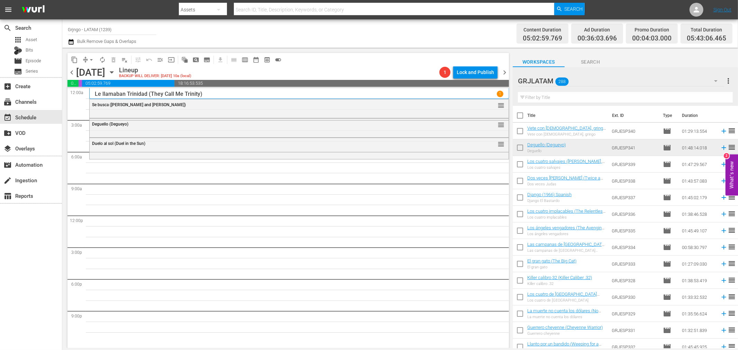
click at [531, 96] on input "text" at bounding box center [625, 97] width 215 height 11
paste input "Ringo, the Mark of Vengeance"
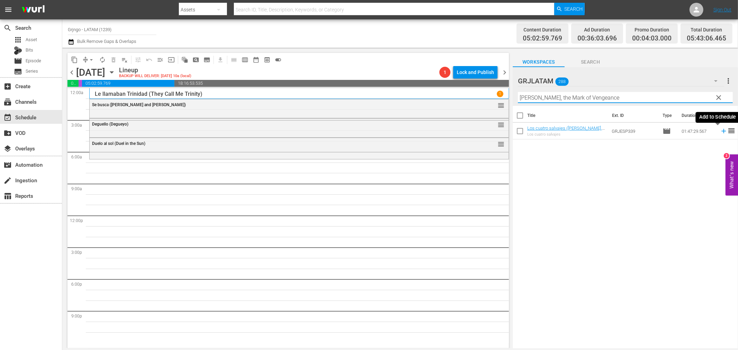
type input "Ringo, the Mark of Vengeance"
click at [720, 132] on icon at bounding box center [724, 131] width 8 height 8
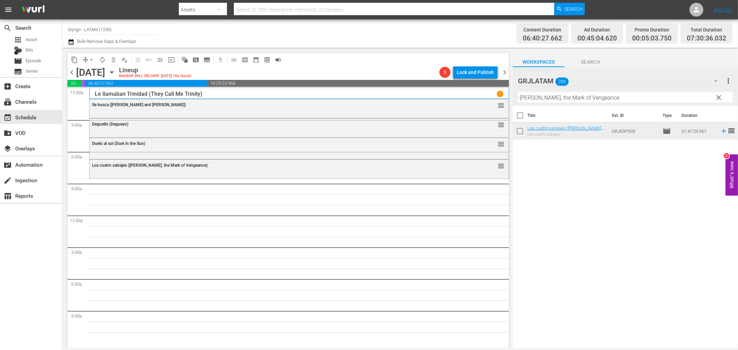
drag, startPoint x: 721, startPoint y: 95, endPoint x: 499, endPoint y: 84, distance: 222.3
click at [721, 95] on span "clear" at bounding box center [718, 97] width 8 height 8
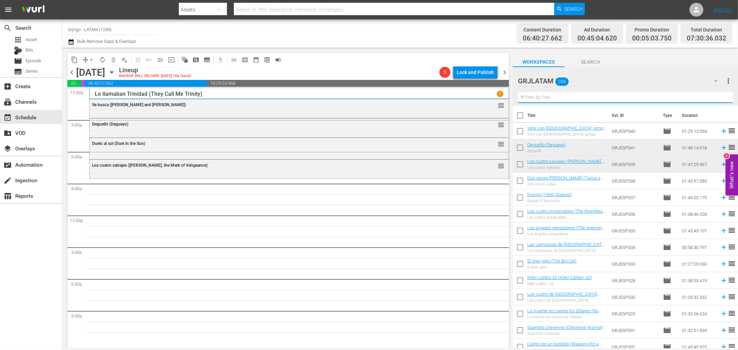
paste input "Apache Kid (White Apache)"
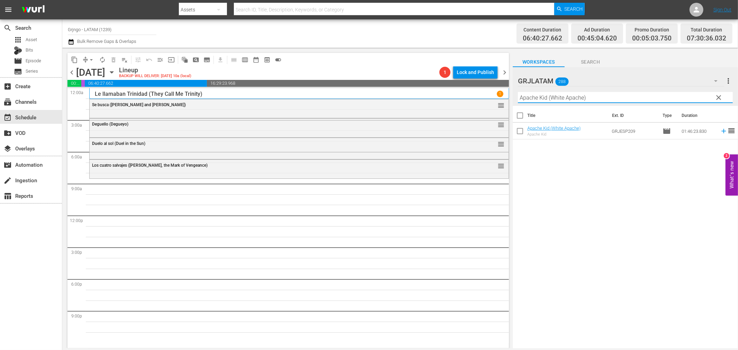
type input "Apache Kid (White Apache)"
click at [720, 130] on icon at bounding box center [724, 131] width 8 height 8
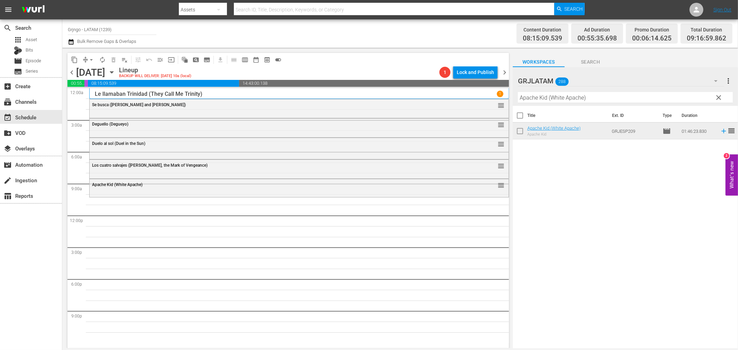
click at [717, 97] on span "clear" at bounding box center [718, 97] width 8 height 8
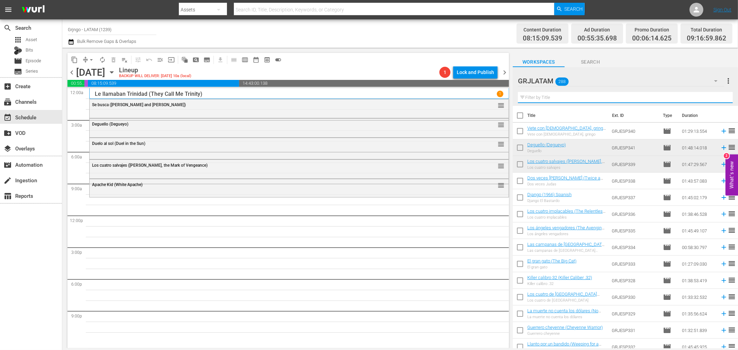
paste input "Un hombre vino a matar (Rattler Kid)"
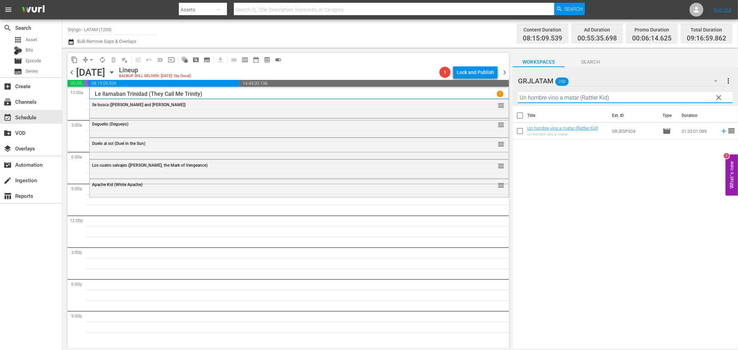
type input "Un hombre vino a matar (Rattler Kid)"
click at [721, 131] on icon at bounding box center [723, 131] width 4 height 4
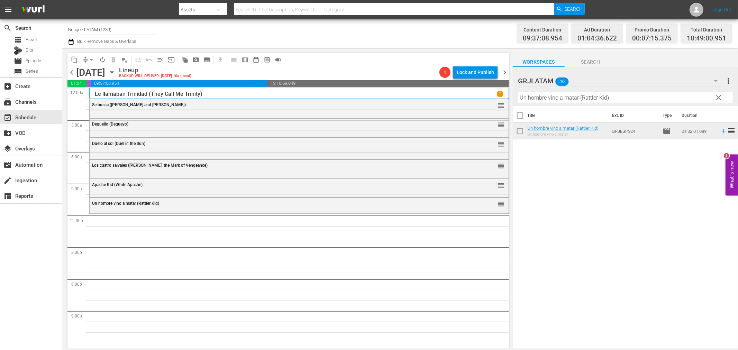
drag, startPoint x: 715, startPoint y: 96, endPoint x: 553, endPoint y: 99, distance: 161.5
click at [715, 96] on span "clear" at bounding box center [718, 97] width 8 height 8
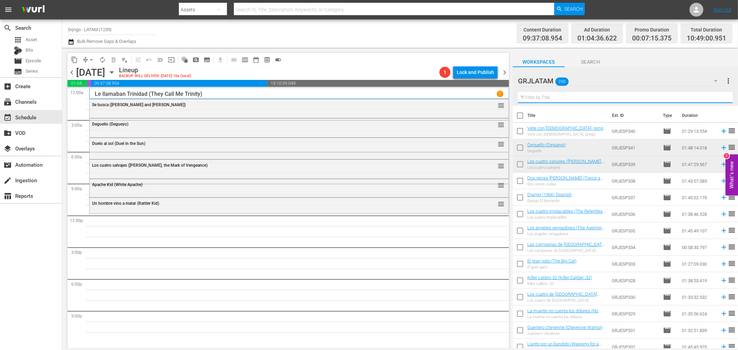
paste input "500 $, vivo o muerto"
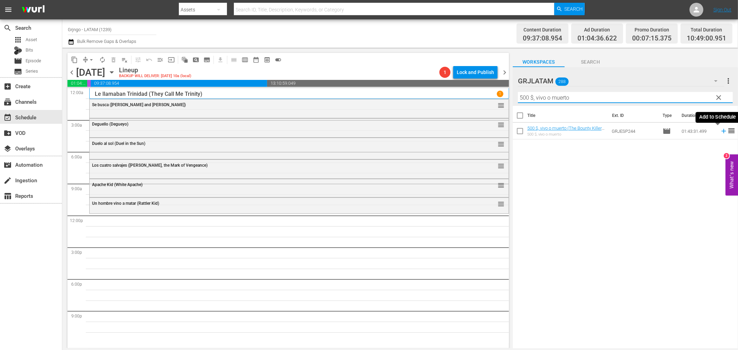
type input "500 $, vivo o muerto"
click at [720, 132] on icon at bounding box center [724, 131] width 8 height 8
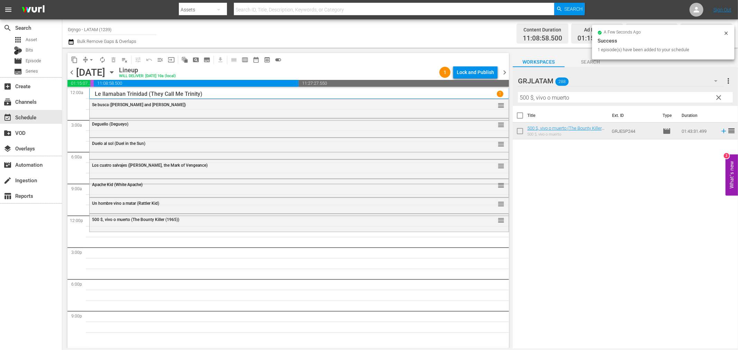
drag, startPoint x: 717, startPoint y: 93, endPoint x: 546, endPoint y: 104, distance: 171.5
click at [717, 93] on span "clear" at bounding box center [718, 97] width 8 height 8
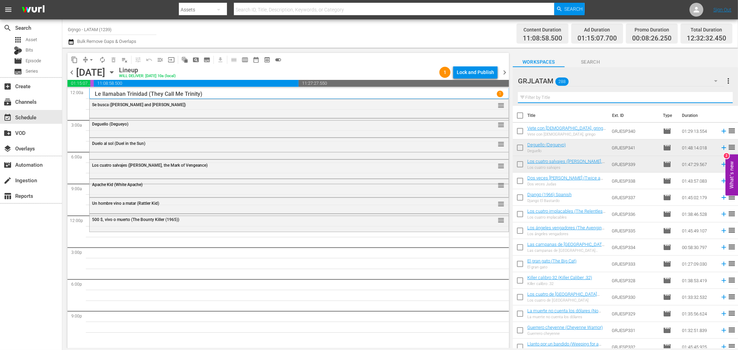
paste input "El niño y el potro"
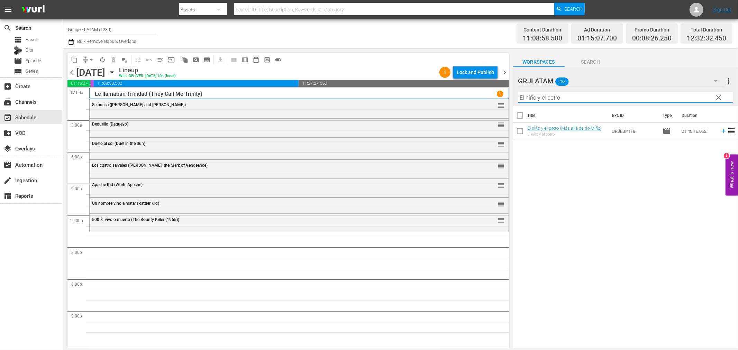
type input "El niño y el potro"
click at [721, 131] on icon at bounding box center [723, 131] width 4 height 4
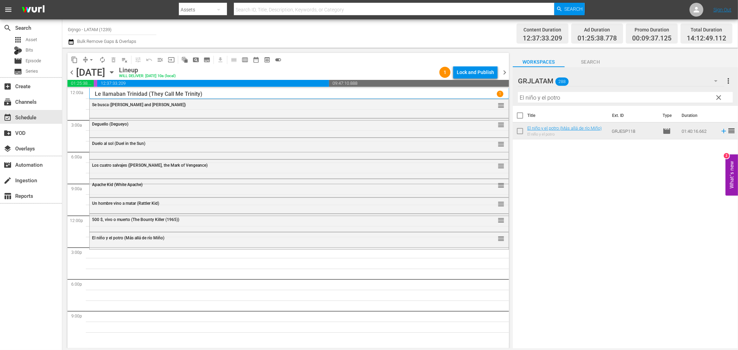
drag, startPoint x: 720, startPoint y: 96, endPoint x: 592, endPoint y: 100, distance: 128.4
click at [720, 96] on span "clear" at bounding box center [718, 97] width 8 height 8
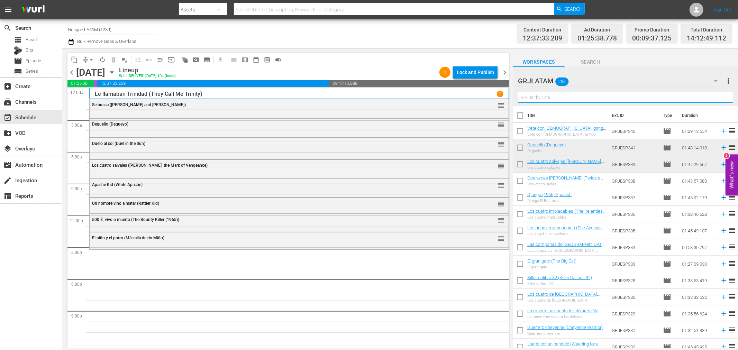
paste input "Keoma"
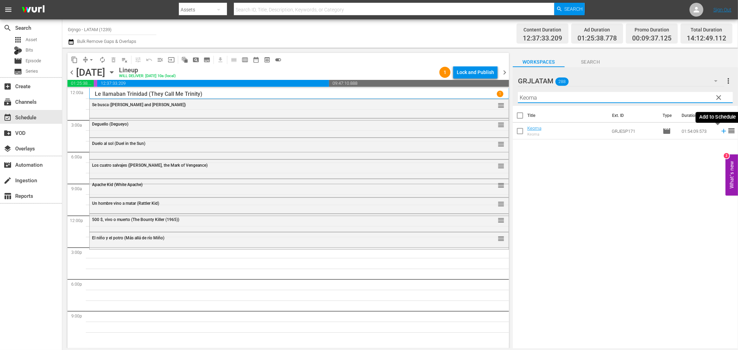
type input "Keoma"
click at [720, 130] on icon at bounding box center [724, 131] width 8 height 8
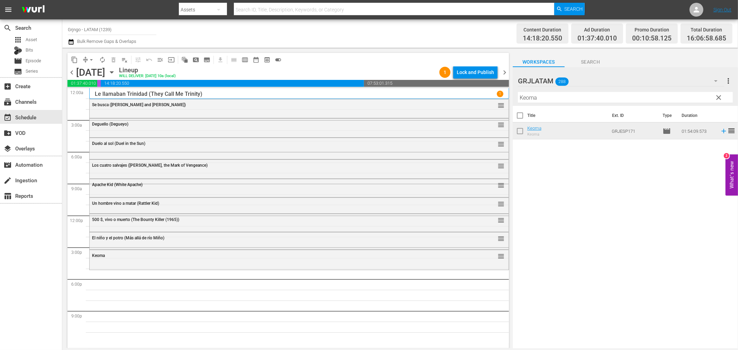
drag, startPoint x: 717, startPoint y: 97, endPoint x: 533, endPoint y: 94, distance: 184.4
click at [717, 97] on span "clear" at bounding box center [718, 97] width 8 height 8
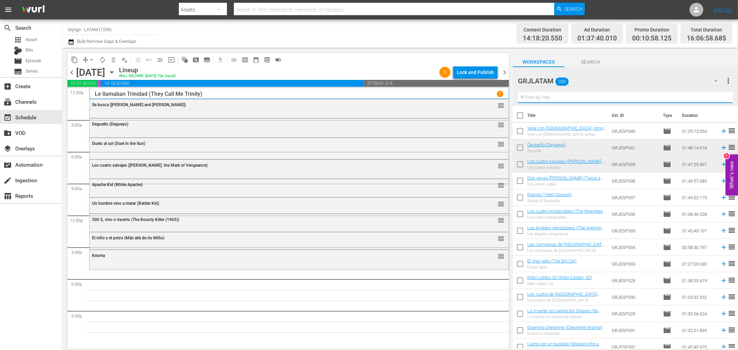
paste input "[PERSON_NAME] y [PERSON_NAME], los primos de [PERSON_NAME]"
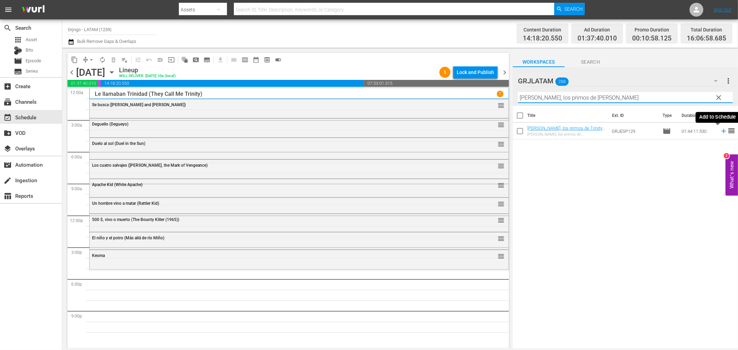
type input "[PERSON_NAME] y [PERSON_NAME], los primos de [PERSON_NAME]"
click at [720, 130] on icon at bounding box center [724, 131] width 8 height 8
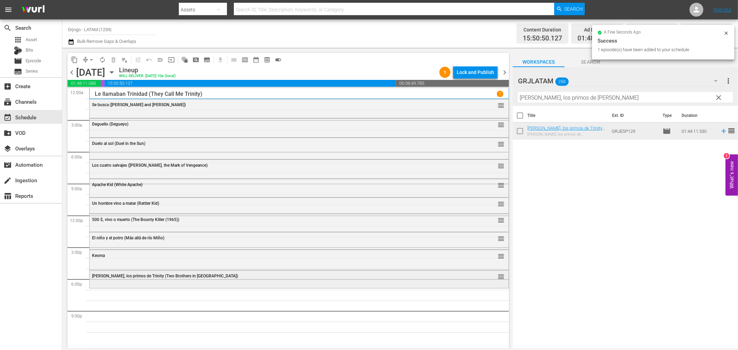
click at [352, 277] on div "[PERSON_NAME] y [PERSON_NAME], los primos de Trinity (Two Brothers in [GEOGRAPH…" at bounding box center [280, 276] width 376 height 5
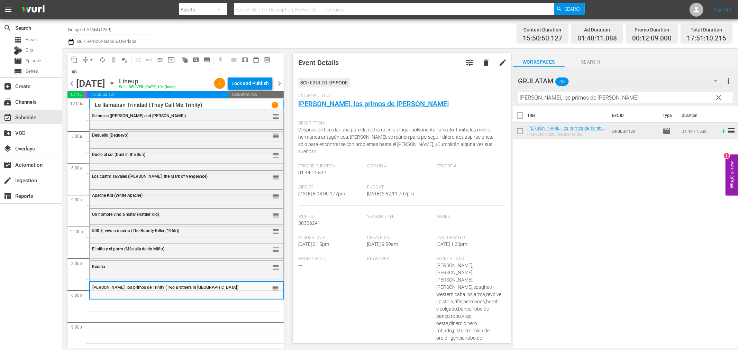
drag, startPoint x: 717, startPoint y: 97, endPoint x: 562, endPoint y: 98, distance: 154.6
click at [717, 97] on span "clear" at bounding box center [718, 97] width 8 height 8
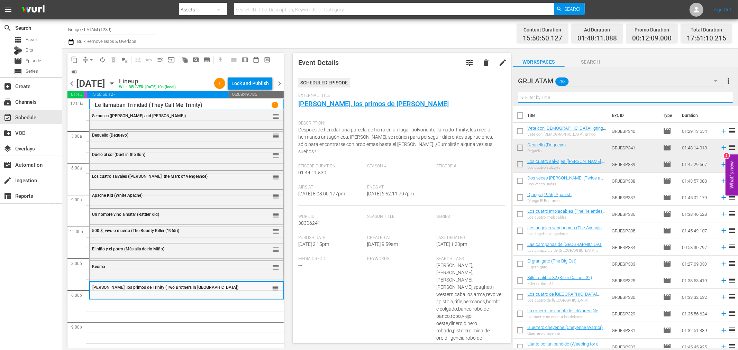
paste input "El yankee"
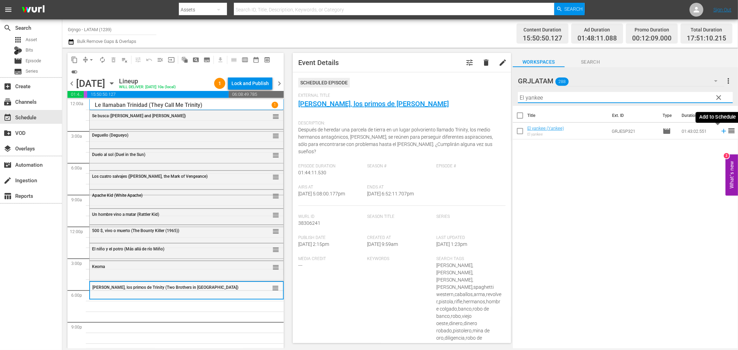
type input "El yankee"
click at [720, 130] on icon at bounding box center [724, 131] width 8 height 8
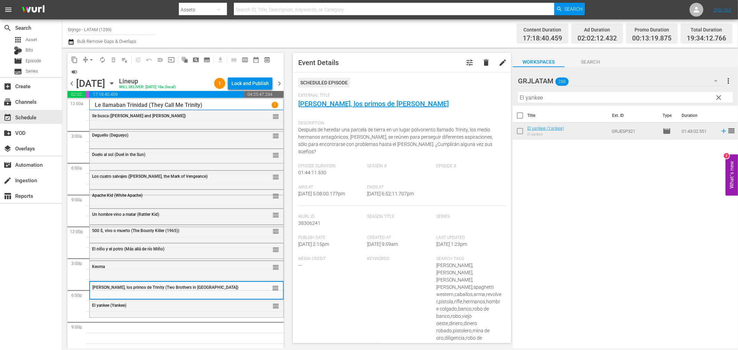
drag, startPoint x: 715, startPoint y: 97, endPoint x: 565, endPoint y: 97, distance: 150.4
click at [717, 97] on span "clear" at bounding box center [718, 97] width 8 height 8
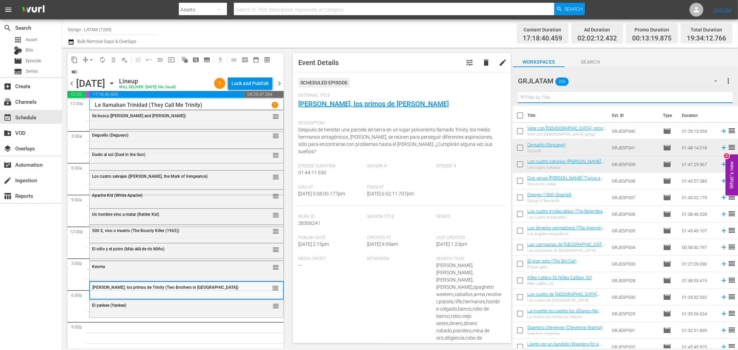
paste input "Sin aliento (Death on High Mountain)"
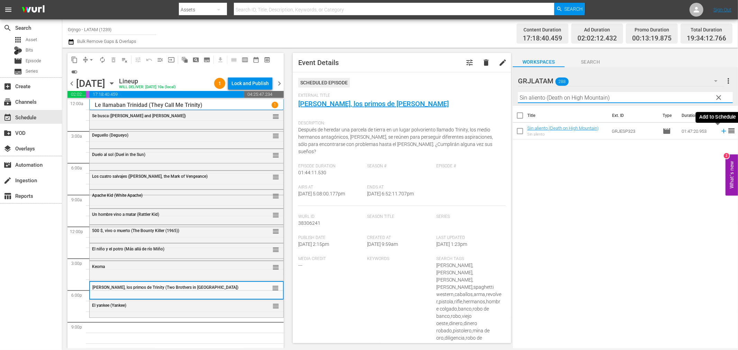
type input "Sin aliento (Death on High Mountain)"
click at [720, 129] on icon at bounding box center [724, 131] width 8 height 8
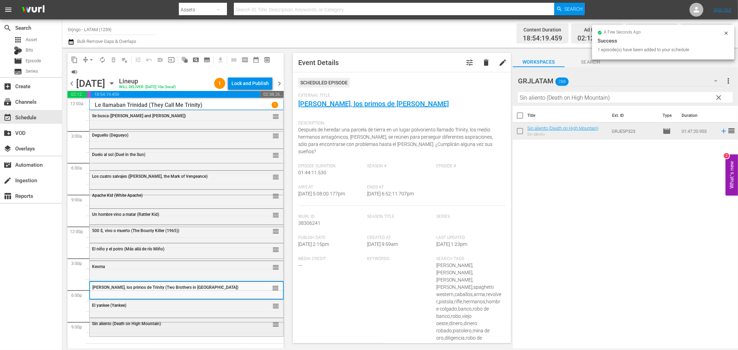
click at [150, 327] on div "Sin aliento (Death on High Mountain) reorder" at bounding box center [187, 324] width 194 height 12
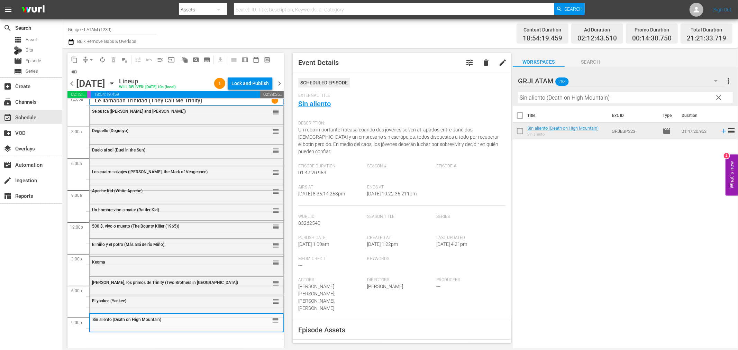
scroll to position [5, 0]
drag, startPoint x: 717, startPoint y: 97, endPoint x: 528, endPoint y: 100, distance: 188.9
click at [717, 97] on span "clear" at bounding box center [718, 97] width 8 height 8
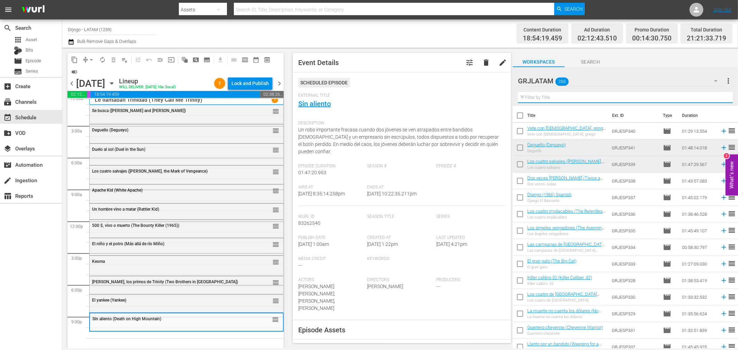
paste input "El Coyote"
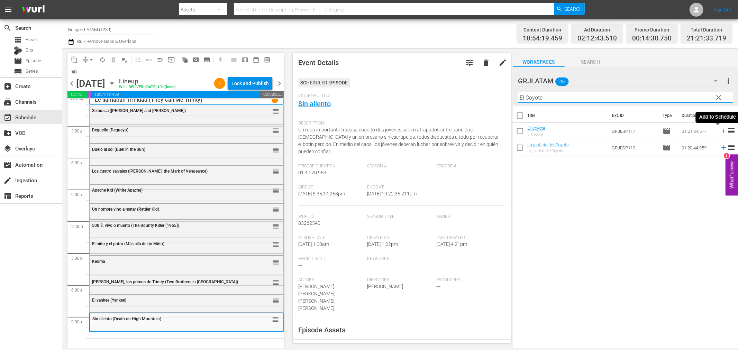
type input "El Coyote"
click at [720, 132] on icon at bounding box center [724, 131] width 8 height 8
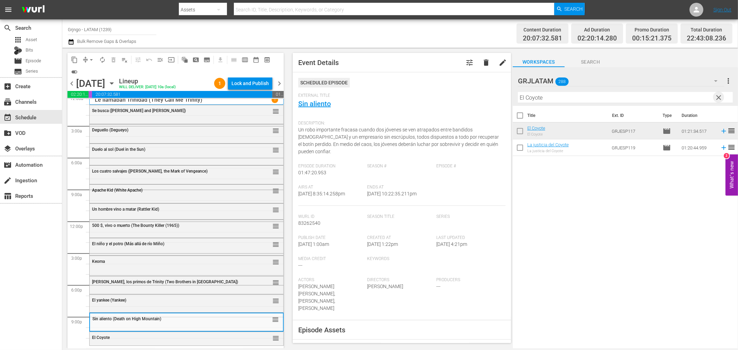
click at [719, 95] on span "clear" at bounding box center [718, 97] width 8 height 8
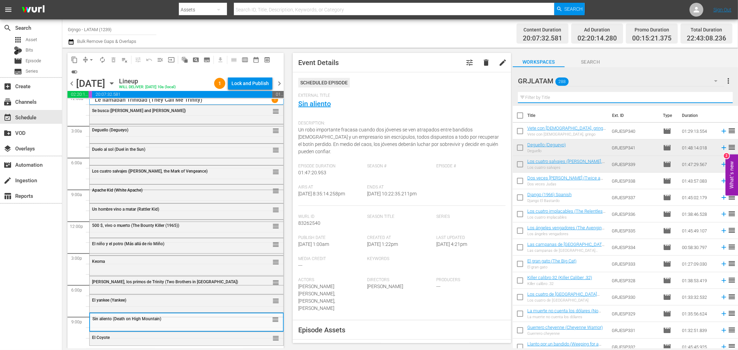
paste input "Dos cruces en Danger Pass"
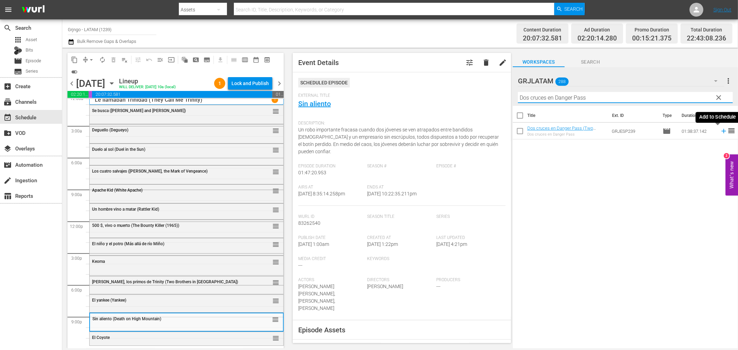
type input "Dos cruces en Danger Pass"
click at [721, 131] on icon at bounding box center [723, 131] width 4 height 4
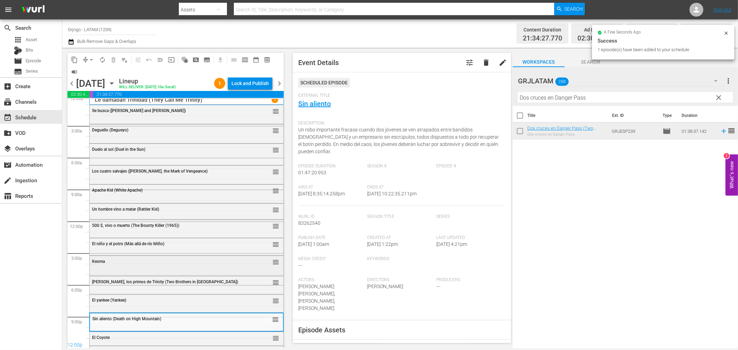
scroll to position [20, 0]
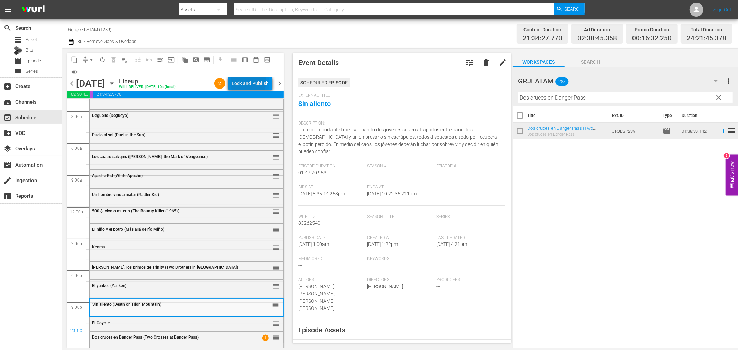
click at [234, 81] on div "Lock and Publish" at bounding box center [249, 83] width 37 height 12
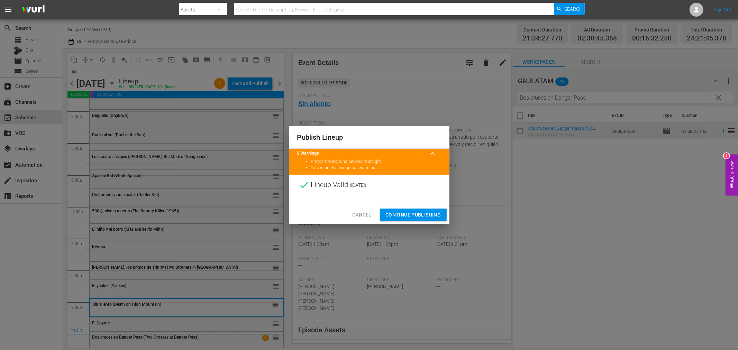
drag, startPoint x: 389, startPoint y: 211, endPoint x: 544, endPoint y: 71, distance: 208.6
click at [389, 211] on span "Continue Publishing" at bounding box center [413, 215] width 56 height 9
